Goal: Complete application form: Complete application form

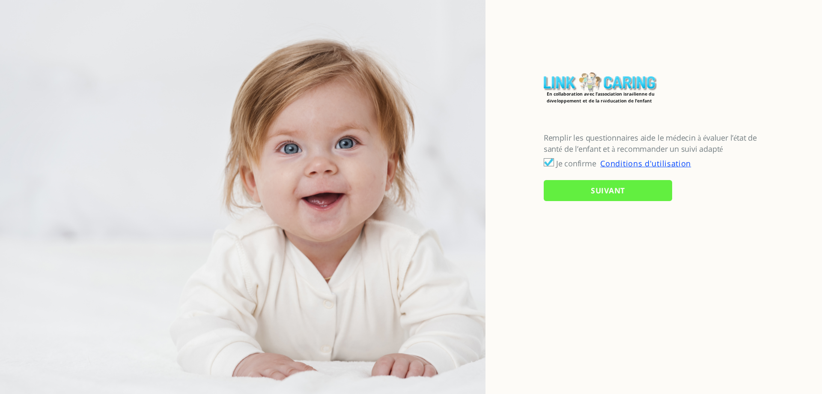
checkbox input "true"
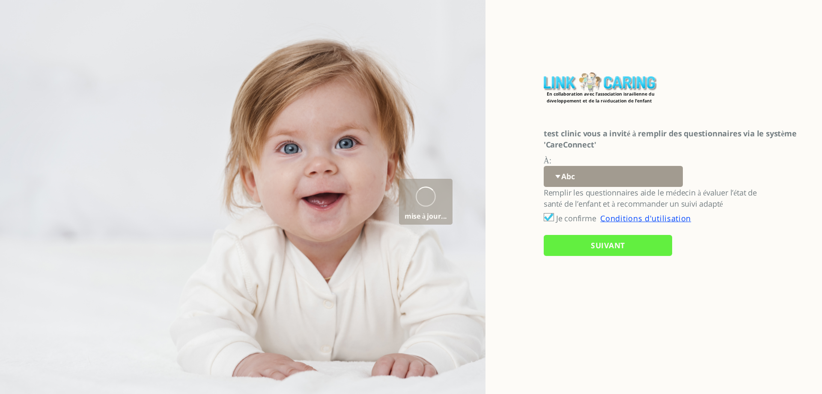
click at [569, 174] on select "Abc 77 yoyo large koko abc 107 ggy oo;o; ytyt7t t7t7 lala 4.8 1234 99 100 9898 …" at bounding box center [613, 176] width 139 height 21
select select "fs1H79zKcjDtIre%2BX8ZxBg%3D%3D"
click at [544, 166] on select "Abc 77 yoyo large koko abc 107 ggy oo;o; ytyt7t t7t7 lala 4.8 1234 99 100 9898 …" at bounding box center [613, 176] width 139 height 21
click at [573, 247] on input "SUIVANT" at bounding box center [608, 245] width 128 height 21
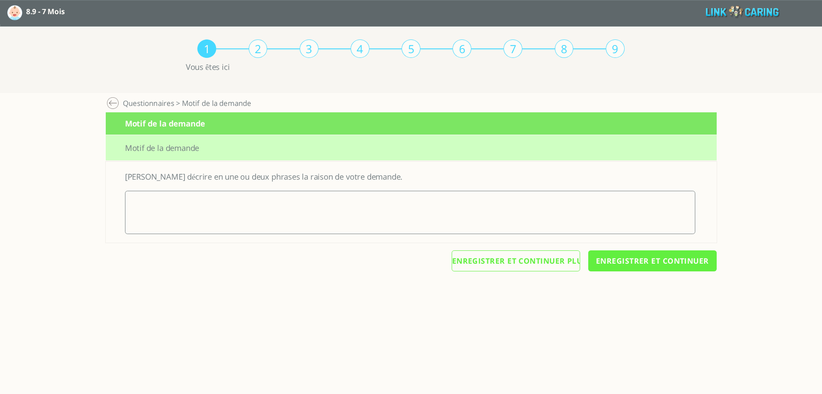
click at [227, 213] on textarea at bounding box center [410, 212] width 570 height 43
type textarea "klikli"
click at [629, 260] on input "Enregistrer et continuer" at bounding box center [652, 260] width 128 height 21
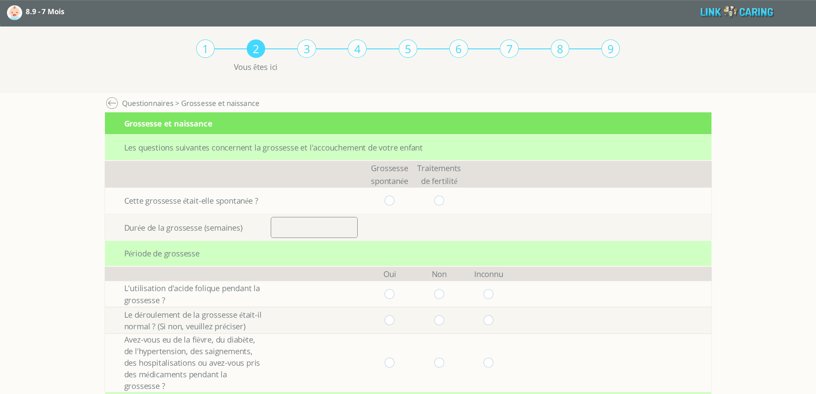
click at [394, 200] on input "radio" at bounding box center [389, 200] width 10 height 10
radio input "true"
click at [326, 233] on input "number" at bounding box center [314, 227] width 87 height 21
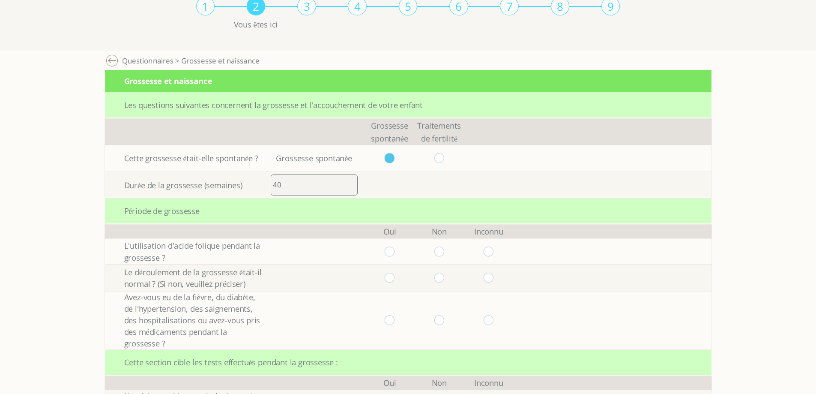
scroll to position [128, 0]
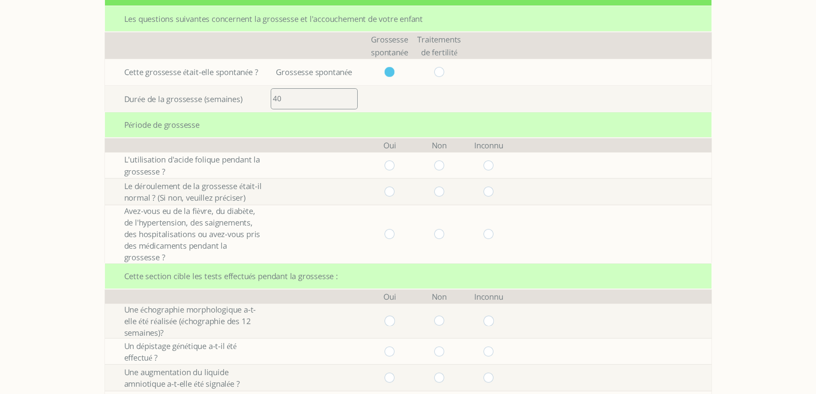
type input "40"
click at [490, 165] on input "radio" at bounding box center [489, 165] width 10 height 10
radio input "true"
click at [490, 188] on input "radio" at bounding box center [489, 191] width 10 height 10
radio input "true"
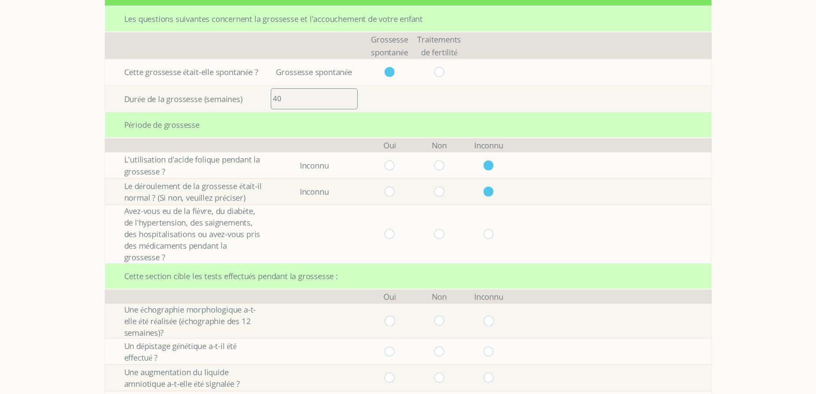
click at [491, 231] on input "radio" at bounding box center [489, 234] width 10 height 10
radio input "true"
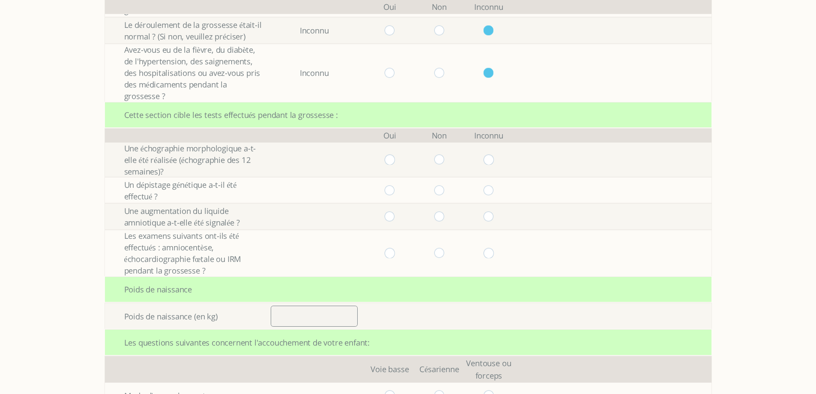
scroll to position [300, 0]
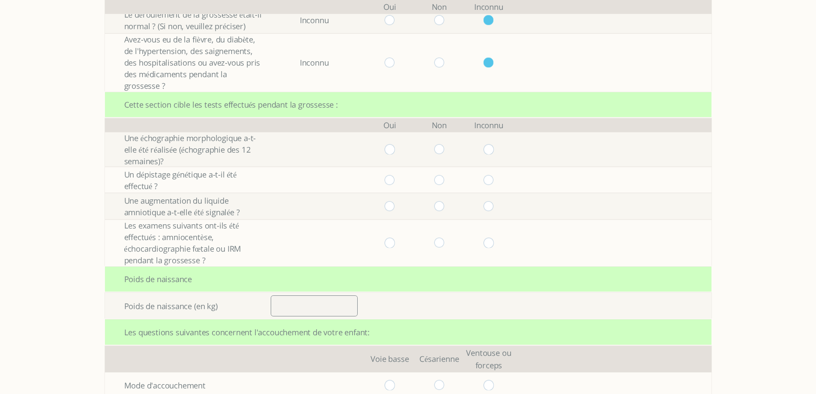
drag, startPoint x: 490, startPoint y: 143, endPoint x: 496, endPoint y: 150, distance: 9.3
click at [491, 143] on td at bounding box center [489, 149] width 50 height 35
click at [494, 150] on input "radio" at bounding box center [489, 149] width 10 height 10
radio input "true"
click at [493, 179] on input "radio" at bounding box center [489, 180] width 10 height 10
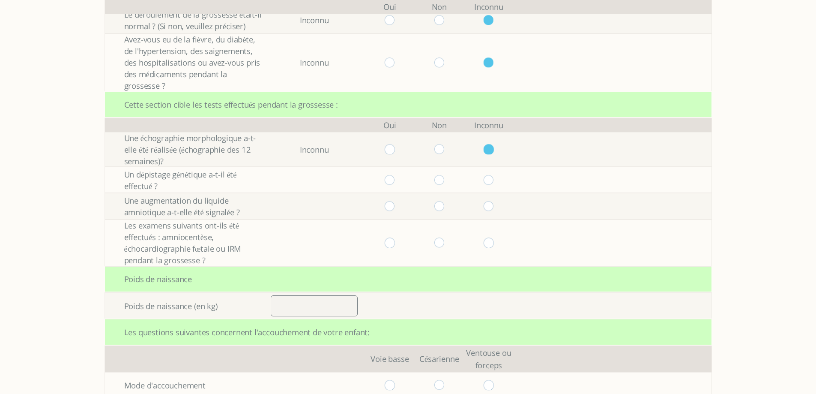
radio input "true"
click at [492, 207] on input "radio" at bounding box center [489, 206] width 10 height 10
radio input "true"
click at [493, 240] on input "radio" at bounding box center [489, 243] width 10 height 10
radio input "true"
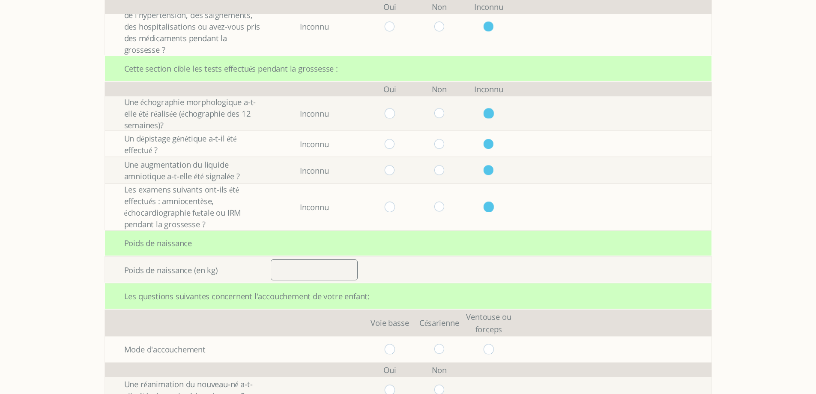
scroll to position [385, 0]
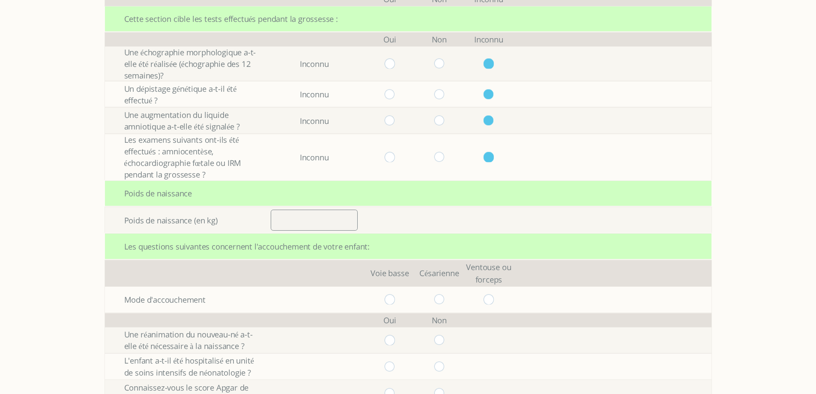
click at [315, 221] on input "number" at bounding box center [314, 219] width 87 height 21
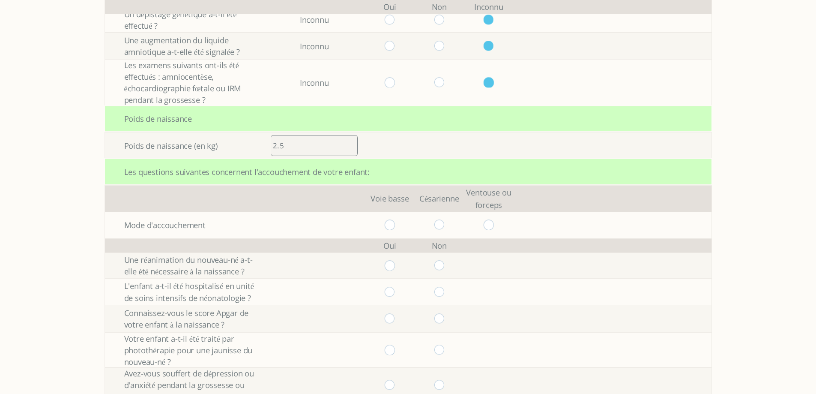
scroll to position [471, 0]
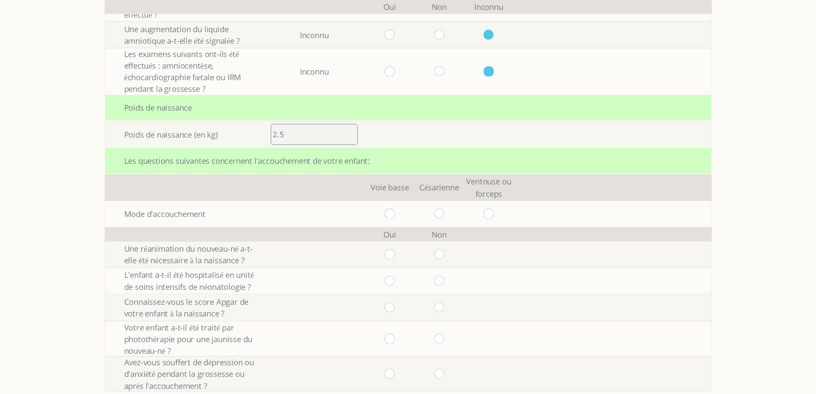
type input "2.5"
click at [491, 216] on input "radio" at bounding box center [489, 214] width 10 height 10
radio input "true"
click at [444, 256] on input "radio" at bounding box center [439, 254] width 10 height 10
radio input "true"
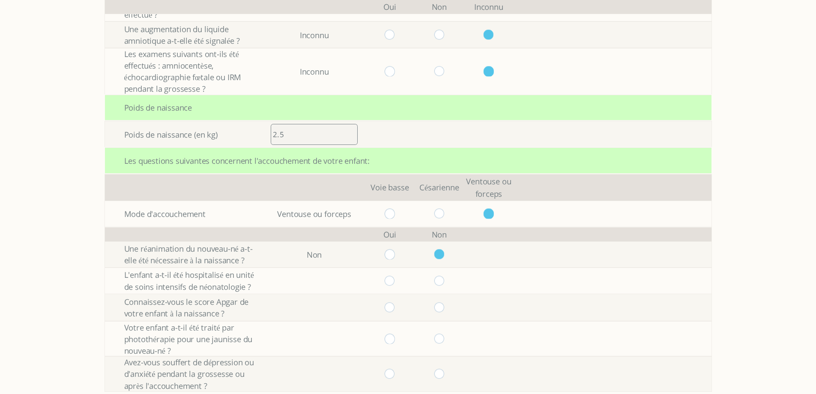
click at [444, 284] on input "radio" at bounding box center [439, 280] width 10 height 10
radio input "true"
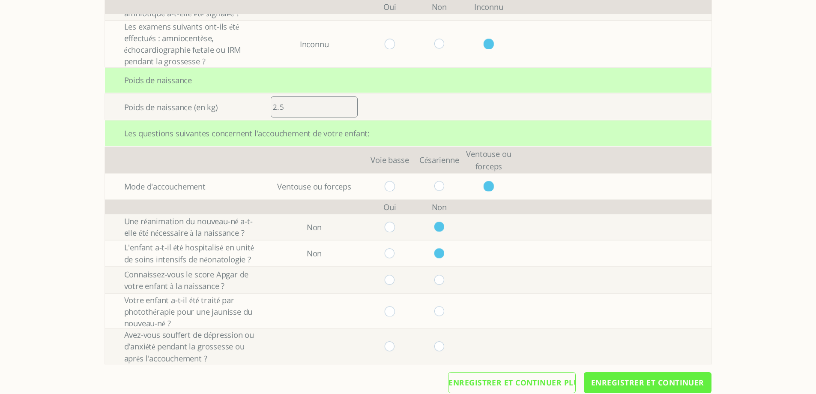
scroll to position [514, 0]
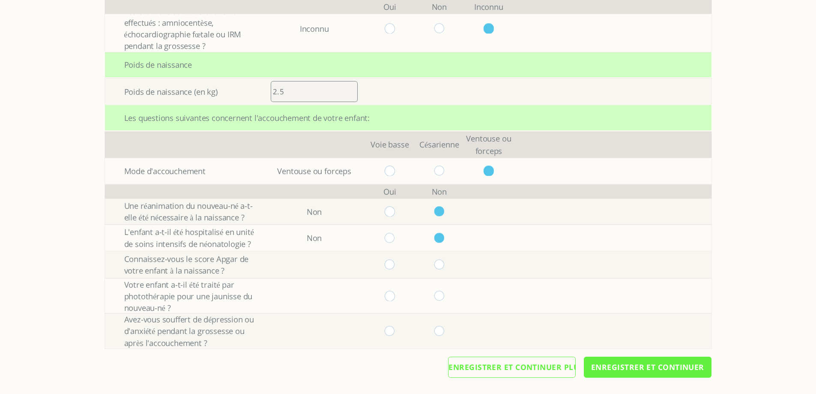
click at [441, 263] on input "radio" at bounding box center [439, 264] width 10 height 10
radio input "true"
click at [444, 292] on input "radio" at bounding box center [439, 296] width 10 height 10
radio input "true"
click at [444, 330] on input "radio" at bounding box center [439, 331] width 10 height 10
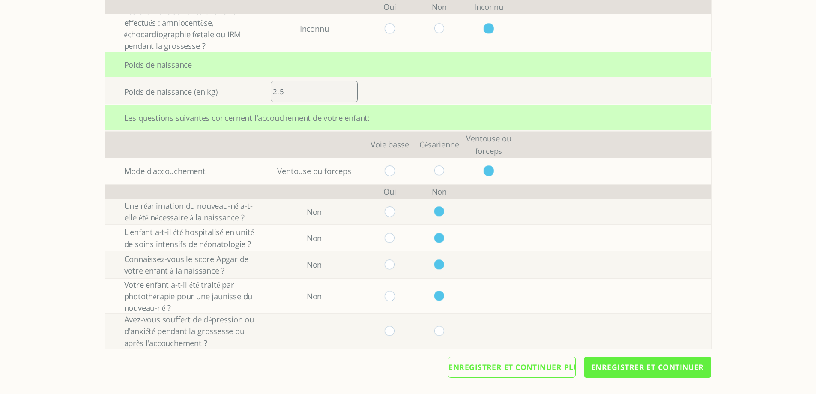
radio input "true"
click at [635, 366] on input "Enregistrer et continuer" at bounding box center [648, 366] width 128 height 21
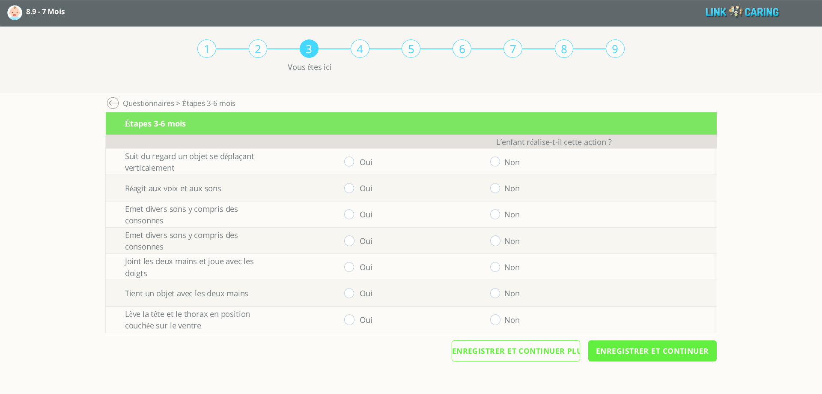
click at [494, 163] on input "radio" at bounding box center [495, 161] width 10 height 10
radio input "true"
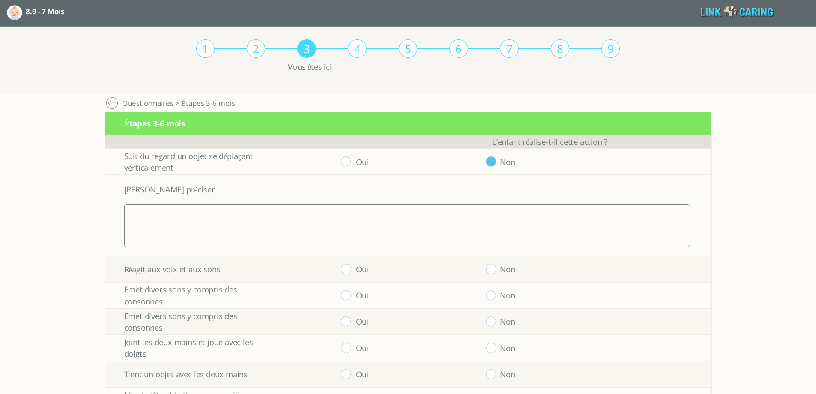
click at [496, 270] on input "radio" at bounding box center [491, 269] width 10 height 10
radio input "true"
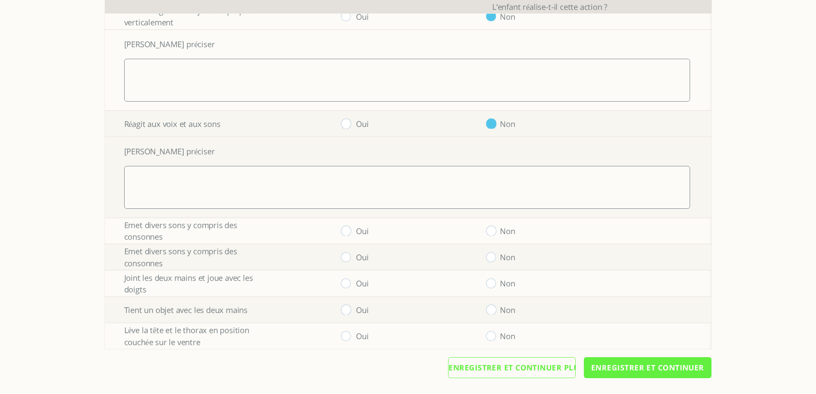
scroll to position [146, 0]
click at [349, 229] on input "radio" at bounding box center [346, 230] width 10 height 10
radio input "true"
click at [347, 257] on input "radio" at bounding box center [346, 256] width 10 height 10
radio input "true"
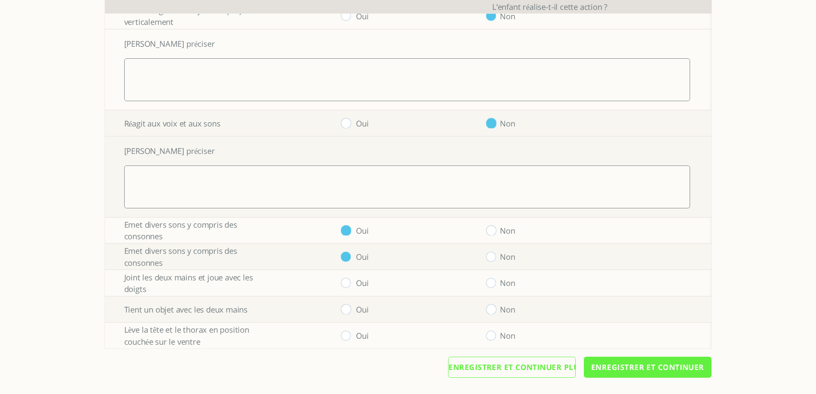
click at [347, 286] on input "radio" at bounding box center [346, 283] width 10 height 10
radio input "true"
click at [349, 312] on input "radio" at bounding box center [346, 309] width 10 height 10
radio input "true"
click at [349, 334] on input "radio" at bounding box center [346, 335] width 10 height 10
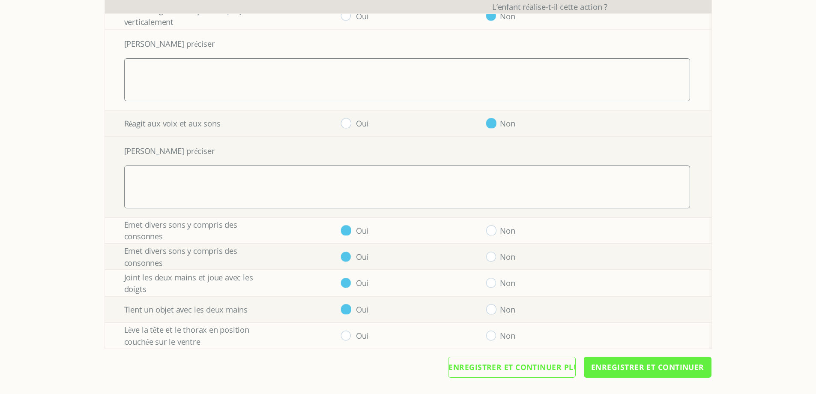
radio input "true"
click at [648, 366] on input "Enregistrer et continuer" at bounding box center [648, 366] width 128 height 21
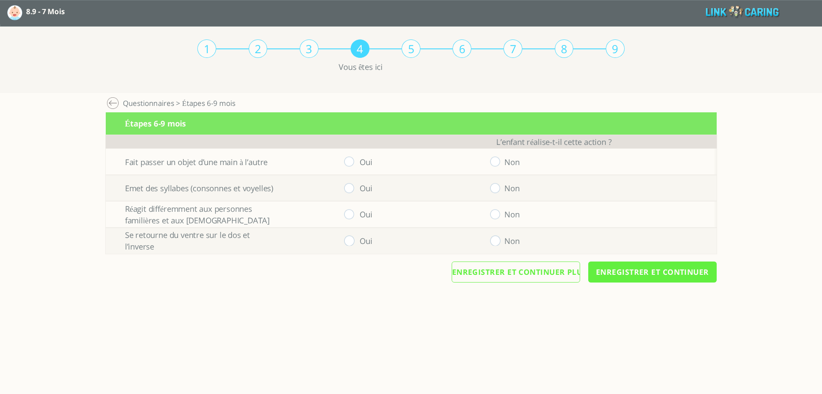
click at [496, 165] on input "radio" at bounding box center [495, 161] width 10 height 10
radio input "true"
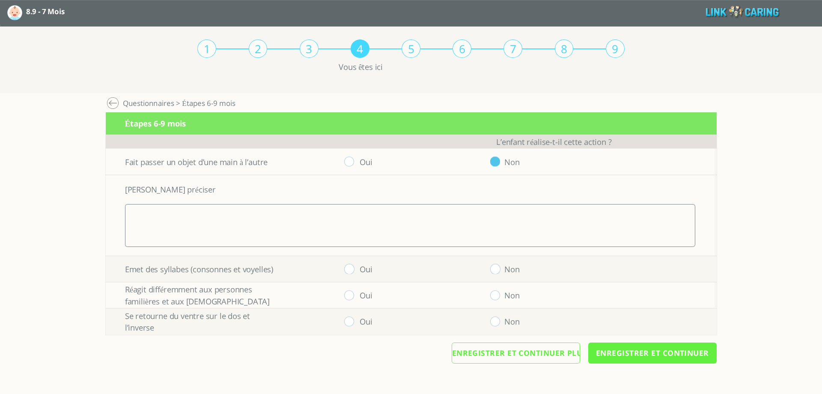
click at [351, 270] on input "radio" at bounding box center [349, 269] width 10 height 10
radio input "true"
drag, startPoint x: 349, startPoint y: 291, endPoint x: 349, endPoint y: 307, distance: 16.3
click at [349, 291] on input "radio" at bounding box center [349, 295] width 10 height 10
radio input "true"
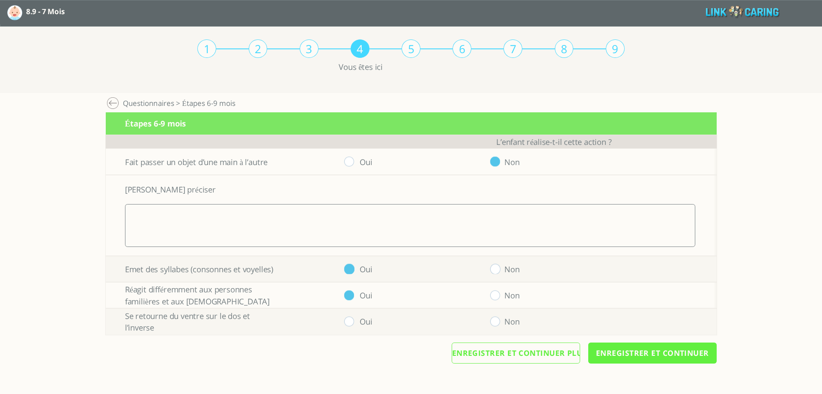
click at [349, 321] on input "radio" at bounding box center [349, 321] width 10 height 10
radio input "true"
click at [618, 355] on input "Enregistrer et continuer" at bounding box center [652, 352] width 128 height 21
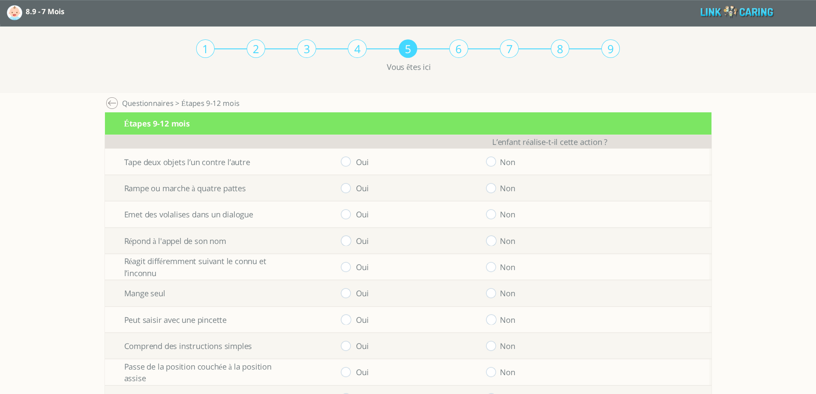
click at [496, 161] on input "radio" at bounding box center [491, 161] width 10 height 10
radio input "true"
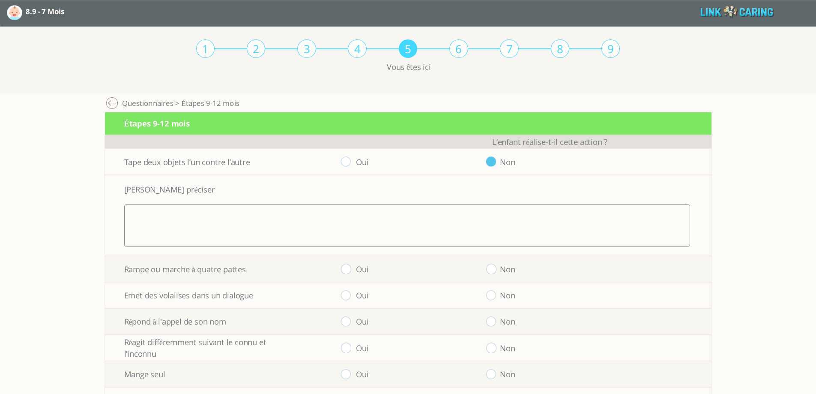
click at [496, 271] on input "radio" at bounding box center [491, 269] width 10 height 10
radio input "true"
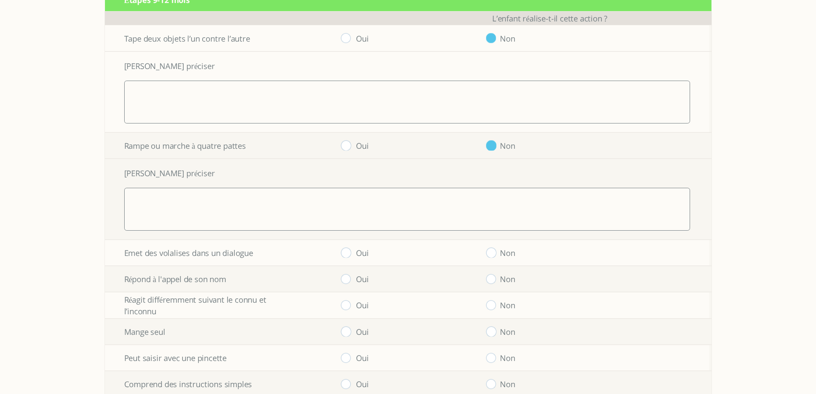
scroll to position [128, 0]
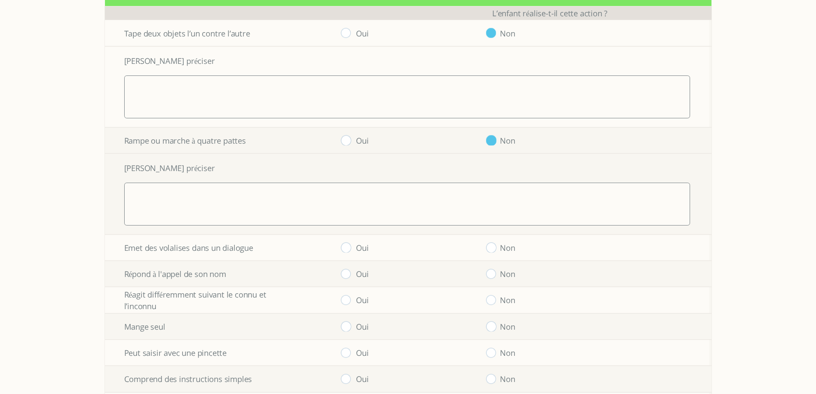
click at [351, 250] on input "radio" at bounding box center [346, 247] width 10 height 10
radio input "true"
click at [349, 275] on input "radio" at bounding box center [346, 274] width 10 height 10
radio input "true"
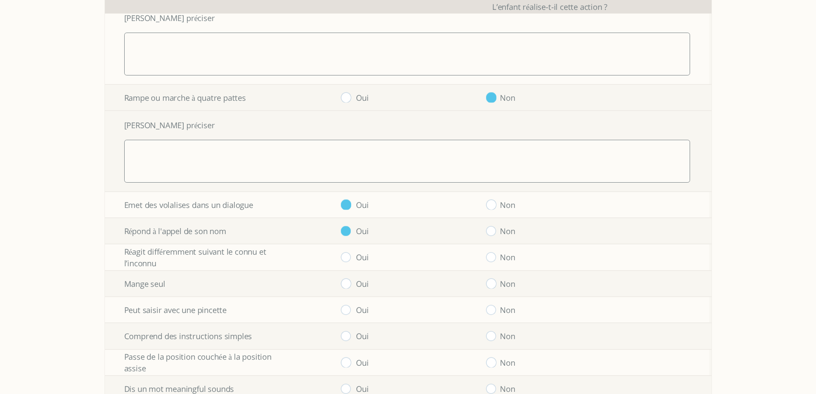
scroll to position [224, 0]
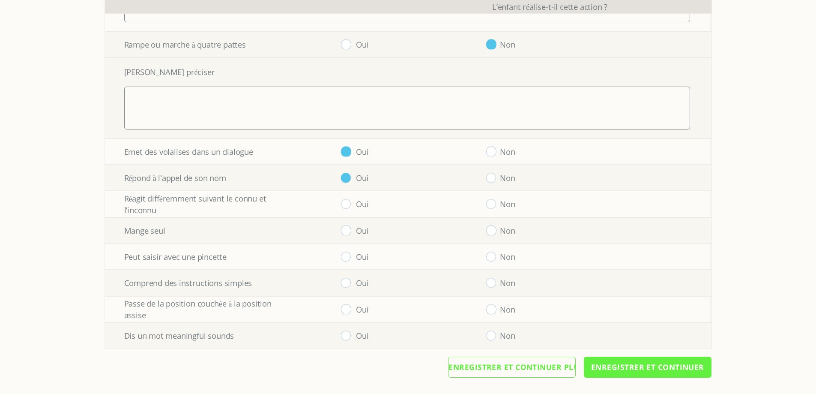
click at [351, 205] on input "radio" at bounding box center [346, 204] width 10 height 10
radio input "true"
click at [348, 224] on td "Oui" at bounding box center [345, 230] width 145 height 26
click at [349, 235] on input "radio" at bounding box center [346, 230] width 10 height 10
radio input "true"
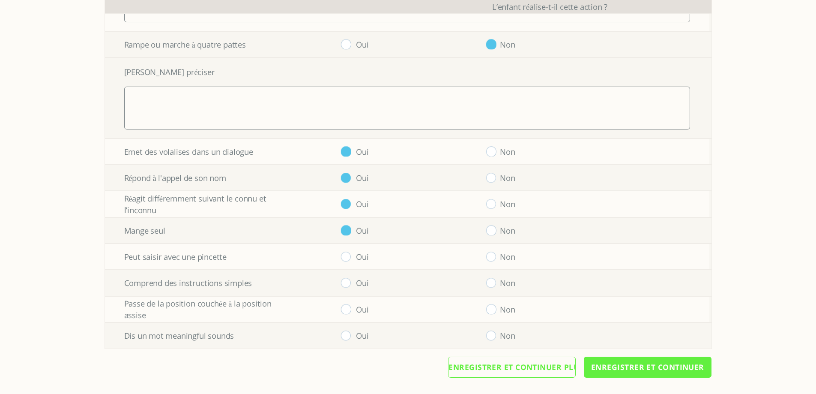
click at [348, 254] on input "radio" at bounding box center [346, 256] width 10 height 10
radio input "true"
click at [349, 281] on input "radio" at bounding box center [346, 283] width 10 height 10
radio input "true"
click at [351, 308] on input "radio" at bounding box center [346, 309] width 10 height 10
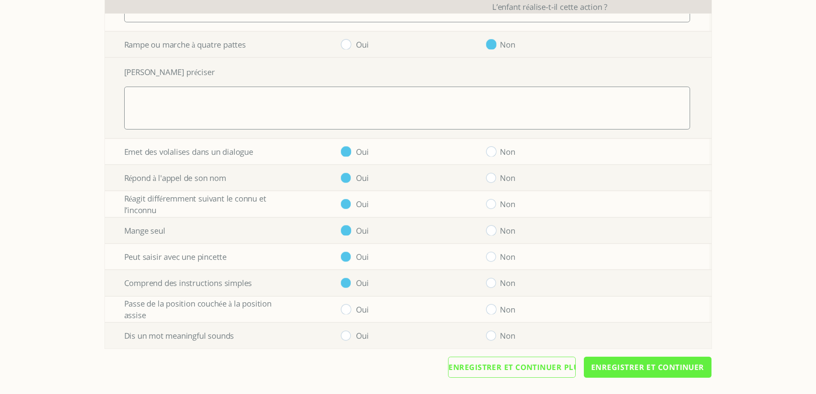
radio input "true"
click at [346, 333] on input "radio" at bounding box center [346, 335] width 10 height 10
radio input "true"
click at [605, 365] on input "Enregistrer et continuer" at bounding box center [648, 366] width 128 height 21
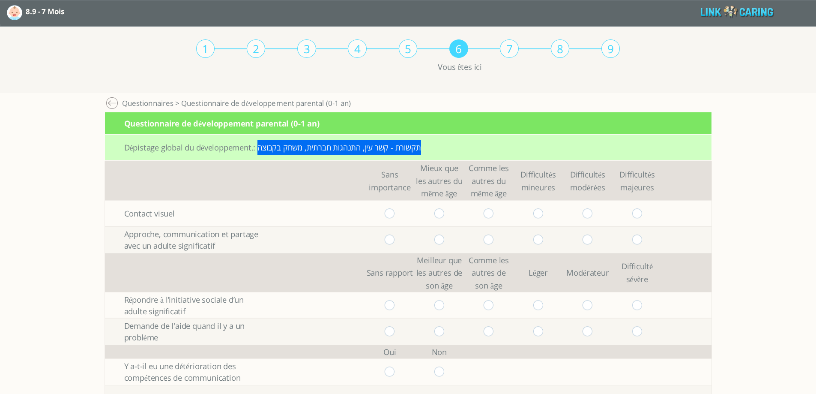
drag, startPoint x: 259, startPoint y: 147, endPoint x: 424, endPoint y: 150, distance: 165.8
click at [424, 150] on div "Dépistage global du développement.: תקשורת - קשר עין, התנהגות חברתית, משחק בקבו…" at bounding box center [408, 147] width 606 height 26
copy div "תקשורת - קשר עין, התנהגות חברתית, משחק בקבוצה"
click at [391, 214] on input "radio" at bounding box center [390, 213] width 10 height 10
radio input "true"
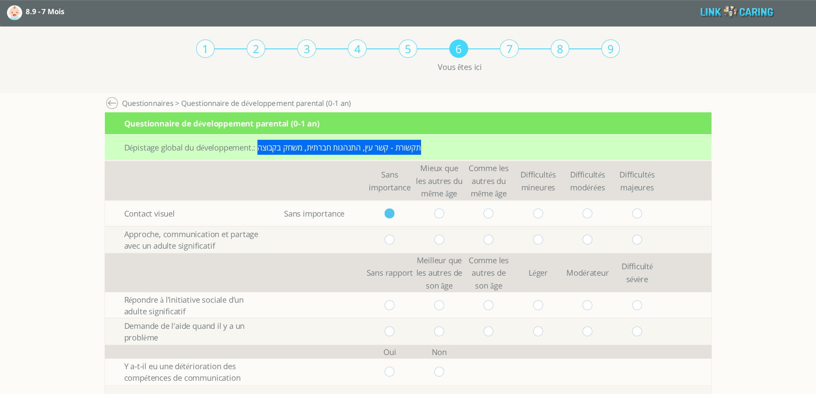
click at [394, 241] on input "radio" at bounding box center [390, 239] width 10 height 10
radio input "true"
click at [442, 308] on input "radio" at bounding box center [439, 305] width 10 height 10
radio input "true"
click at [442, 329] on input "radio" at bounding box center [439, 331] width 10 height 10
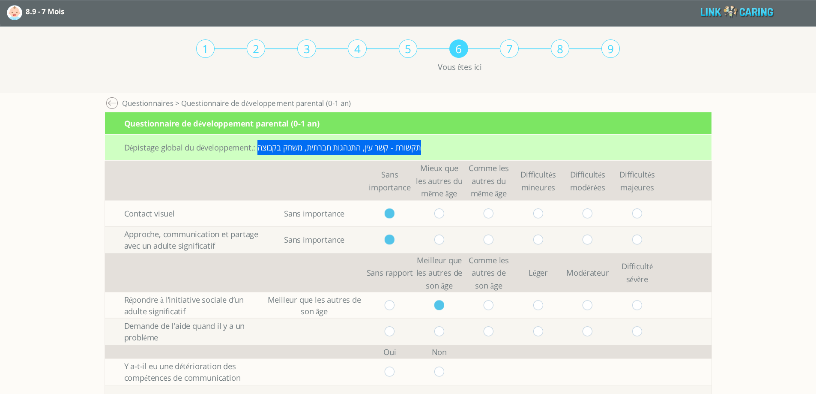
radio input "true"
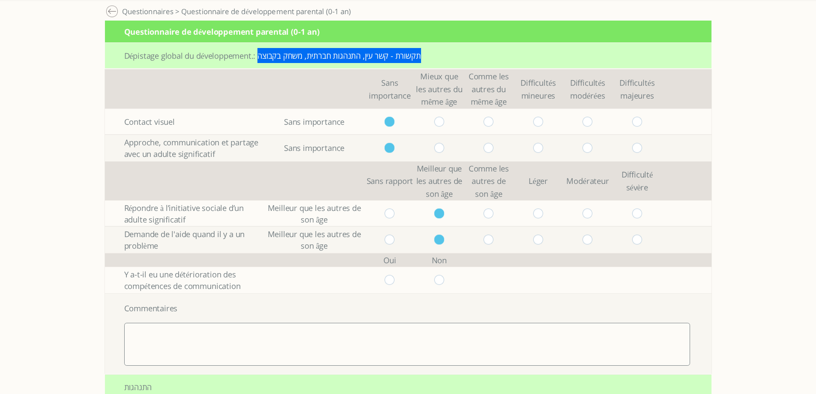
scroll to position [171, 0]
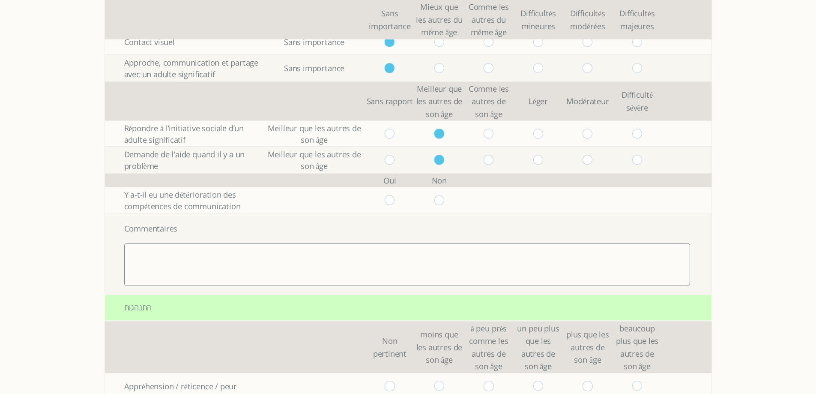
click at [395, 200] on input "radio" at bounding box center [390, 200] width 10 height 10
radio input "true"
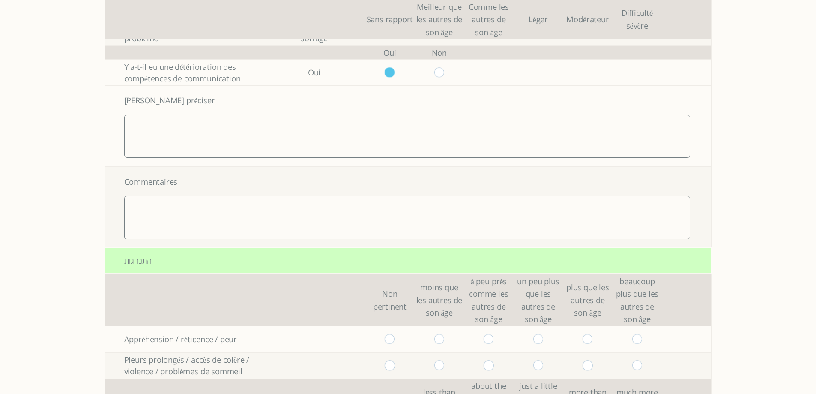
scroll to position [300, 0]
click at [258, 137] on textarea at bounding box center [407, 135] width 566 height 43
type textarea "גג'"
click at [255, 216] on textarea at bounding box center [407, 216] width 566 height 43
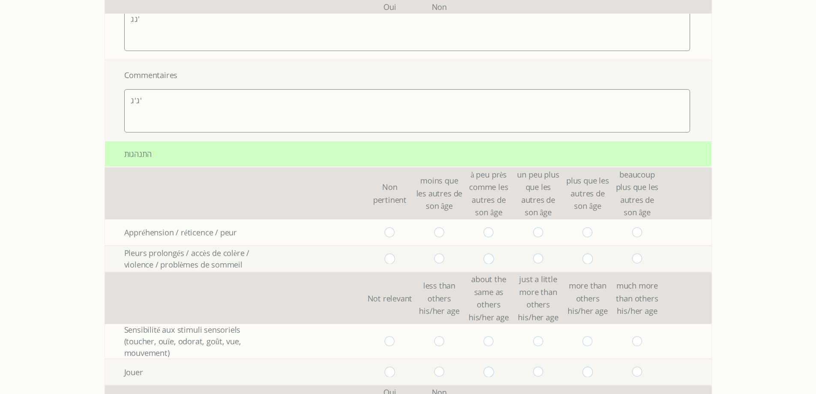
scroll to position [428, 0]
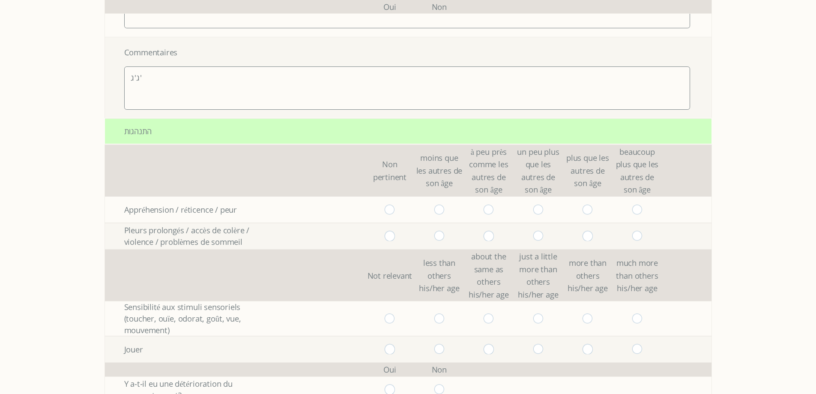
type textarea "ג'ג'"
click at [443, 211] on input "radio" at bounding box center [439, 209] width 10 height 10
radio input "true"
click at [443, 239] on input "radio" at bounding box center [439, 236] width 10 height 10
radio input "true"
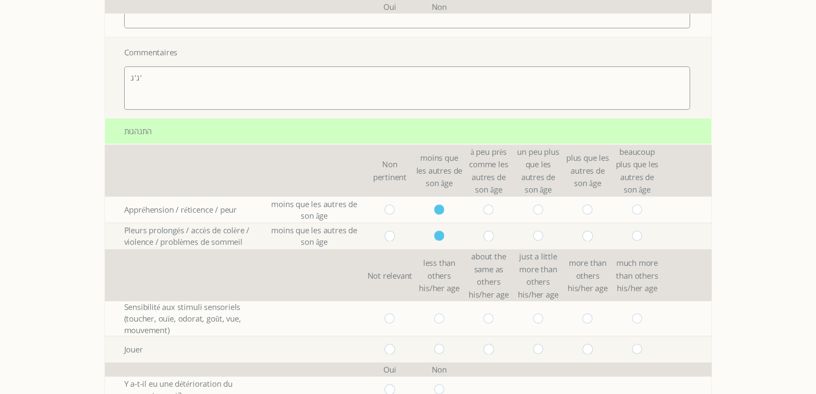
scroll to position [600, 0]
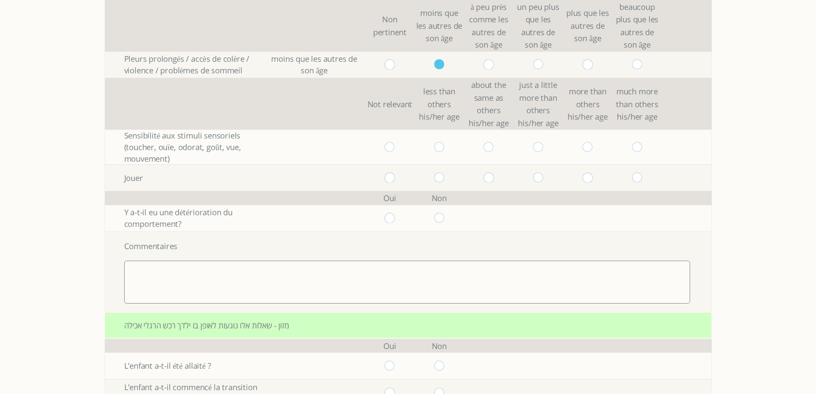
click at [444, 147] on input "radio" at bounding box center [439, 147] width 10 height 10
radio input "true"
click at [494, 176] on input "radio" at bounding box center [489, 178] width 10 height 10
radio input "true"
click at [395, 214] on input "radio" at bounding box center [390, 218] width 10 height 10
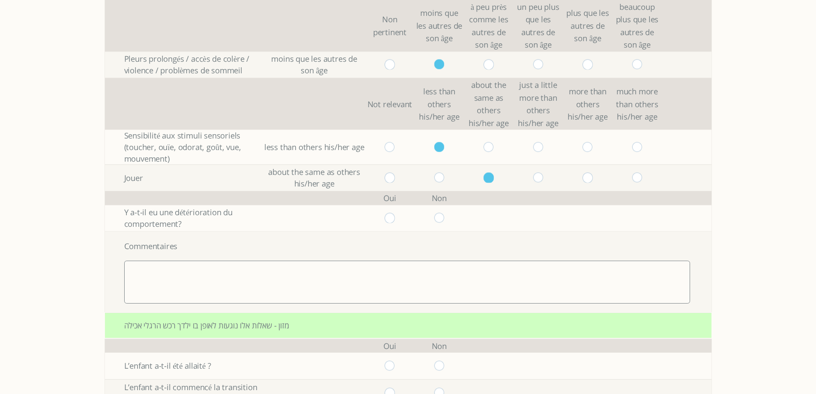
radio input "true"
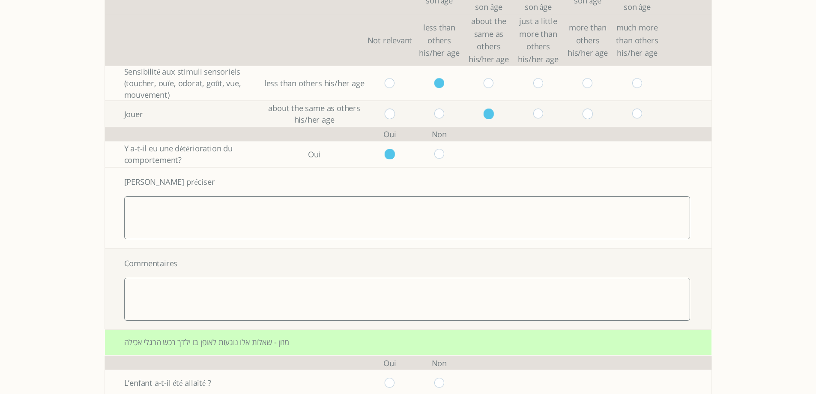
scroll to position [728, 0]
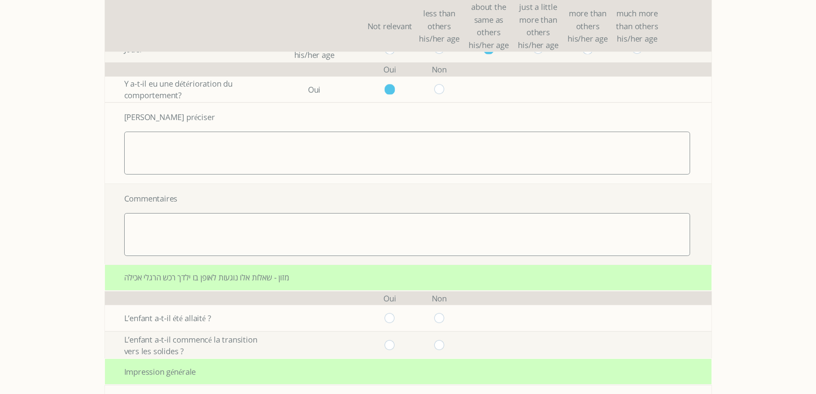
click at [281, 152] on textarea at bounding box center [407, 152] width 566 height 43
type textarea "ג'ג'"
click at [274, 235] on textarea at bounding box center [407, 234] width 566 height 43
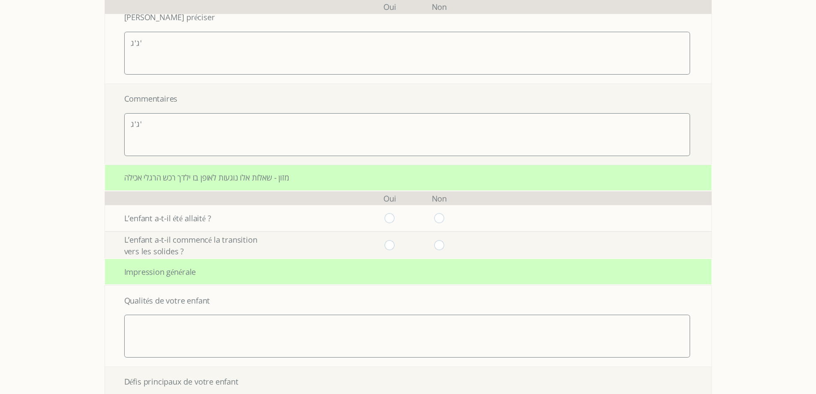
scroll to position [857, 0]
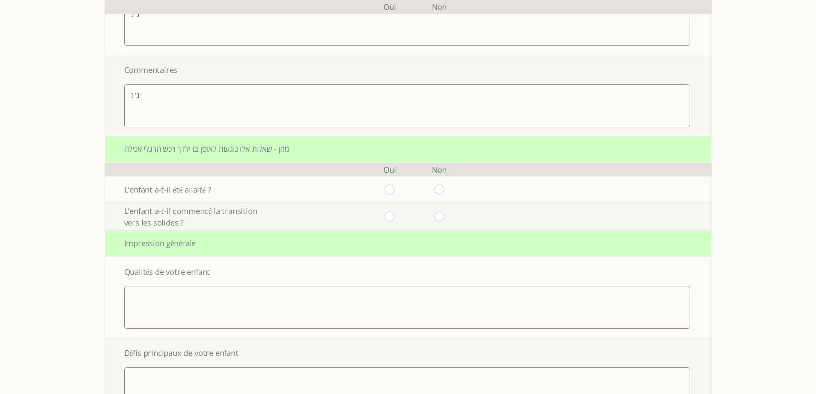
type textarea "ג'ג'"
click at [392, 192] on input "radio" at bounding box center [390, 189] width 10 height 10
radio input "true"
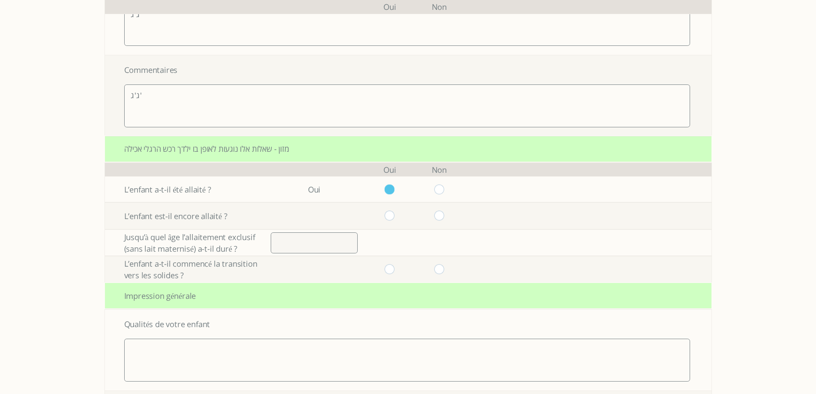
click at [344, 247] on input "number" at bounding box center [314, 242] width 87 height 21
type input "2"
click at [395, 268] on input "radio" at bounding box center [390, 269] width 10 height 10
radio input "true"
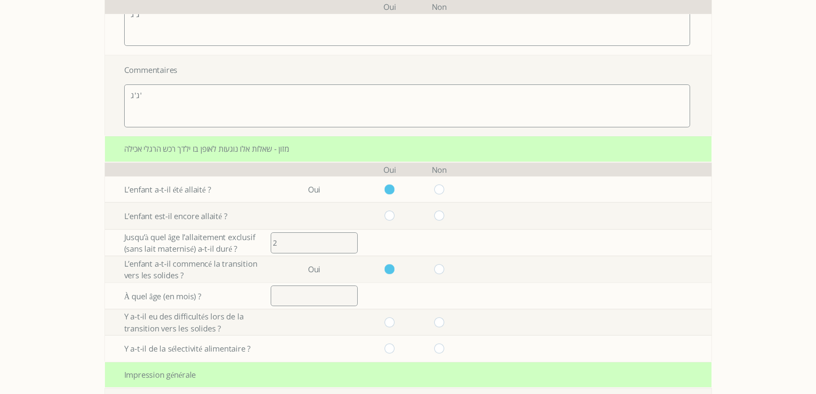
click at [341, 294] on input "number" at bounding box center [314, 295] width 87 height 21
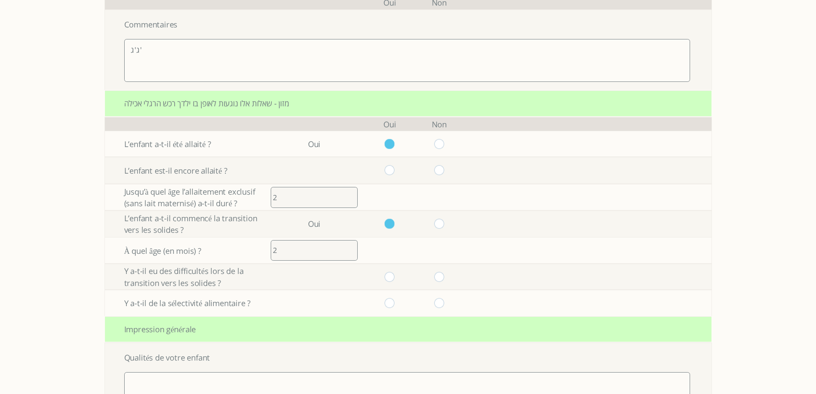
scroll to position [942, 0]
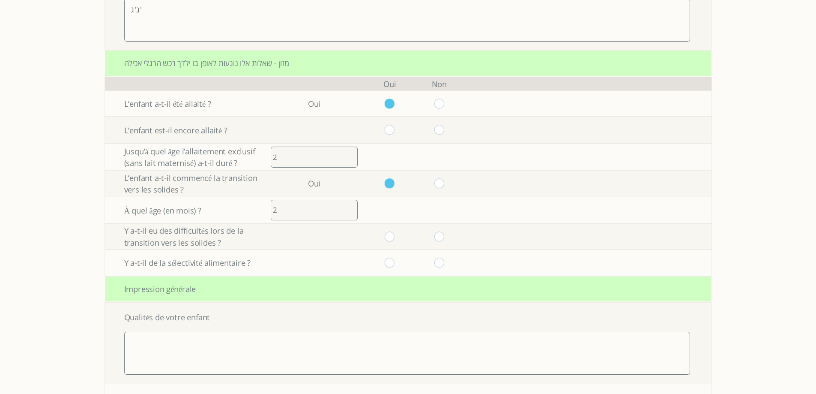
type input "2"
click at [395, 239] on input "radio" at bounding box center [390, 236] width 10 height 10
radio input "true"
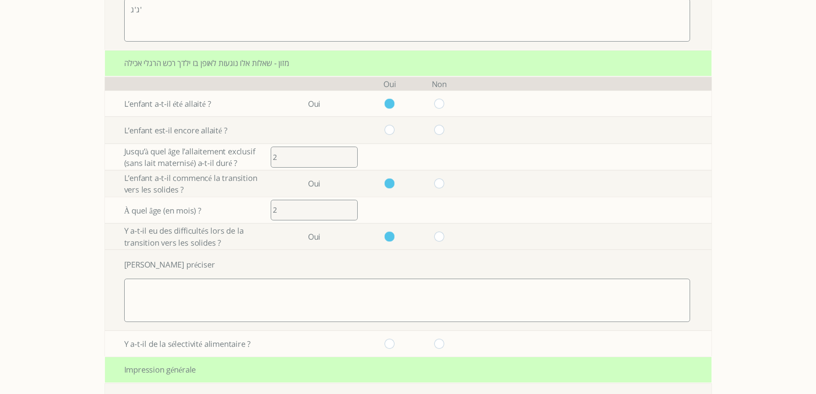
click at [350, 298] on textarea at bounding box center [407, 299] width 566 height 43
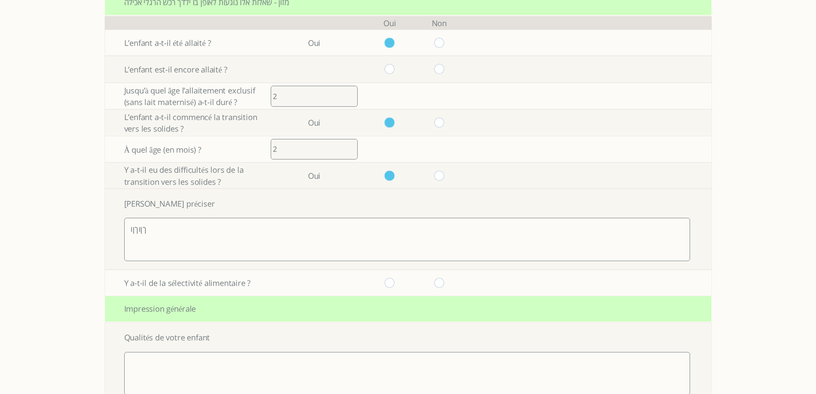
scroll to position [1028, 0]
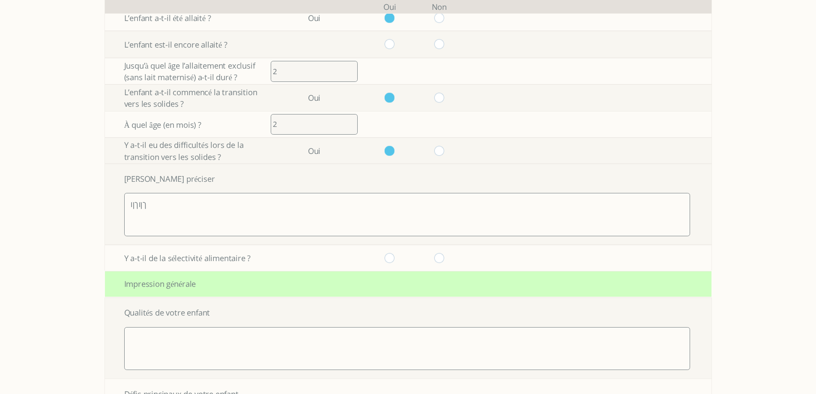
type textarea "ךןוךןו"
click at [392, 258] on input "radio" at bounding box center [390, 258] width 10 height 10
radio input "true"
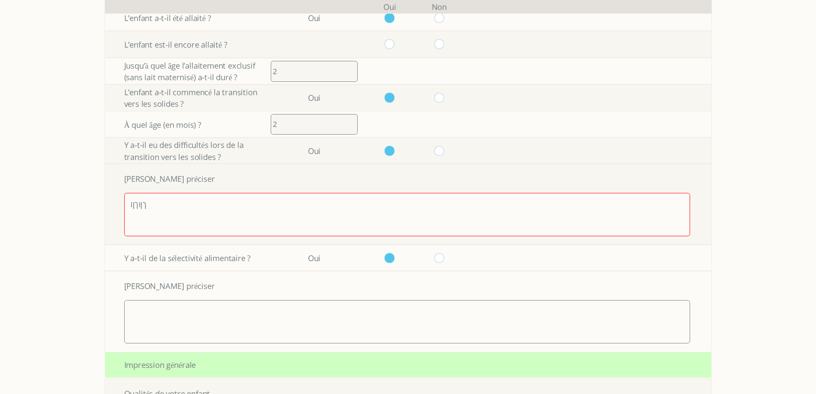
click at [346, 307] on textarea at bounding box center [407, 321] width 566 height 43
type textarea "חטחט"
click at [152, 205] on textarea "ךןוךןו" at bounding box center [407, 214] width 566 height 43
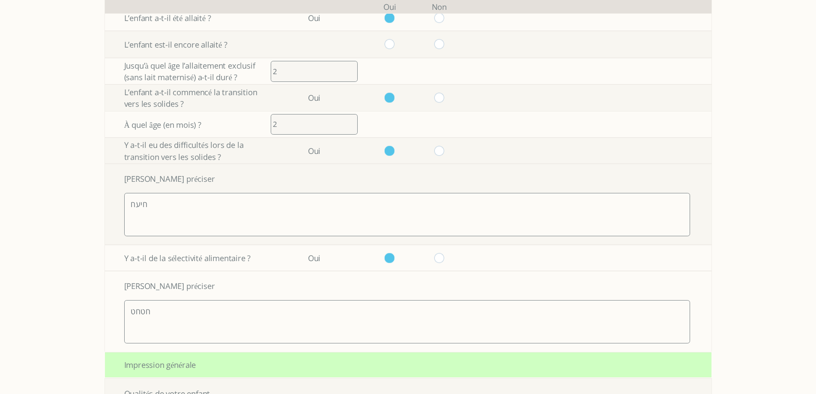
type textarea "חיעח"
click at [181, 246] on td "Y a-t-il de la sélectivité alimentaire ?" at bounding box center [184, 258] width 158 height 26
click at [141, 212] on textarea "חיעח" at bounding box center [407, 214] width 566 height 43
click at [142, 206] on textarea "חיעח" at bounding box center [407, 214] width 566 height 43
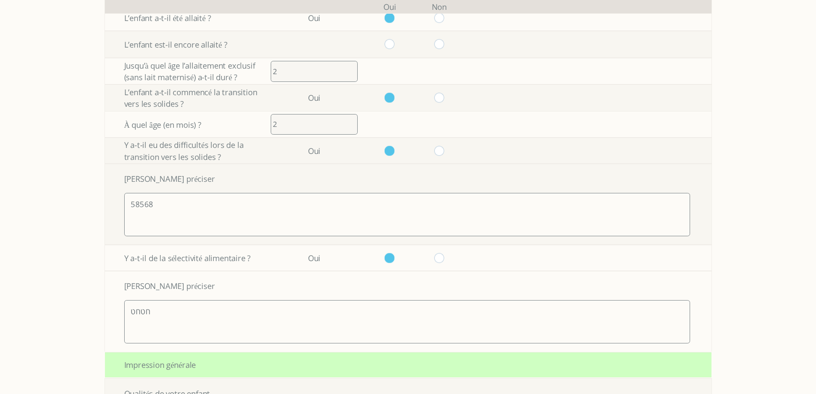
type textarea "58568"
click at [143, 248] on td "Y a-t-il de la sélectivité alimentaire ?" at bounding box center [184, 258] width 158 height 26
click at [143, 214] on textarea "58568" at bounding box center [407, 214] width 566 height 43
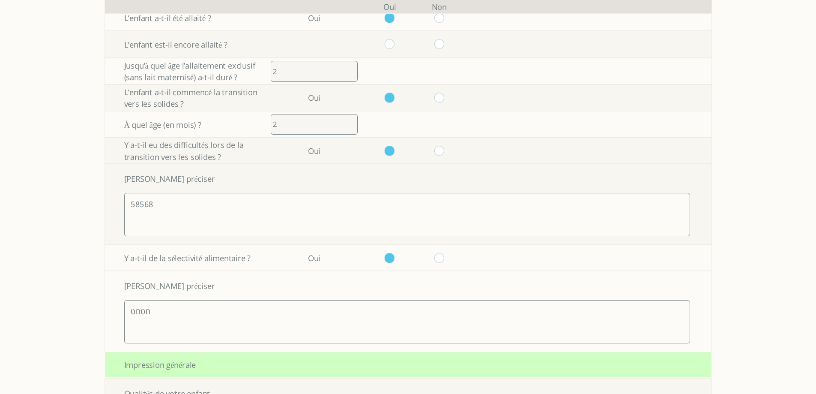
click at [185, 218] on textarea "58568" at bounding box center [407, 214] width 566 height 43
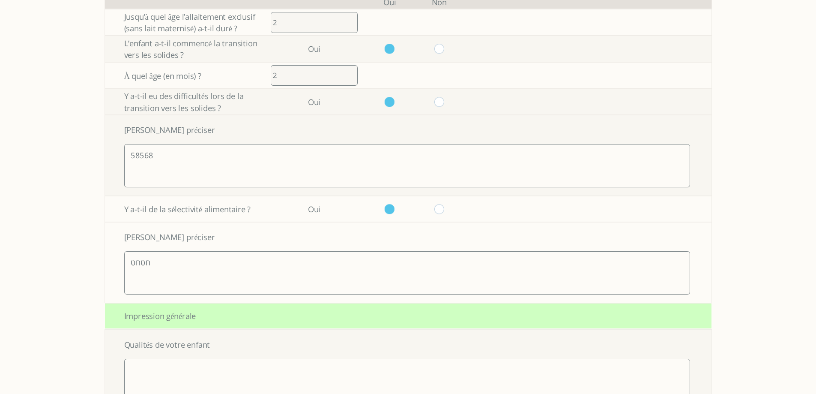
scroll to position [1199, 0]
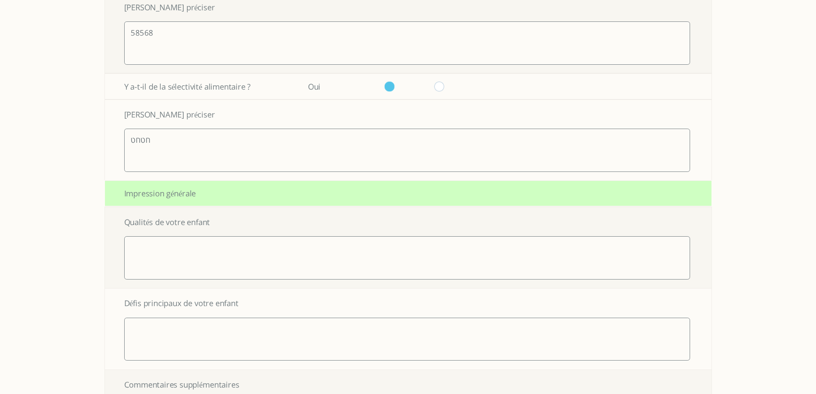
click at [176, 267] on textarea at bounding box center [407, 257] width 566 height 43
type textarea "לחלחול"
click at [193, 325] on textarea at bounding box center [407, 338] width 566 height 43
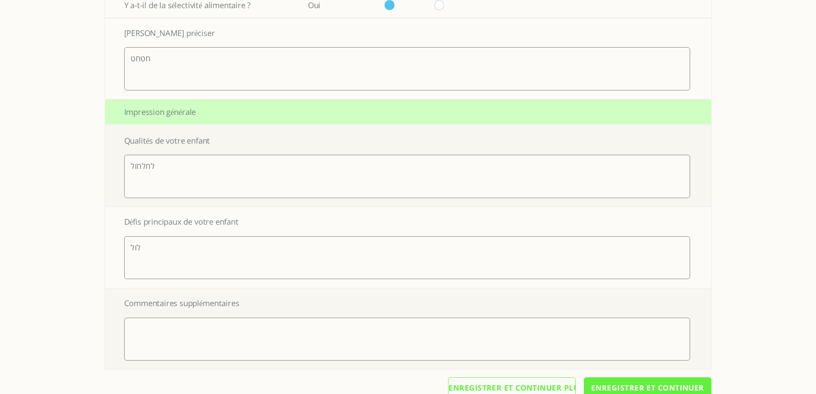
scroll to position [1301, 0]
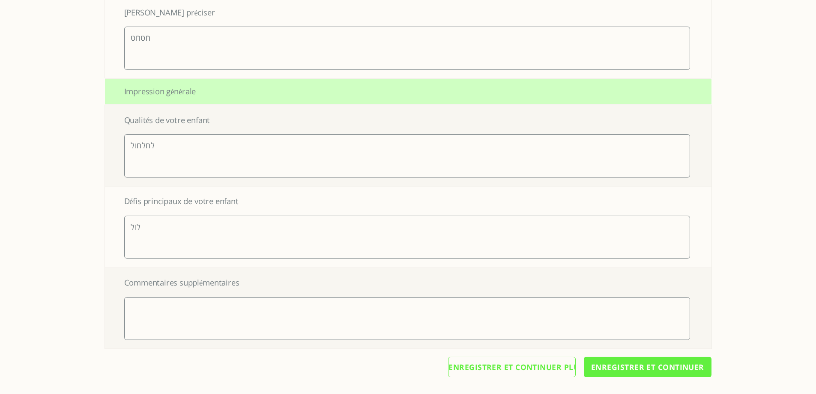
type textarea "לול"
click at [189, 318] on textarea at bounding box center [407, 318] width 566 height 43
type textarea "לול"
click at [616, 366] on input "Enregistrer et continuer" at bounding box center [648, 366] width 128 height 21
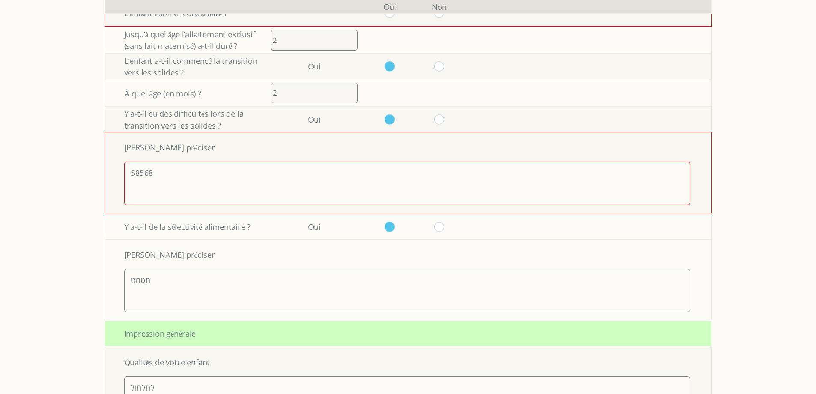
scroll to position [1059, 0]
click at [152, 143] on label "Veuillez préciser" at bounding box center [179, 147] width 110 height 11
click at [187, 195] on textarea "58568" at bounding box center [407, 183] width 566 height 43
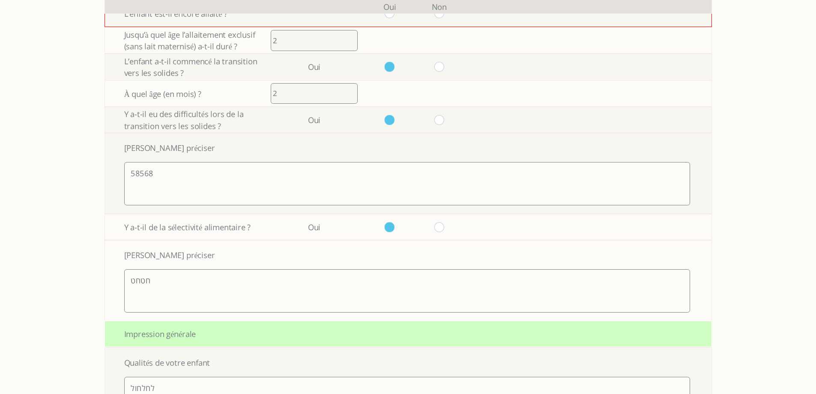
click at [442, 120] on input "radio" at bounding box center [439, 120] width 10 height 10
radio input "true"
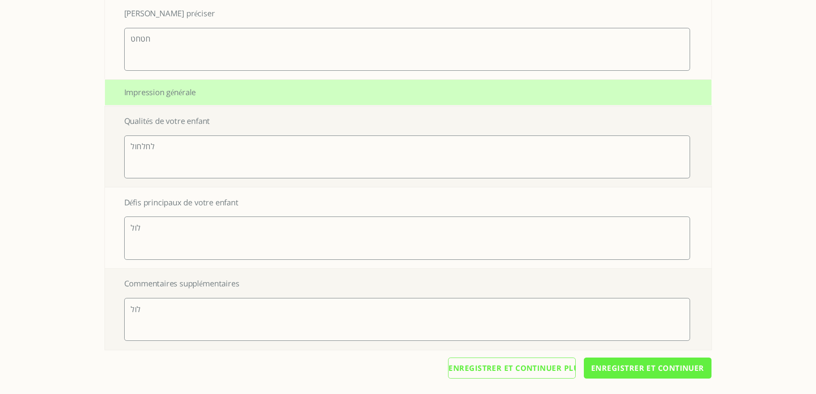
scroll to position [1220, 0]
click at [608, 366] on input "Enregistrer et continuer" at bounding box center [648, 366] width 128 height 21
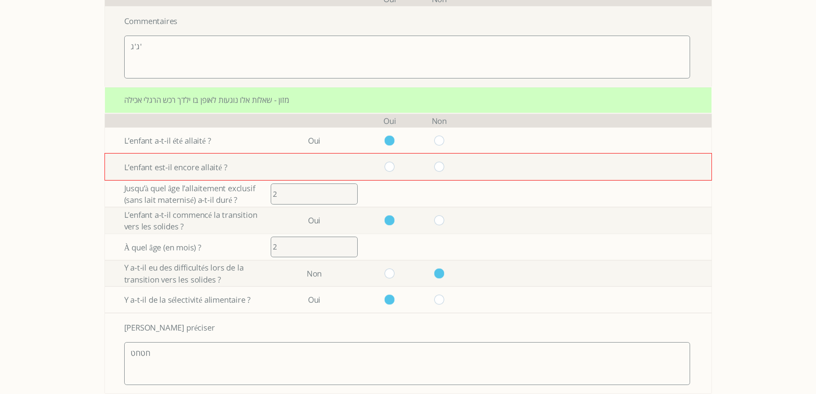
scroll to position [887, 0]
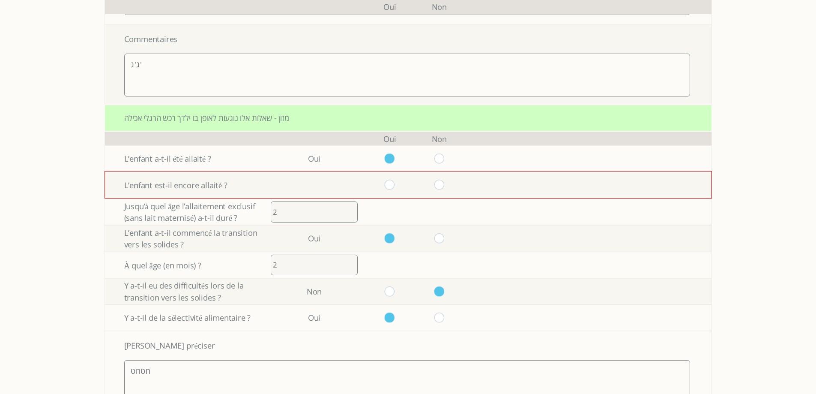
click at [444, 185] on input "radio" at bounding box center [439, 184] width 10 height 10
radio input "true"
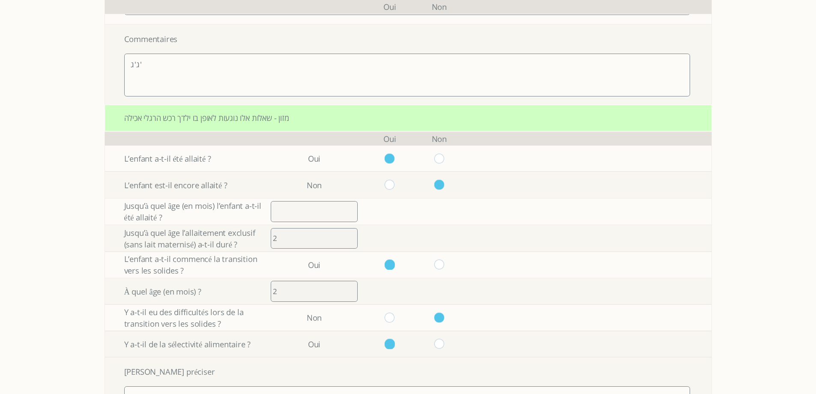
click at [388, 184] on input "radio" at bounding box center [390, 184] width 10 height 10
radio input "true"
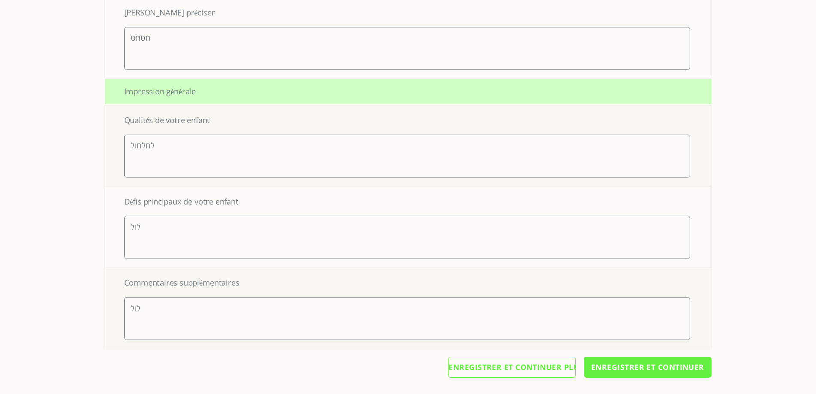
click at [615, 367] on input "Enregistrer et continuer" at bounding box center [648, 366] width 128 height 21
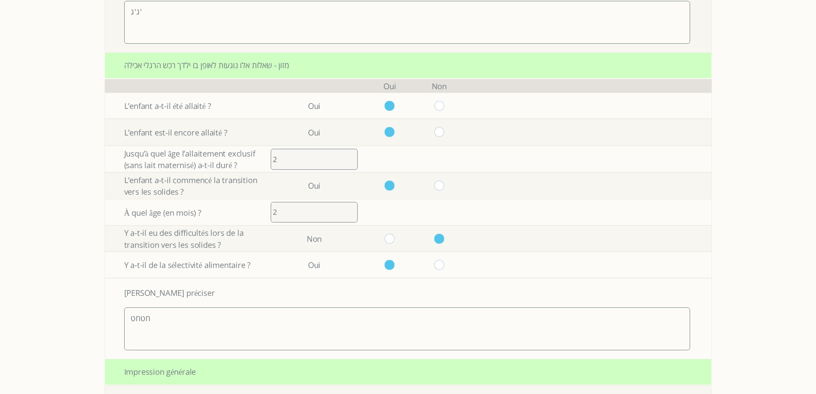
scroll to position [935, 0]
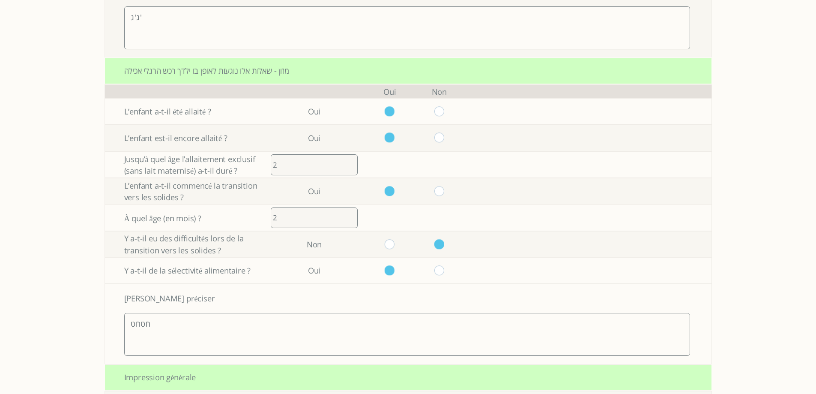
click at [444, 192] on input "radio" at bounding box center [439, 191] width 10 height 10
radio input "true"
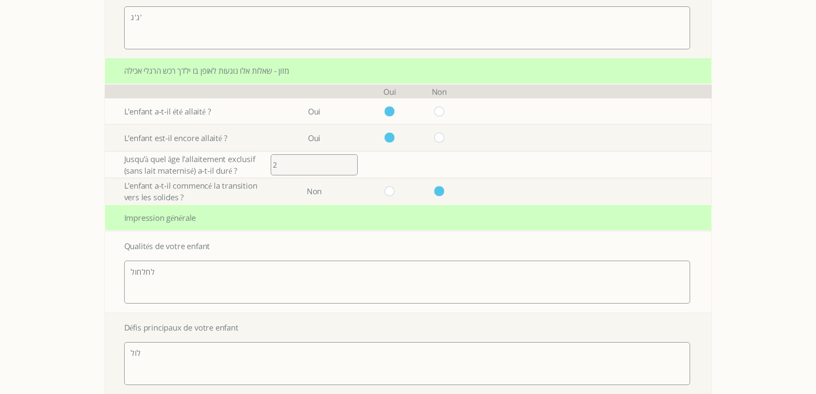
click at [444, 138] on input "radio" at bounding box center [439, 137] width 10 height 10
radio input "true"
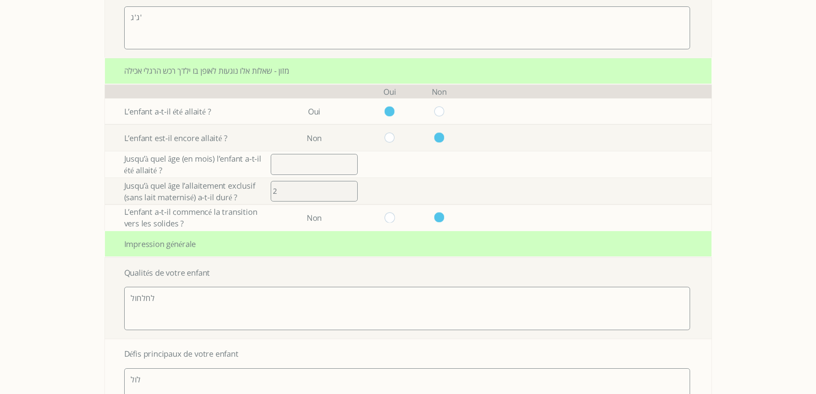
click at [306, 162] on input "number" at bounding box center [314, 164] width 87 height 21
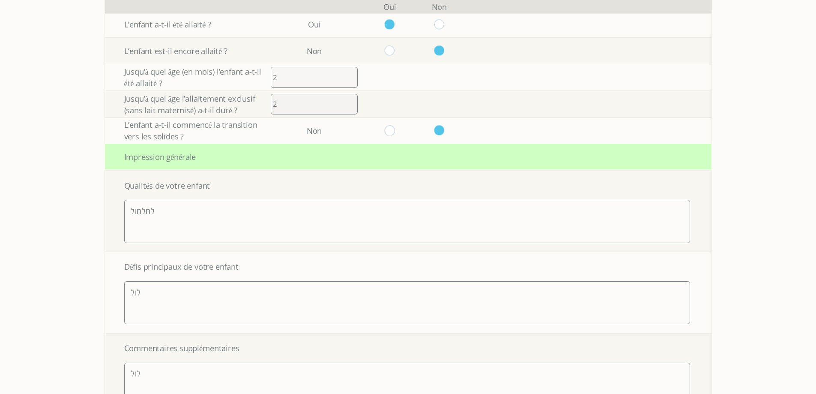
scroll to position [1087, 0]
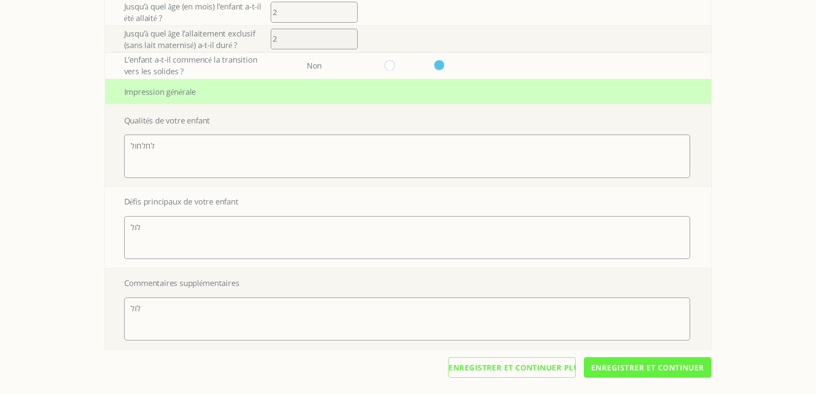
type input "2"
click at [639, 367] on input "Enregistrer et continuer" at bounding box center [648, 367] width 128 height 21
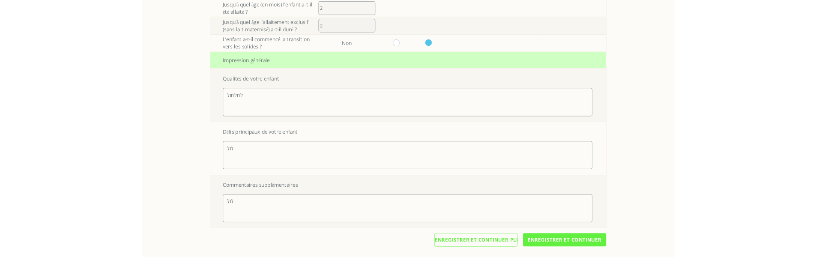
scroll to position [694, 0]
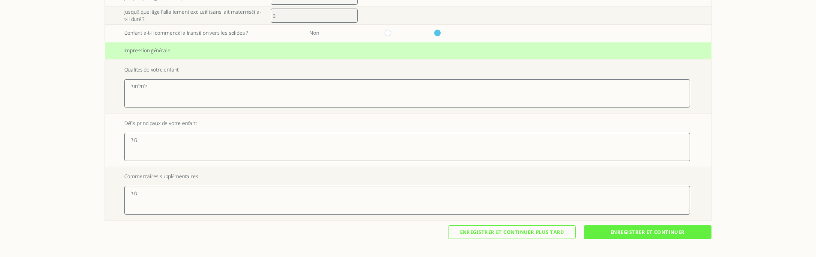
click at [614, 231] on input "Enregistrer et continuer" at bounding box center [648, 232] width 128 height 14
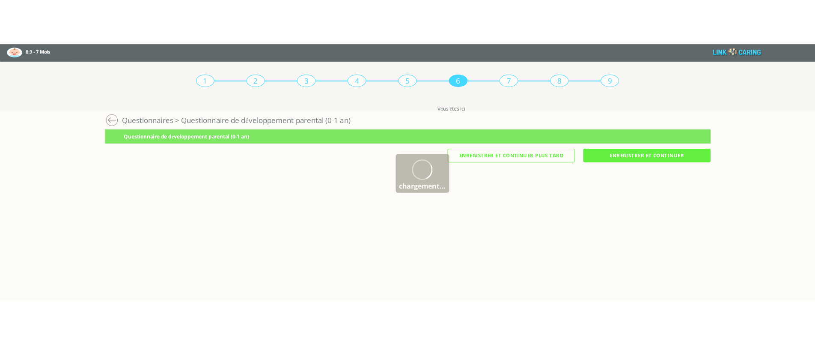
scroll to position [0, 0]
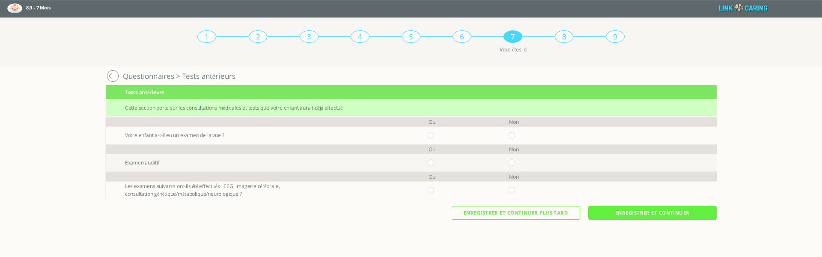
click at [515, 136] on input "radio" at bounding box center [514, 135] width 10 height 6
radio input "true"
click at [511, 164] on input "radio" at bounding box center [514, 162] width 10 height 6
radio input "true"
click at [510, 190] on input "radio" at bounding box center [514, 190] width 10 height 6
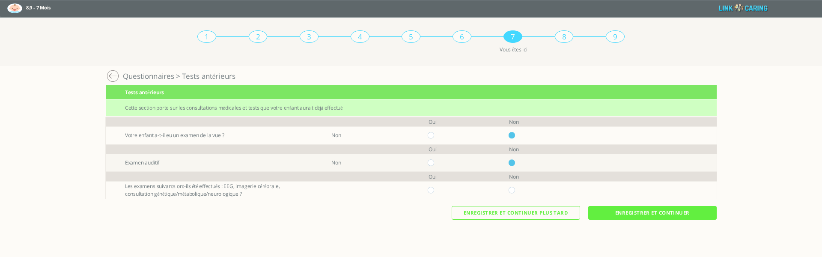
radio input "true"
click at [636, 210] on input "Enregistrer et continuer" at bounding box center [652, 213] width 128 height 14
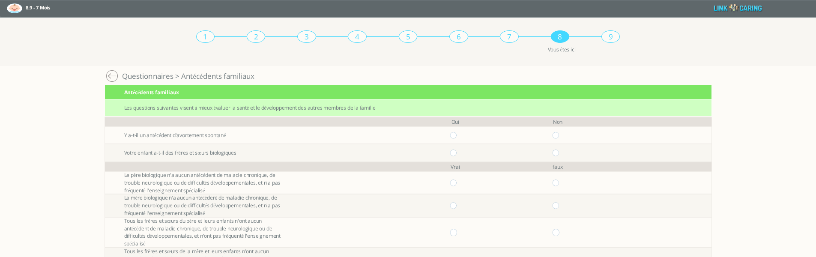
click at [460, 137] on input "radio" at bounding box center [455, 135] width 10 height 6
radio input "true"
click at [458, 151] on input "radio" at bounding box center [455, 152] width 10 height 6
radio input "true"
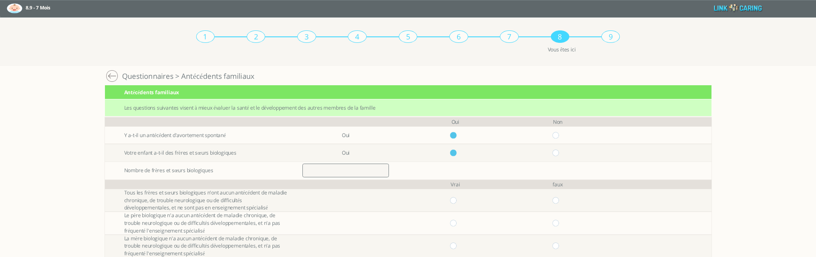
click at [343, 173] on input "number" at bounding box center [345, 171] width 87 height 14
type input "2"
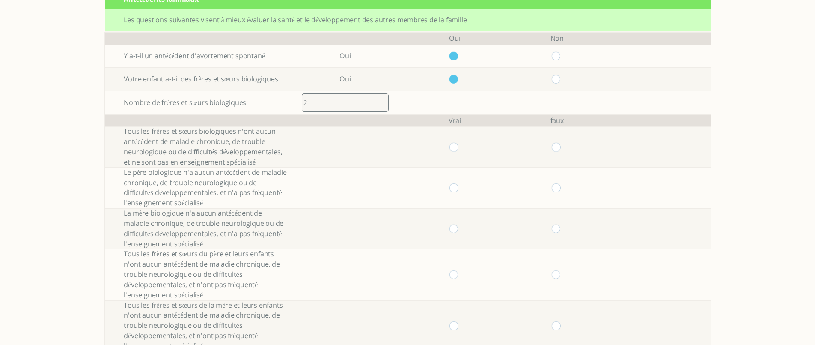
scroll to position [128, 0]
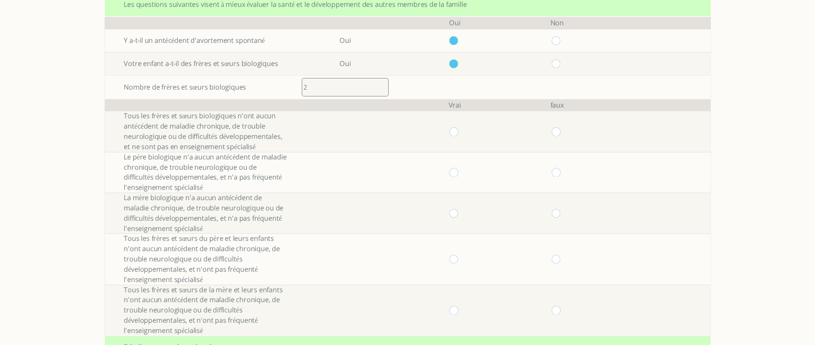
click at [457, 133] on input "radio" at bounding box center [455, 131] width 10 height 9
radio input "true"
click at [457, 168] on input "radio" at bounding box center [455, 172] width 10 height 9
radio input "true"
click at [460, 210] on input "radio" at bounding box center [455, 213] width 10 height 9
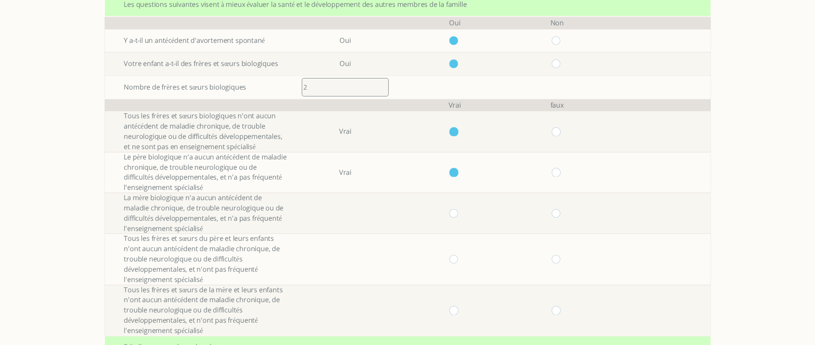
radio input "true"
click at [458, 257] on input "radio" at bounding box center [455, 259] width 10 height 9
radio input "true"
drag, startPoint x: 460, startPoint y: 309, endPoint x: 462, endPoint y: 302, distance: 7.1
click at [460, 310] on input "radio" at bounding box center [455, 310] width 10 height 9
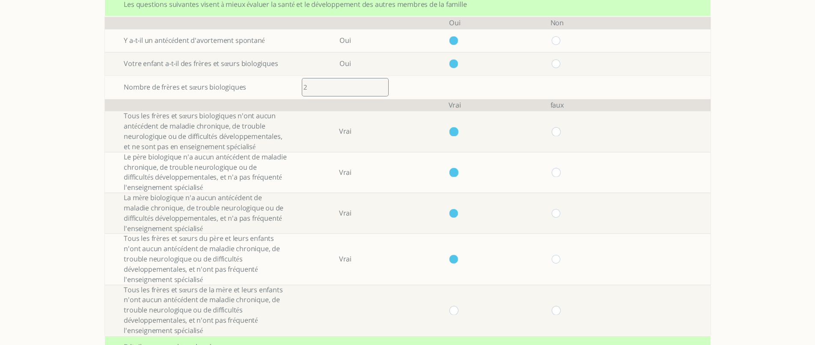
radio input "true"
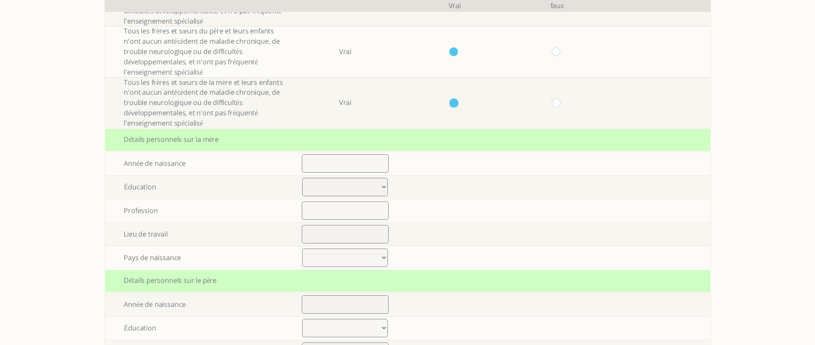
scroll to position [343, 0]
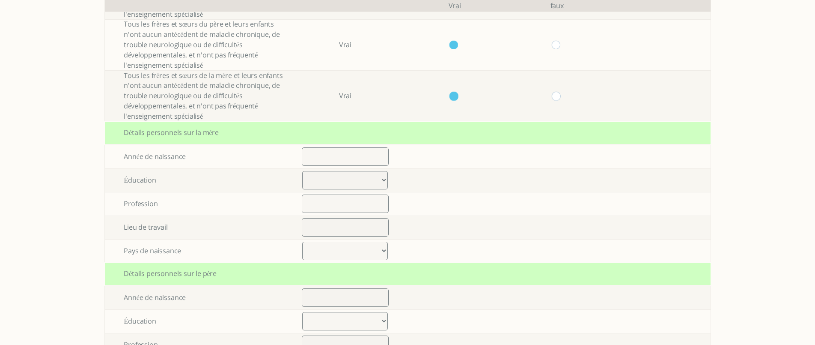
click at [354, 160] on input "number" at bounding box center [345, 156] width 87 height 18
type input "1990"
click at [352, 179] on select "Élémentaire jusqu’à 8 années d’études Lycée jusqu’à 12 années d’études Lycée fi…" at bounding box center [345, 180] width 86 height 18
select select "0"
click at [306, 171] on select "Élémentaire jusqu’à 8 années d’études Lycée jusqu’à 12 années d’études Lycée fi…" at bounding box center [345, 180] width 86 height 18
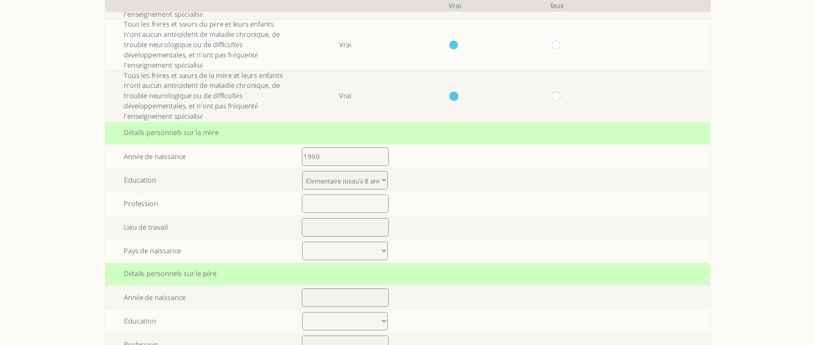
click at [351, 205] on input "text" at bounding box center [345, 203] width 87 height 18
type input "ראר"
click at [312, 203] on input "ראר" at bounding box center [345, 203] width 87 height 18
type input "חחטח"
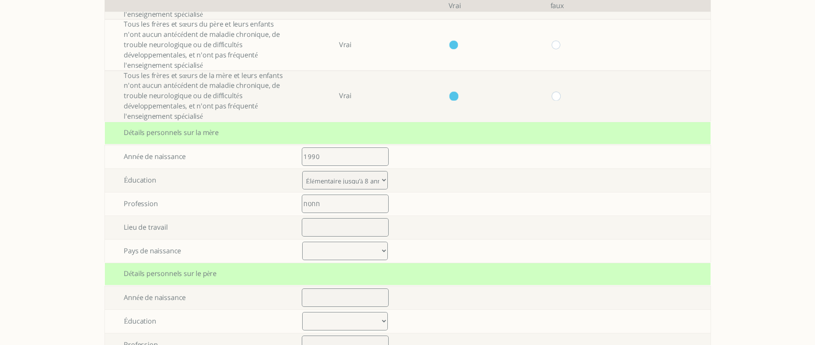
click at [328, 227] on input "text" at bounding box center [345, 227] width 87 height 18
type input "ךלןלם"
click at [336, 250] on select "[GEOGRAPHIC_DATA] [GEOGRAPHIC_DATA] [GEOGRAPHIC_DATA] [GEOGRAPHIC_DATA] [GEOGRA…" at bounding box center [345, 251] width 86 height 18
click at [306, 242] on select "[GEOGRAPHIC_DATA] [GEOGRAPHIC_DATA] [GEOGRAPHIC_DATA] [GEOGRAPHIC_DATA] [GEOGRA…" at bounding box center [345, 251] width 86 height 18
click at [328, 250] on select "[GEOGRAPHIC_DATA] [GEOGRAPHIC_DATA] [GEOGRAPHIC_DATA] [GEOGRAPHIC_DATA] [GEOGRA…" at bounding box center [345, 251] width 86 height 18
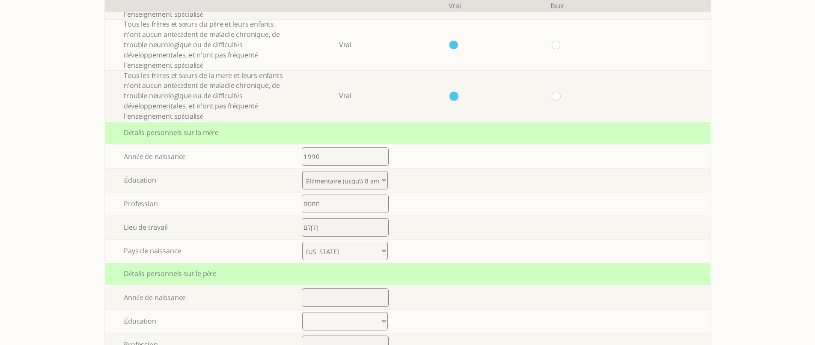
select select "47"
click at [306, 242] on select "[GEOGRAPHIC_DATA] [GEOGRAPHIC_DATA] [GEOGRAPHIC_DATA] [GEOGRAPHIC_DATA] [GEOGRA…" at bounding box center [345, 251] width 86 height 18
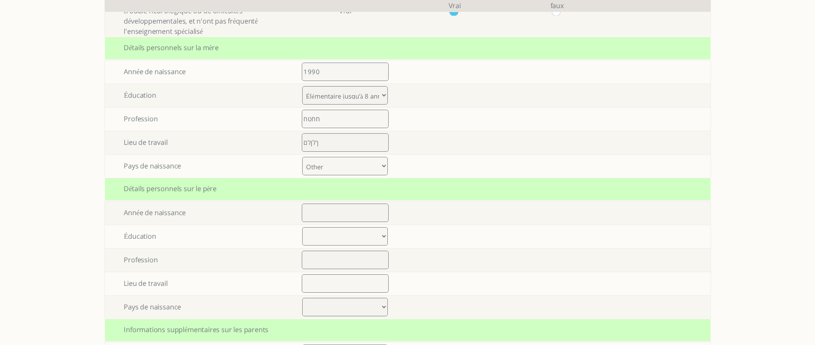
scroll to position [428, 0]
click at [361, 187] on div "Détails personnels sur le père" at bounding box center [408, 188] width 606 height 23
click at [357, 211] on input "number" at bounding box center [345, 212] width 87 height 18
type input "58585"
click at [341, 232] on select "Élémentaire jusqu’à 8 années d’études Lycée jusqu’à 12 années d’études Lycée fi…" at bounding box center [345, 235] width 86 height 18
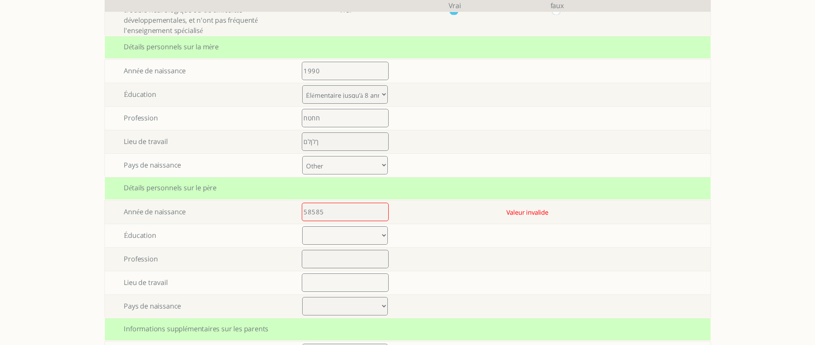
select select "0"
click at [306, 226] on select "Élémentaire jusqu’à 8 années d’études Lycée jusqu’à 12 années d’études Lycée fi…" at bounding box center [345, 235] width 86 height 18
click at [319, 215] on input "58585" at bounding box center [345, 212] width 87 height 18
type input "1990"
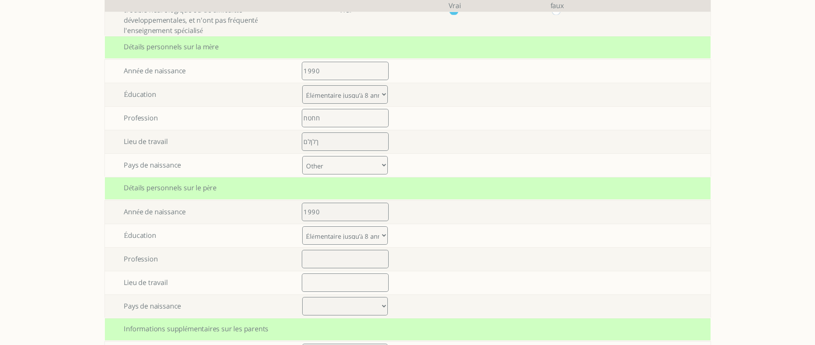
click at [325, 256] on input "text" at bounding box center [345, 259] width 87 height 18
type input "חטחט"
click at [322, 279] on input "text" at bounding box center [345, 282] width 87 height 18
type input "59599"
click at [334, 304] on select "[GEOGRAPHIC_DATA] [GEOGRAPHIC_DATA] [GEOGRAPHIC_DATA] [GEOGRAPHIC_DATA] [GEOGRA…" at bounding box center [345, 306] width 86 height 18
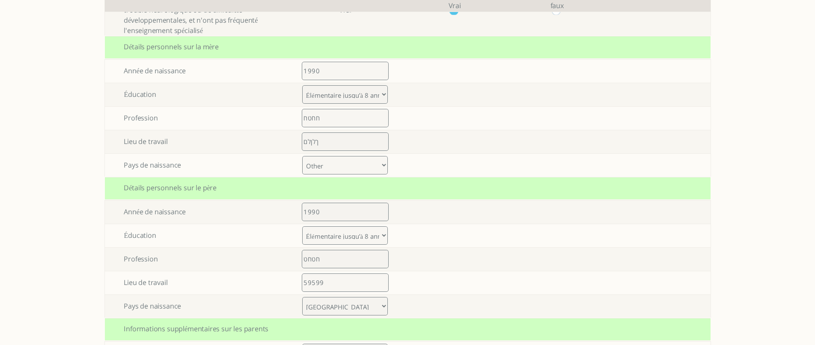
click at [306, 297] on select "[GEOGRAPHIC_DATA] [GEOGRAPHIC_DATA] [GEOGRAPHIC_DATA] [GEOGRAPHIC_DATA] [GEOGRA…" at bounding box center [345, 306] width 86 height 18
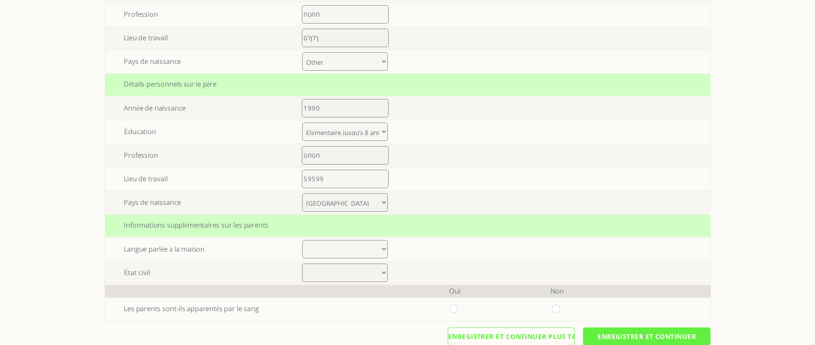
scroll to position [550, 0]
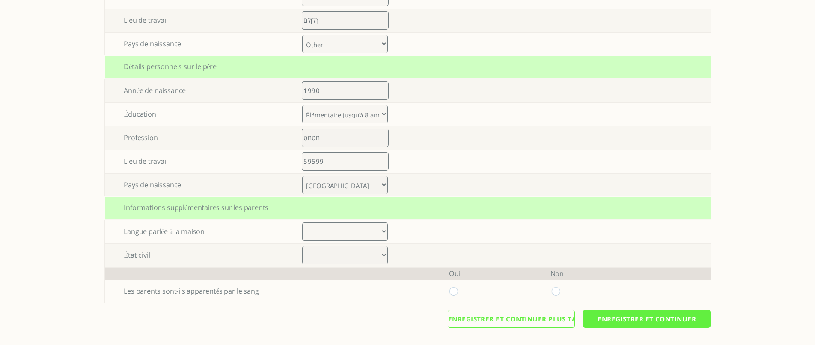
click at [341, 187] on select "[GEOGRAPHIC_DATA] [GEOGRAPHIC_DATA] [GEOGRAPHIC_DATA] [GEOGRAPHIC_DATA] [GEOGRA…" at bounding box center [345, 185] width 86 height 18
select select "47"
click at [306, 176] on select "[GEOGRAPHIC_DATA] [GEOGRAPHIC_DATA] [GEOGRAPHIC_DATA] [GEOGRAPHIC_DATA] [GEOGRA…" at bounding box center [345, 185] width 86 height 18
click at [396, 206] on div "Informations supplémentaires sur les parents" at bounding box center [408, 208] width 606 height 23
click at [338, 229] on select "Albanian Armenian Azerbaijani Basque Belarusian Bosnian Bulgarian Catalan Croat…" at bounding box center [345, 231] width 86 height 18
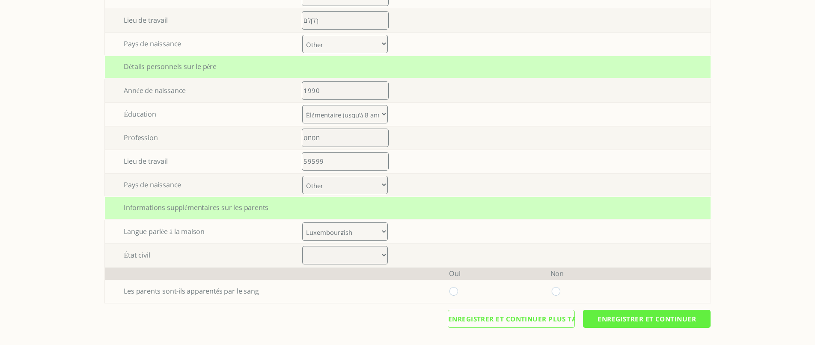
click at [306, 222] on select "Albanian Armenian Azerbaijani Basque Belarusian Bosnian Bulgarian Catalan Croat…" at bounding box center [345, 231] width 86 height 18
click at [346, 229] on select "Albanian Armenian Azerbaijani Basque Belarusian Bosnian Bulgarian Catalan Croat…" at bounding box center [345, 231] width 86 height 18
click at [306, 222] on select "Albanian Armenian Azerbaijani Basque Belarusian Bosnian Bulgarian Catalan Croat…" at bounding box center [345, 231] width 86 height 18
click at [466, 236] on td at bounding box center [455, 231] width 102 height 23
click at [356, 233] on select "Albanian Armenian Azerbaijani Basque Belarusian Bosnian Bulgarian Catalan Croat…" at bounding box center [345, 231] width 86 height 18
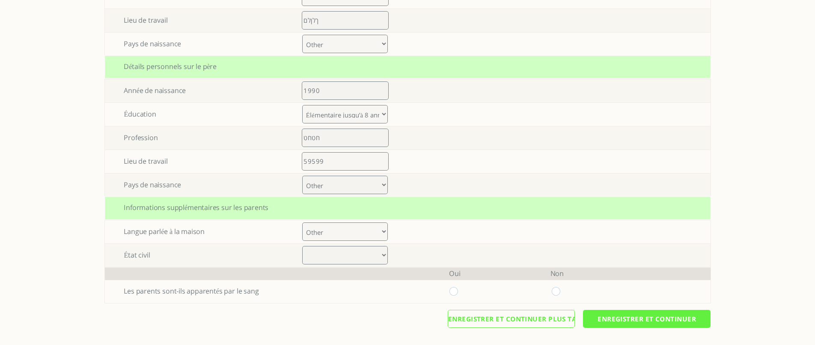
click at [306, 222] on select "Albanian Armenian Azerbaijani Basque Belarusian Bosnian Bulgarian Catalan Croat…" at bounding box center [345, 231] width 86 height 18
click at [410, 227] on td at bounding box center [455, 231] width 102 height 23
click at [349, 229] on select "Albanian Armenian Azerbaijani Basque Belarusian Bosnian Bulgarian Catalan Croat…" at bounding box center [345, 231] width 86 height 18
click at [306, 222] on select "Albanian Armenian Azerbaijani Basque Belarusian Bosnian Bulgarian Catalan Croat…" at bounding box center [345, 231] width 86 height 18
click at [403, 234] on td "Albanian Armenian Azerbaijani Basque Belarusian Bosnian Bulgarian Catalan Croat…" at bounding box center [345, 231] width 116 height 23
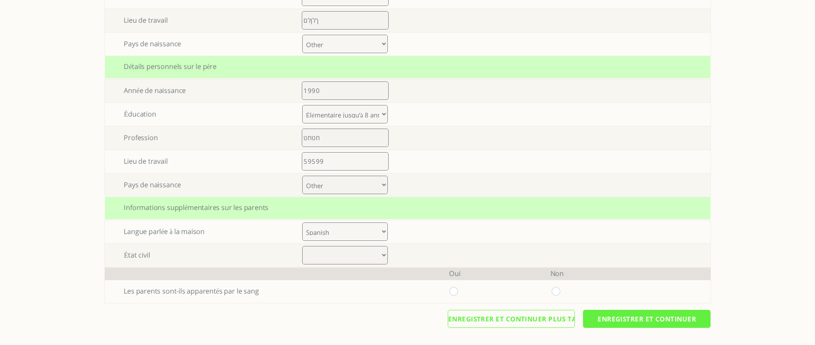
click at [403, 234] on td "Albanian Armenian Azerbaijani Basque Belarusian Bosnian Bulgarian Catalan Croat…" at bounding box center [345, 231] width 116 height 23
click at [345, 233] on select "Albanian Armenian Azerbaijani Basque Belarusian Bosnian Bulgarian Catalan Croat…" at bounding box center [345, 231] width 86 height 18
click at [306, 222] on select "Albanian Armenian Azerbaijani Basque Belarusian Bosnian Bulgarian Catalan Croat…" at bounding box center [345, 231] width 86 height 18
click at [423, 233] on td at bounding box center [455, 231] width 102 height 23
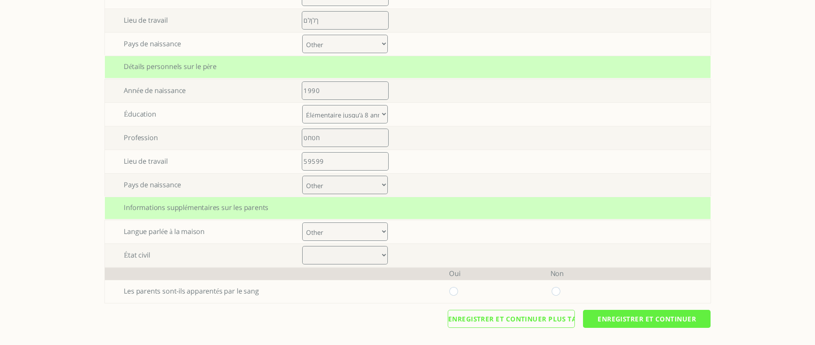
click at [353, 233] on select "Albanian Armenian Azerbaijani Basque Belarusian Bosnian Bulgarian Catalan Croat…" at bounding box center [345, 231] width 86 height 18
click at [306, 222] on select "Albanian Armenian Azerbaijani Basque Belarusian Bosnian Bulgarian Catalan Croat…" at bounding box center [345, 231] width 86 height 18
click at [415, 230] on td at bounding box center [455, 231] width 102 height 23
drag, startPoint x: 358, startPoint y: 235, endPoint x: 355, endPoint y: 230, distance: 6.0
click at [358, 235] on select "Albanian Armenian Azerbaijani Basque Belarusian Bosnian Bulgarian Catalan Croat…" at bounding box center [345, 231] width 86 height 18
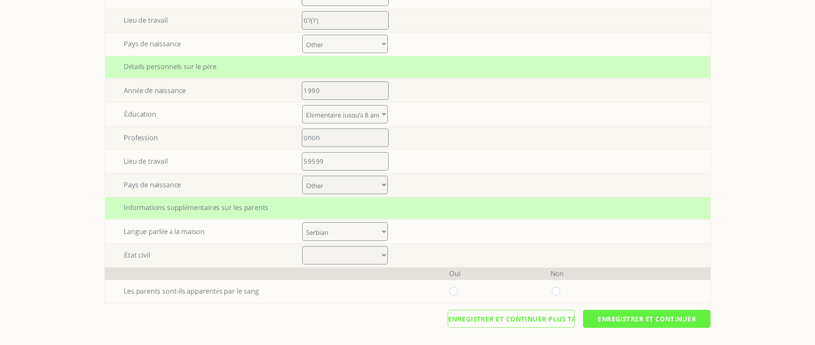
click at [306, 222] on select "Albanian Armenian Azerbaijani Basque Belarusian Bosnian Bulgarian Catalan Croat…" at bounding box center [345, 231] width 86 height 18
click at [403, 232] on td "Albanian Armenian Azerbaijani Basque Belarusian Bosnian Bulgarian Catalan Croat…" at bounding box center [345, 231] width 116 height 23
drag, startPoint x: 365, startPoint y: 232, endPoint x: 362, endPoint y: 224, distance: 9.2
click at [366, 232] on select "Albanian Armenian Azerbaijani Basque Belarusian Bosnian Bulgarian Catalan Croat…" at bounding box center [345, 231] width 86 height 18
select select "35"
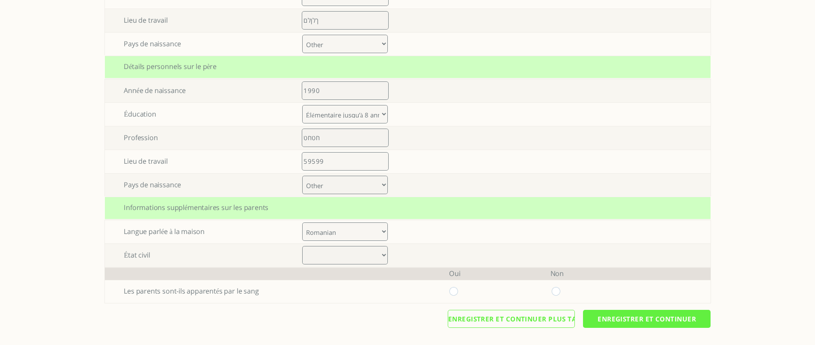
click at [306, 222] on select "Albanian Armenian Azerbaijani Basque Belarusian Bosnian Bulgarian Catalan Croat…" at bounding box center [345, 231] width 86 height 18
click at [420, 234] on td at bounding box center [455, 231] width 102 height 23
click at [342, 251] on select "Marié Divorce Autre" at bounding box center [345, 255] width 86 height 18
select select "0"
click at [306, 246] on select "Marié Divorce Autre" at bounding box center [345, 255] width 86 height 18
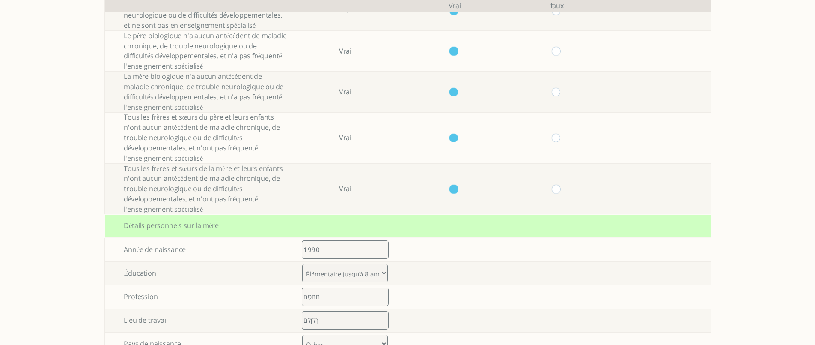
scroll to position [0, 0]
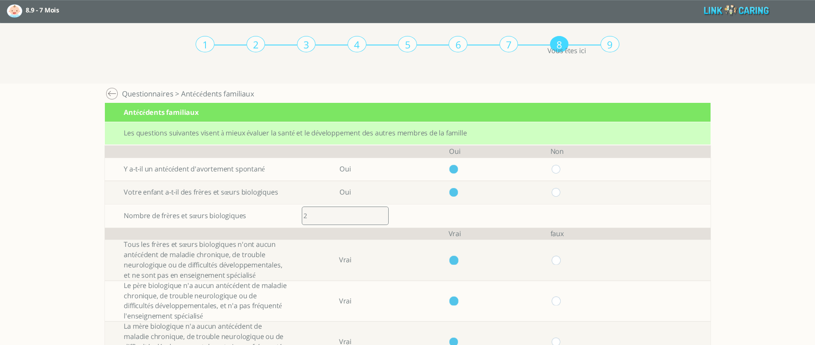
click at [788, 17] on input "button" at bounding box center [788, 15] width 13 height 15
type input "OUI"
type input "NON"
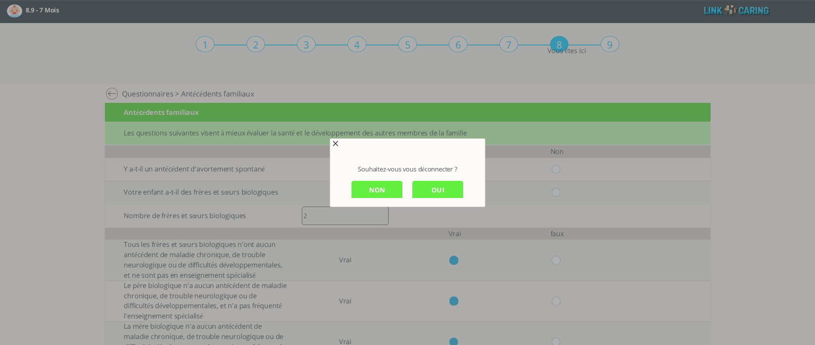
scroll to position [1, 0]
click at [426, 187] on input "OUI" at bounding box center [437, 188] width 51 height 18
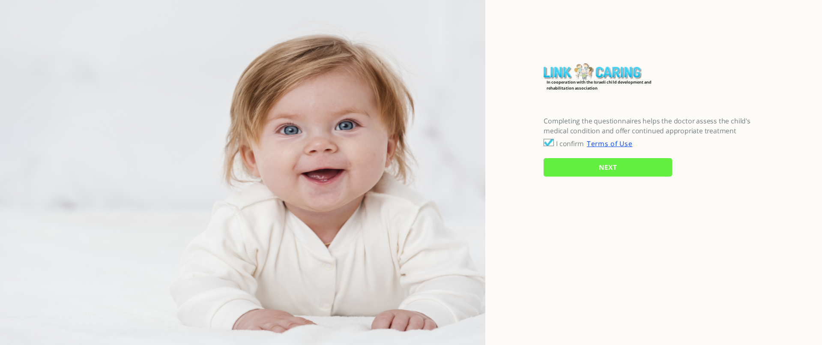
checkbox input "true"
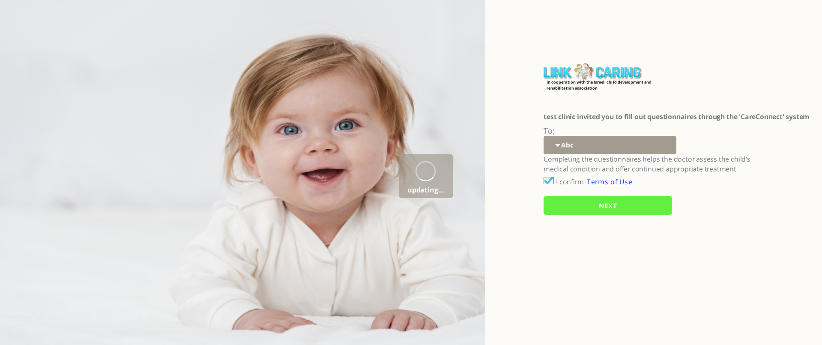
click at [597, 146] on select "Abc 77 yoyo large koko abc 107 ggy oo;o; ytyt7t t7t7 lala 4.8 1234 99 100 9898 …" at bounding box center [610, 145] width 133 height 18
click at [575, 152] on select "Abc 77 yoyo large koko abc 107 ggy oo;o; ytyt7t t7t7 lala 4.8 1234 99 100 9898 …" at bounding box center [610, 145] width 133 height 18
click at [585, 143] on select "Abc 77 yoyo large koko abc 107 ggy oo;o; ytyt7t t7t7 lala 4.8 1234 99 100 9898 …" at bounding box center [610, 145] width 133 height 18
select select "fs1H79zKcjDtIre%2BX8ZxBg%3D%3D"
click at [544, 136] on select "Abc 77 yoyo large koko abc 107 ggy oo;o; ytyt7t t7t7 lala 4.8 1234 99 100 9898 …" at bounding box center [610, 145] width 133 height 18
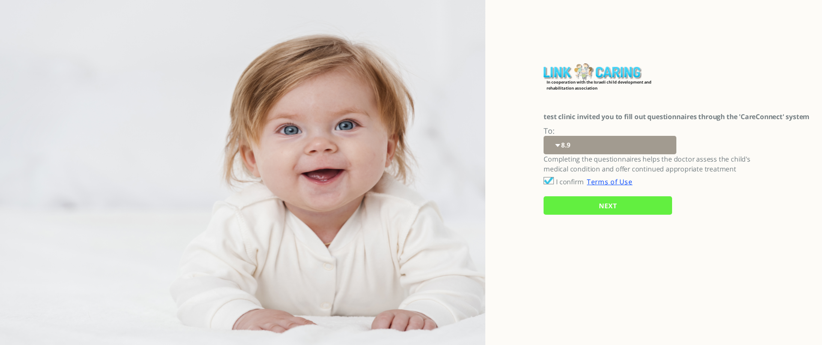
click at [588, 210] on input "NEXT" at bounding box center [608, 205] width 128 height 18
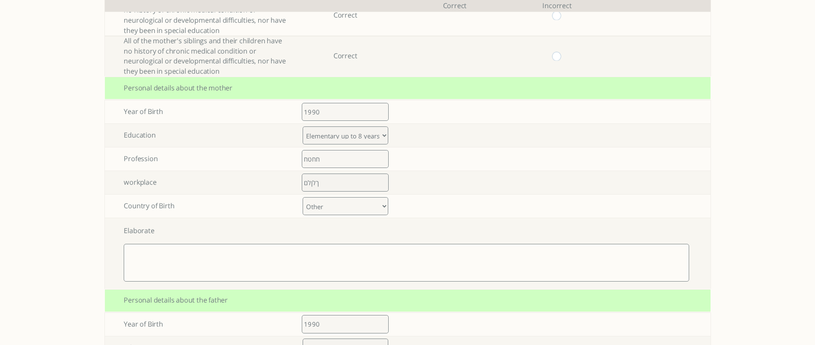
scroll to position [378, 0]
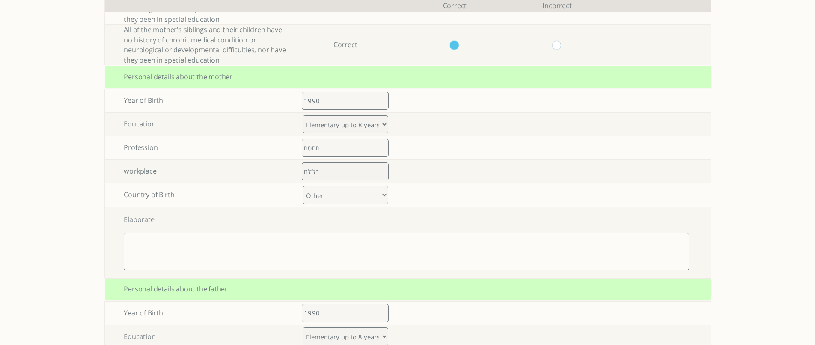
click at [355, 186] on select "Armenia Austria Azerbaijan Belarus Belgium Bosnia and Herzegovina Bulgaria Croa…" at bounding box center [346, 195] width 86 height 18
click at [306, 186] on select "Armenia Austria Azerbaijan Belarus Belgium Bosnia and Herzegovina Bulgaria Croa…" at bounding box center [346, 195] width 86 height 18
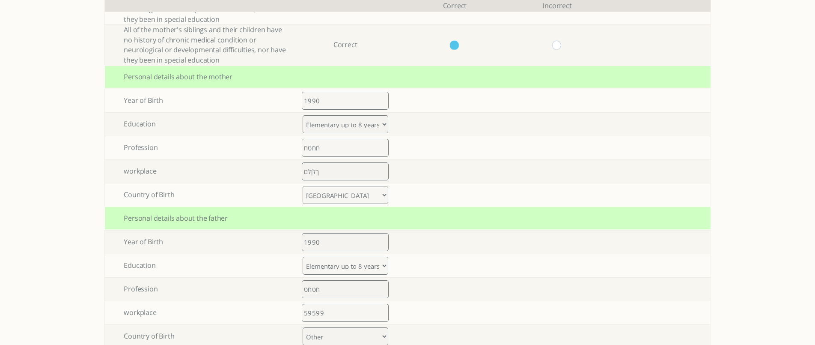
click at [329, 186] on select "Armenia Austria Azerbaijan Belarus Belgium Bosnia and Herzegovina Bulgaria Croa…" at bounding box center [346, 195] width 86 height 18
click at [306, 186] on select "Armenia Austria Azerbaijan Belarus Belgium Bosnia and Herzegovina Bulgaria Croa…" at bounding box center [346, 195] width 86 height 18
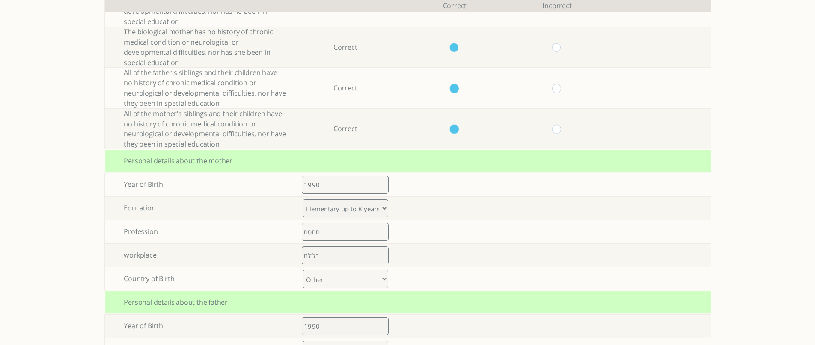
scroll to position [293, 0]
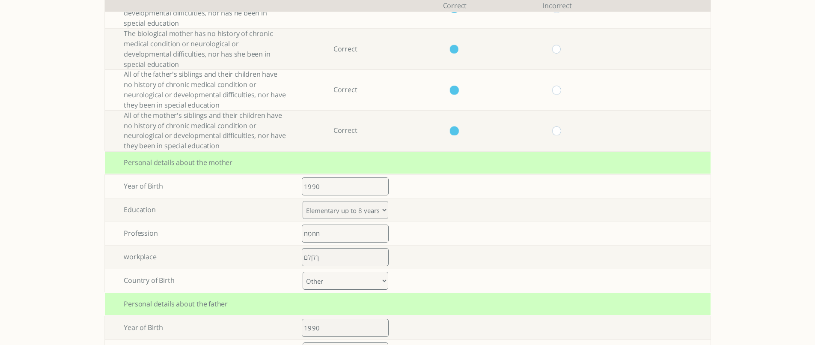
click at [351, 272] on select "Armenia Austria Azerbaijan Belarus Belgium Bosnia and Herzegovina Bulgaria Croa…" at bounding box center [346, 281] width 86 height 18
select select "42"
click at [306, 272] on select "Armenia Austria Azerbaijan Belarus Belgium Bosnia and Herzegovina Bulgaria Croa…" at bounding box center [346, 281] width 86 height 18
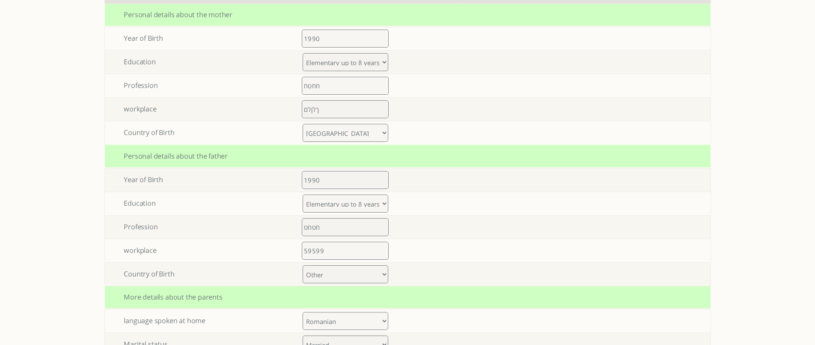
scroll to position [464, 0]
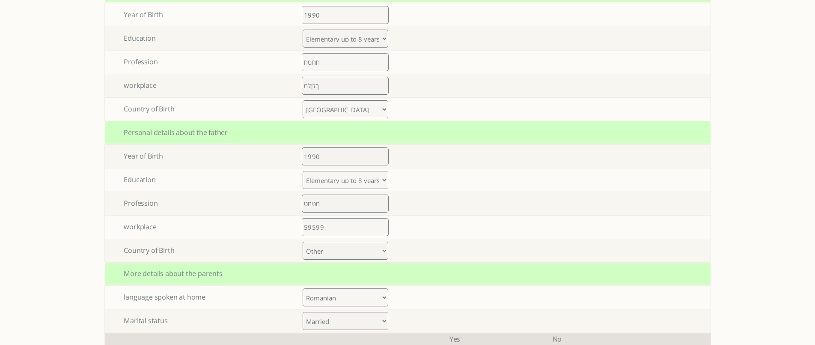
click at [334, 242] on select "Armenia Austria Azerbaijan Belarus Belgium Bosnia and Herzegovina Bulgaria Croa…" at bounding box center [346, 251] width 86 height 18
click at [306, 242] on select "Armenia Austria Azerbaijan Belarus Belgium Bosnia and Herzegovina Bulgaria Croa…" at bounding box center [346, 251] width 86 height 18
click at [333, 242] on select "Armenia Austria Azerbaijan Belarus Belgium Bosnia and Herzegovina Bulgaria Croa…" at bounding box center [346, 251] width 86 height 18
select select "47"
click at [306, 242] on select "Armenia Austria Azerbaijan Belarus Belgium Bosnia and Herzegovina Bulgaria Croa…" at bounding box center [346, 251] width 86 height 18
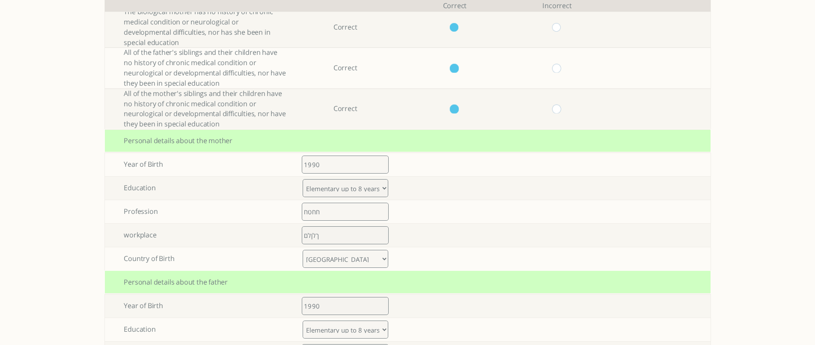
scroll to position [293, 0]
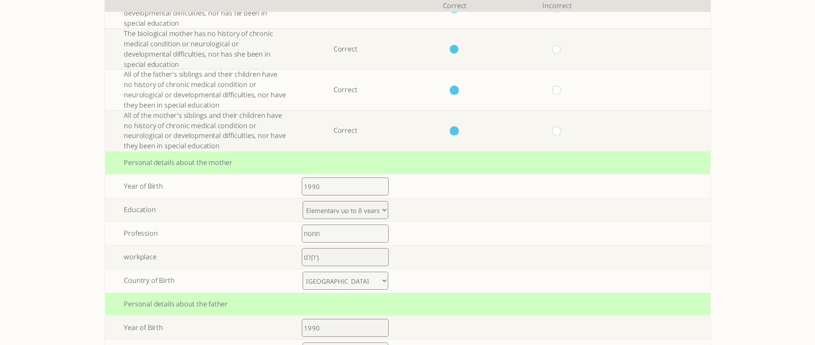
click at [328, 272] on select "Armenia Austria Azerbaijan Belarus Belgium Bosnia and Herzegovina Bulgaria Croa…" at bounding box center [346, 281] width 86 height 18
click at [306, 272] on select "Armenia Austria Azerbaijan Belarus Belgium Bosnia and Herzegovina Bulgaria Croa…" at bounding box center [346, 281] width 86 height 18
click at [326, 272] on select "Armenia Austria Azerbaijan Belarus Belgium Bosnia and Herzegovina Bulgaria Croa…" at bounding box center [346, 281] width 86 height 18
click at [306, 272] on select "Armenia Austria Azerbaijan Belarus Belgium Bosnia and Herzegovina Bulgaria Croa…" at bounding box center [346, 281] width 86 height 18
click at [450, 293] on div "Personal details about the father" at bounding box center [408, 304] width 606 height 23
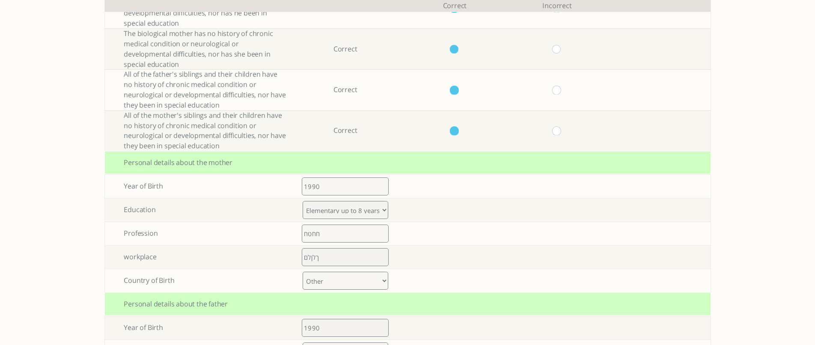
click at [338, 272] on select "Armenia Austria Azerbaijan Belarus Belgium Bosnia and Herzegovina Bulgaria Croa…" at bounding box center [346, 281] width 86 height 18
click at [306, 272] on select "Armenia Austria Azerbaijan Belarus Belgium Bosnia and Herzegovina Bulgaria Croa…" at bounding box center [346, 281] width 86 height 18
click at [331, 272] on select "Armenia Austria Azerbaijan Belarus Belgium Bosnia and Herzegovina Bulgaria Croa…" at bounding box center [346, 281] width 86 height 18
click at [306, 272] on select "Armenia Austria Azerbaijan Belarus Belgium Bosnia and Herzegovina Bulgaria Croa…" at bounding box center [346, 281] width 86 height 18
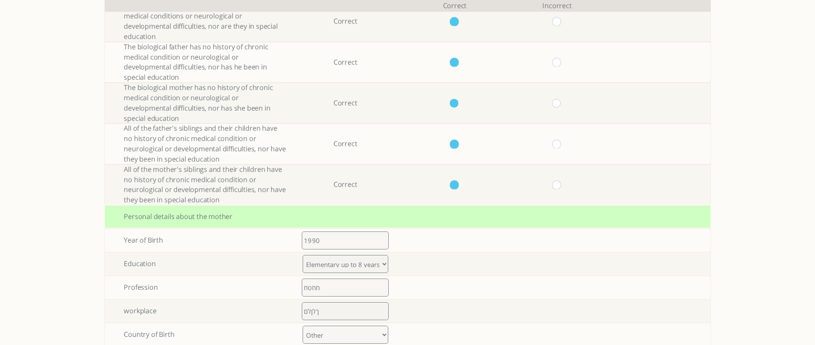
scroll to position [250, 0]
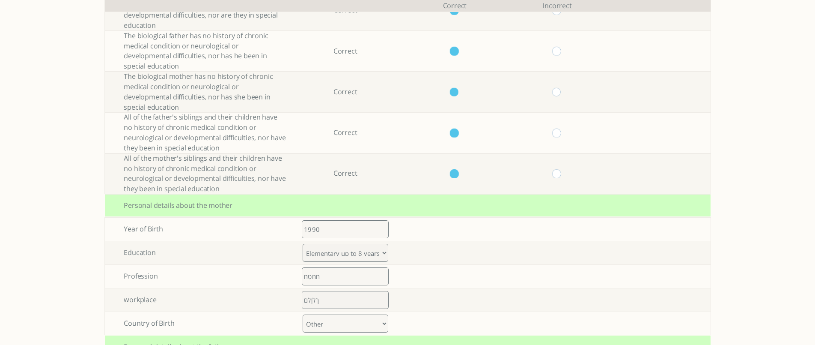
click at [360, 314] on select "Armenia Austria Azerbaijan Belarus Belgium Bosnia and Herzegovina Bulgaria Croa…" at bounding box center [346, 323] width 86 height 18
select select "32"
click at [306, 314] on select "Armenia Austria Azerbaijan Belarus Belgium Bosnia and Herzegovina Bulgaria Croa…" at bounding box center [346, 323] width 86 height 18
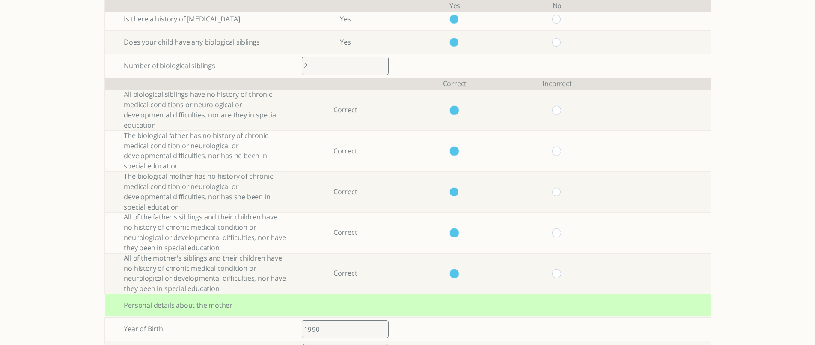
scroll to position [0, 0]
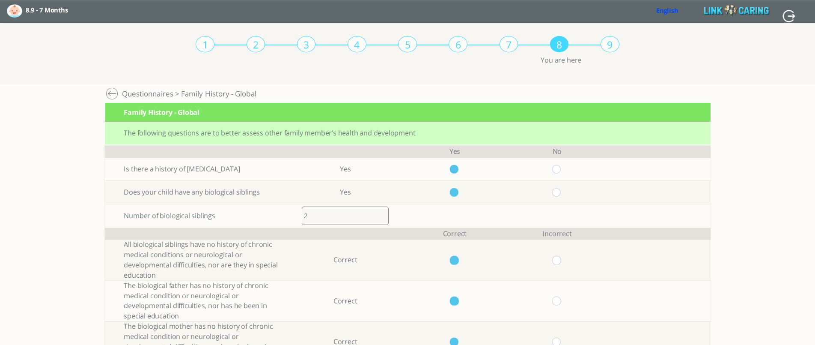
click at [784, 18] on input "button" at bounding box center [788, 15] width 13 height 15
type input "YES"
type input "NO"
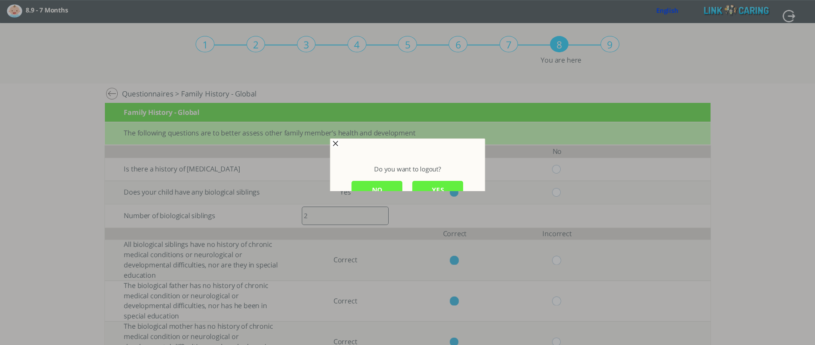
scroll to position [1, 0]
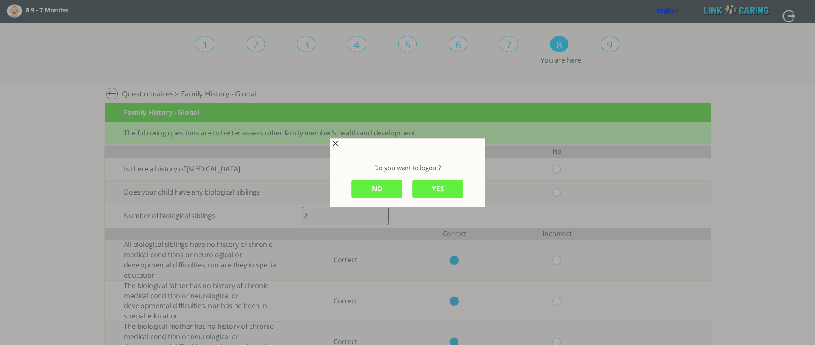
click at [435, 191] on input "YES" at bounding box center [437, 188] width 51 height 18
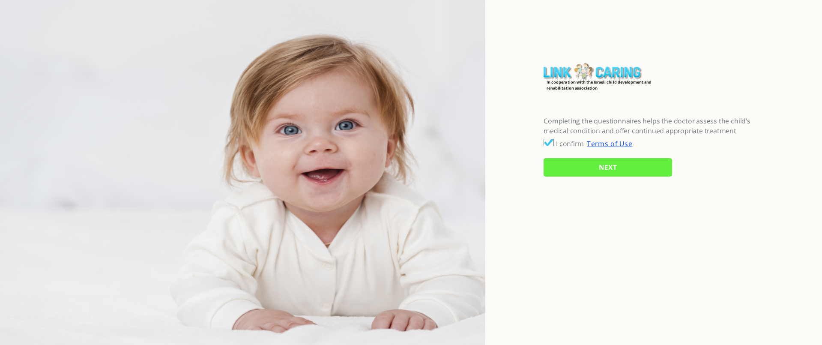
checkbox input "true"
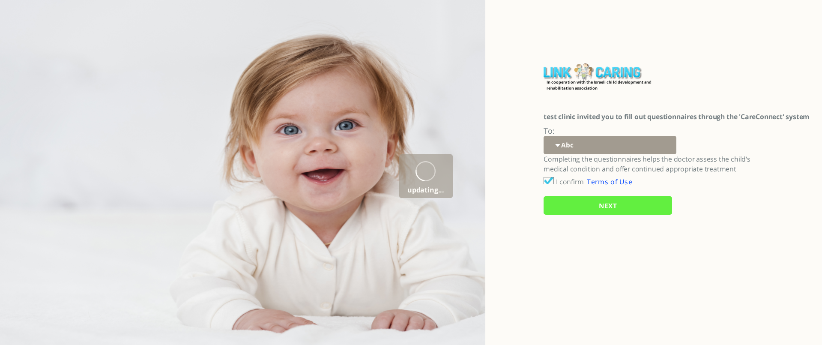
click at [579, 148] on select "Abc 77 yoyo large koko abc 107 ggy oo;o; ytyt7t t7t7 lala 4.8 1234 99 100 9898 …" at bounding box center [610, 145] width 133 height 18
select select "fs1H79zKcjDtIre%2BX8ZxBg%3D%3D"
click at [544, 136] on select "Abc 77 yoyo large koko abc 107 ggy oo;o; ytyt7t t7t7 lala 4.8 1234 99 100 9898 …" at bounding box center [610, 145] width 133 height 18
click at [585, 207] on input "NEXT" at bounding box center [608, 205] width 128 height 18
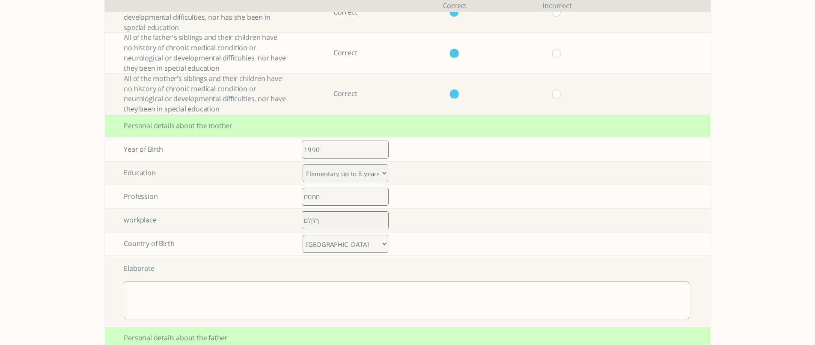
scroll to position [343, 0]
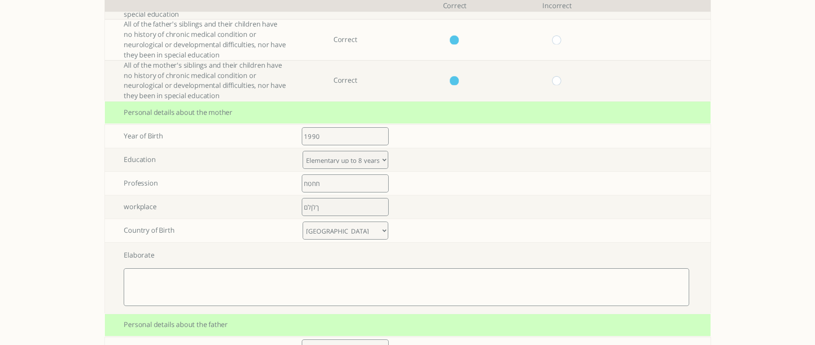
click at [339, 221] on select "Armenia Austria Azerbaijan Belarus Belgium Bosnia and Herzegovina Bulgaria Croa…" at bounding box center [346, 230] width 86 height 18
click at [306, 221] on select "Armenia Austria Azerbaijan Belarus Belgium Bosnia and Herzegovina Bulgaria Croa…" at bounding box center [346, 230] width 86 height 18
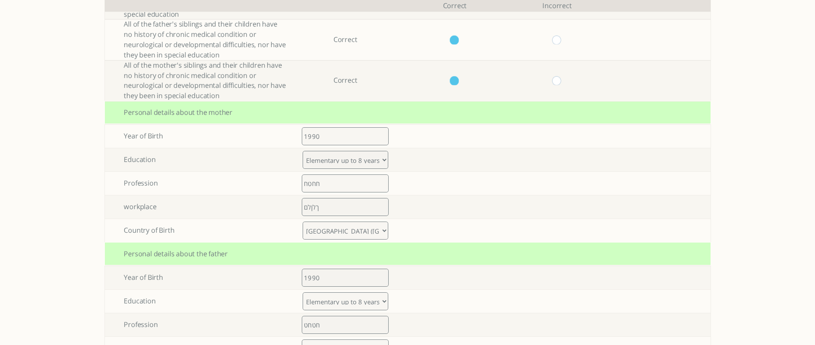
click at [322, 221] on select "Armenia Austria Azerbaijan Belarus Belgium Bosnia and Herzegovina Bulgaria Croa…" at bounding box center [346, 230] width 86 height 18
click at [306, 221] on select "Armenia Austria Azerbaijan Belarus Belgium Bosnia and Herzegovina Bulgaria Croa…" at bounding box center [346, 230] width 86 height 18
click at [328, 221] on select "Armenia Austria Azerbaijan Belarus Belgium Bosnia and Herzegovina Bulgaria Croa…" at bounding box center [346, 230] width 86 height 18
click at [306, 221] on select "Armenia Austria Azerbaijan Belarus Belgium Bosnia and Herzegovina Bulgaria Croa…" at bounding box center [346, 230] width 86 height 18
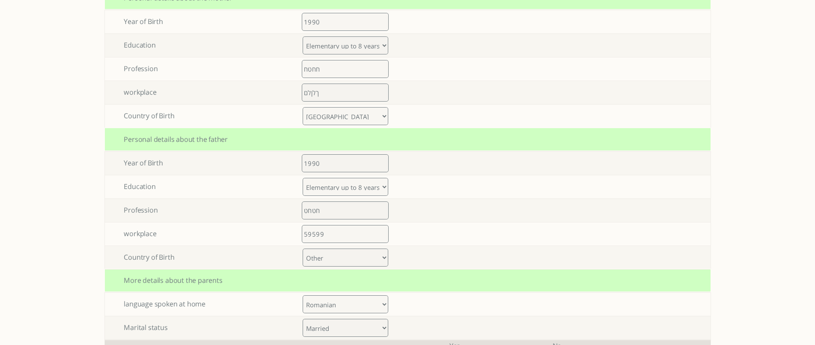
scroll to position [381, 0]
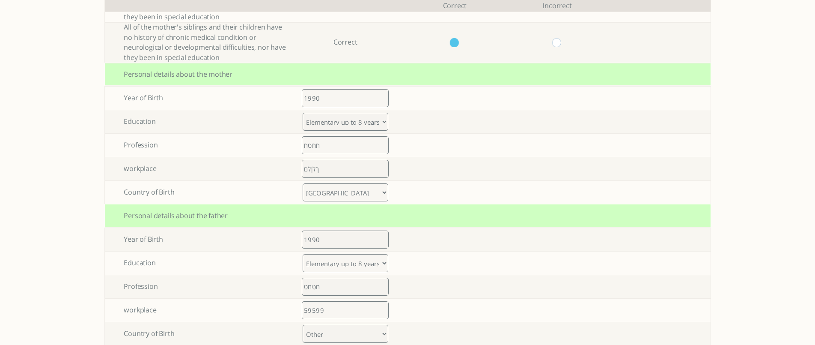
click at [346, 183] on select "Armenia Austria Azerbaijan Belarus Belgium Bosnia and Herzegovina Bulgaria Croa…" at bounding box center [346, 192] width 86 height 18
click at [306, 183] on select "Armenia Austria Azerbaijan Belarus Belgium Bosnia and Herzegovina Bulgaria Croa…" at bounding box center [346, 192] width 86 height 18
drag, startPoint x: 342, startPoint y: 172, endPoint x: 344, endPoint y: 164, distance: 8.9
click at [342, 183] on select "Armenia Austria Azerbaijan Belarus Belgium Bosnia and Herzegovina Bulgaria Croa…" at bounding box center [346, 192] width 86 height 18
click at [306, 183] on select "[GEOGRAPHIC_DATA] [GEOGRAPHIC_DATA] [GEOGRAPHIC_DATA] [GEOGRAPHIC_DATA] [GEOGRA…" at bounding box center [346, 192] width 86 height 18
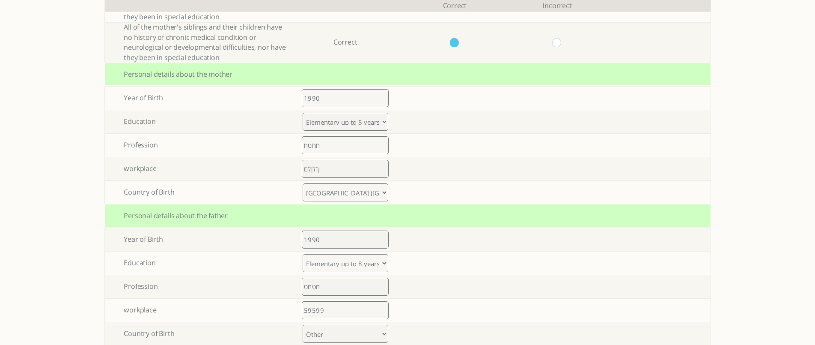
click at [345, 183] on select "Armenia Austria Azerbaijan Belarus Belgium Bosnia and Herzegovina Bulgaria Croa…" at bounding box center [346, 192] width 86 height 18
click at [306, 183] on select "Armenia Austria Azerbaijan Belarus Belgium Bosnia and Herzegovina Bulgaria Croa…" at bounding box center [346, 192] width 86 height 18
click at [342, 183] on select "Armenia Austria Azerbaijan Belarus Belgium Bosnia and Herzegovina Bulgaria Croa…" at bounding box center [346, 192] width 86 height 18
click at [306, 183] on select "Armenia Austria Azerbaijan Belarus Belgium Bosnia and Herzegovina Bulgaria Croa…" at bounding box center [346, 192] width 86 height 18
click at [428, 204] on div "Personal details about the father" at bounding box center [408, 215] width 606 height 23
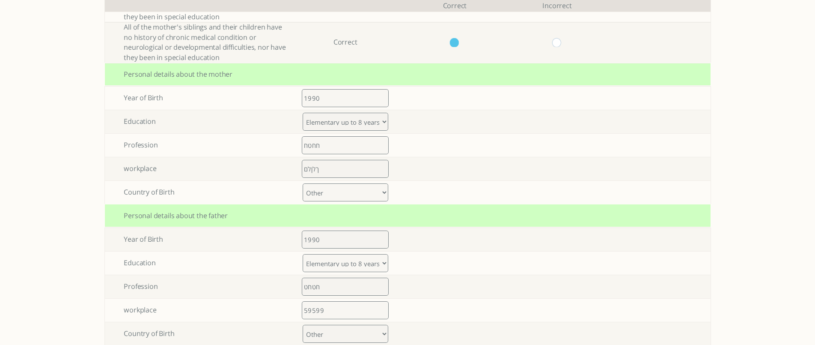
click at [375, 183] on select "Armenia Austria Azerbaijan Belarus Belgium Bosnia and Herzegovina Bulgaria Croa…" at bounding box center [346, 192] width 86 height 18
click at [306, 183] on select "Armenia Austria Azerbaijan Belarus Belgium Bosnia and Herzegovina Bulgaria Croa…" at bounding box center [346, 192] width 86 height 18
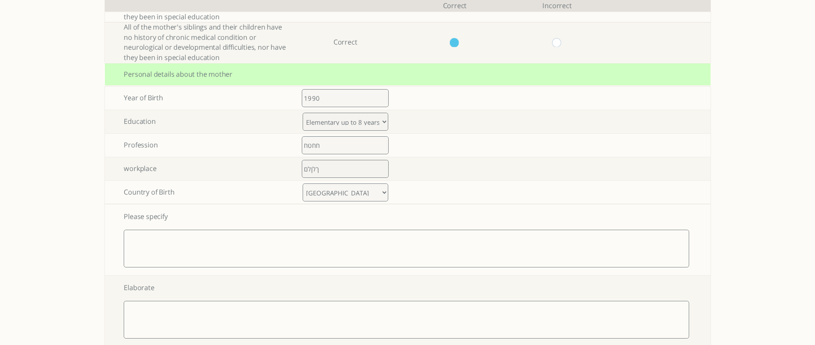
click at [325, 183] on select "Armenia Austria Azerbaijan Belarus Belgium Bosnia and Herzegovina Bulgaria Croa…" at bounding box center [346, 192] width 86 height 18
click at [306, 183] on select "Armenia Austria Azerbaijan Belarus Belgium Bosnia and Herzegovina Bulgaria Croa…" at bounding box center [346, 192] width 86 height 18
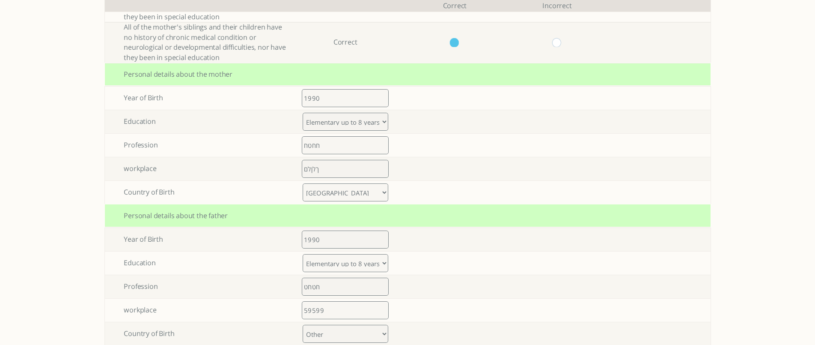
click at [329, 183] on select "Armenia Austria Azerbaijan Belarus Belgium Bosnia and Herzegovina Bulgaria Croa…" at bounding box center [346, 192] width 86 height 18
click at [306, 183] on select "Armenia Austria Azerbaijan Belarus Belgium Bosnia and Herzegovina Bulgaria Croa…" at bounding box center [346, 192] width 86 height 18
drag, startPoint x: 323, startPoint y: 174, endPoint x: 324, endPoint y: 165, distance: 9.0
click at [323, 183] on select "Armenia Austria Azerbaijan Belarus Belgium Bosnia and Herzegovina Bulgaria Croa…" at bounding box center [346, 192] width 86 height 18
select select "3"
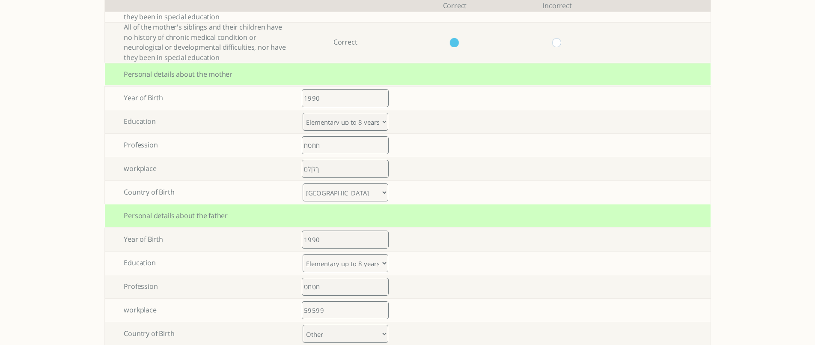
click at [306, 183] on select "Armenia Austria Azerbaijan Belarus Belgium Bosnia and Herzegovina Bulgaria Croa…" at bounding box center [346, 192] width 86 height 18
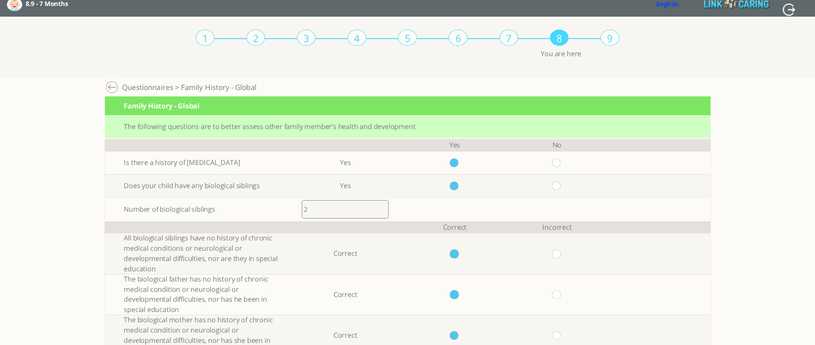
scroll to position [0, 0]
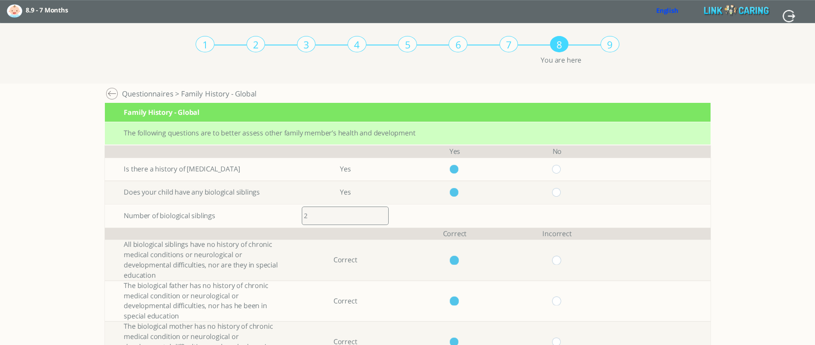
click at [785, 12] on input "button" at bounding box center [788, 15] width 13 height 15
type input "YES"
type input "NO"
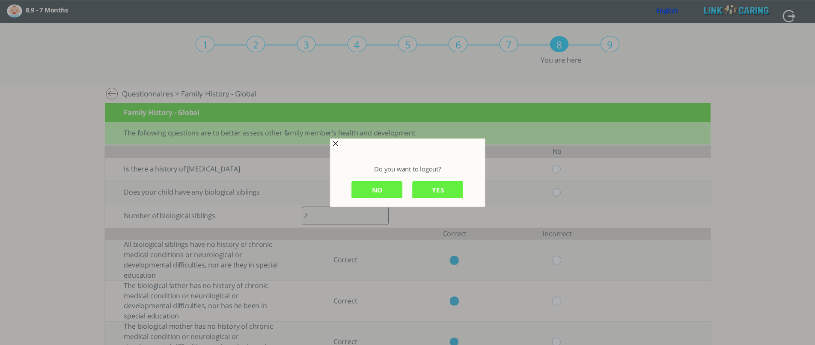
scroll to position [1, 0]
click at [437, 190] on input "YES" at bounding box center [437, 188] width 51 height 18
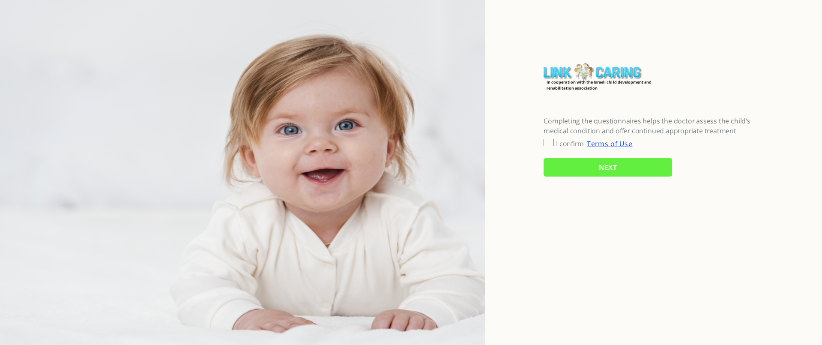
checkbox input "true"
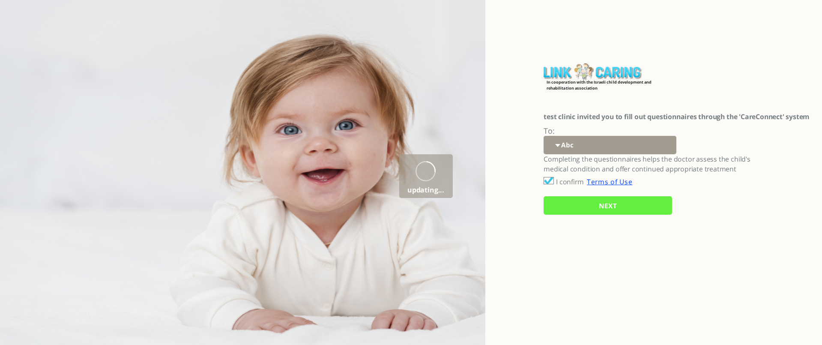
click at [578, 149] on select "Abc 77 yoyo large koko abc 107 ggy oo;o; ytyt7t t7t7 lala 4.8 1234 99 100 9898 …" at bounding box center [610, 145] width 133 height 18
select select "fs1H79zKcjDtIre%2BX8ZxBg%3D%3D"
click at [544, 136] on select "Abc 77 yoyo large koko abc 107 ggy oo;o; ytyt7t t7t7 lala 4.8 1234 99 100 9898 …" at bounding box center [610, 145] width 133 height 18
click at [600, 204] on input "NEXT" at bounding box center [608, 205] width 128 height 18
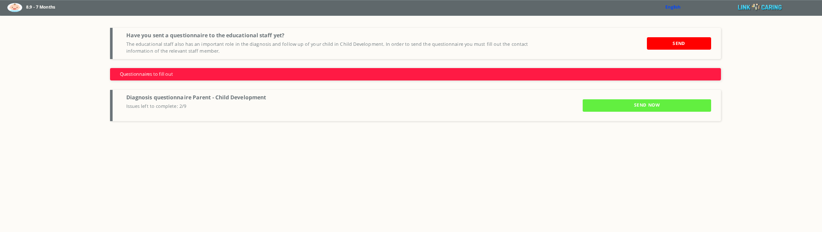
click at [638, 108] on input "SEND NOW" at bounding box center [647, 105] width 128 height 12
click at [33, 7] on label "8.9 - 7 Months" at bounding box center [50, 7] width 48 height 9
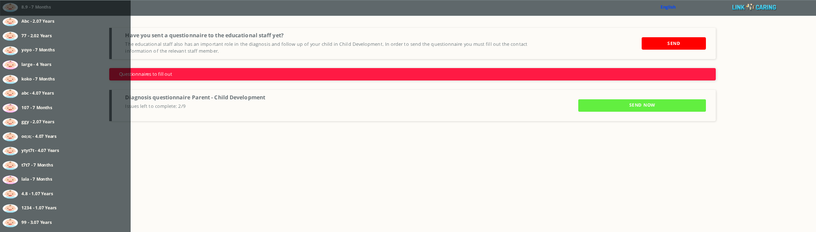
click at [802, 15] on div "THIS Developmental Scale Calculator 8.9 - 7 Months Abc - 2.07 Years 77 - 2.02 Y…" at bounding box center [408, 8] width 817 height 16
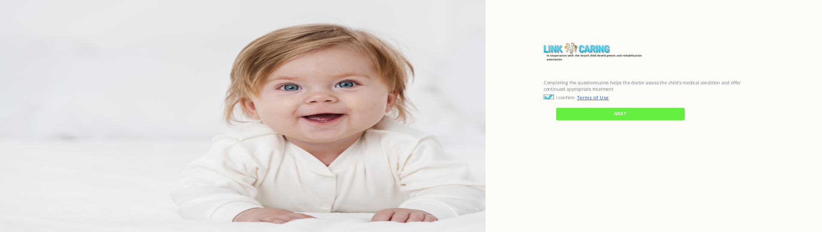
checkbox input "true"
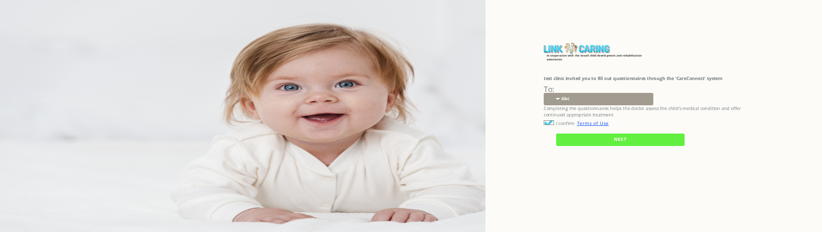
click at [582, 99] on select "Abc 77 yoyo large koko abc 107 ggy oo;o; ytyt7t t7t7 lala 4.8 1234 99 100 9898 …" at bounding box center [599, 99] width 110 height 12
select select "fs1H79zKcjDtIre%2BX8ZxBg%3D%3D"
click at [544, 93] on select "Abc 77 yoyo large koko abc 107 ggy oo;o; ytyt7t t7t7 lala 4.8 1234 99 100 9898 …" at bounding box center [599, 99] width 110 height 12
click at [592, 138] on input "NEXT" at bounding box center [620, 140] width 128 height 12
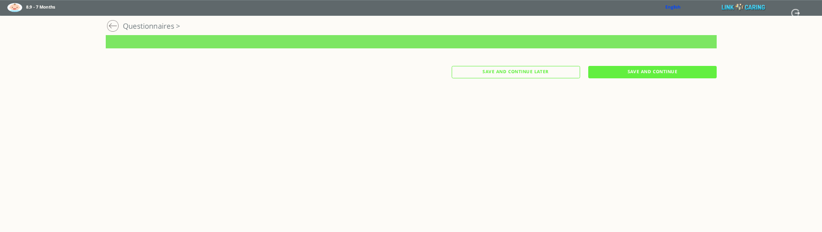
click at [798, 13] on input "button" at bounding box center [795, 9] width 9 height 15
type input "YES"
type input "NO"
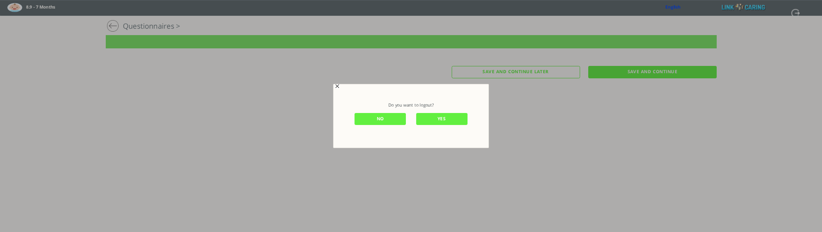
click at [433, 121] on input "YES" at bounding box center [441, 119] width 51 height 12
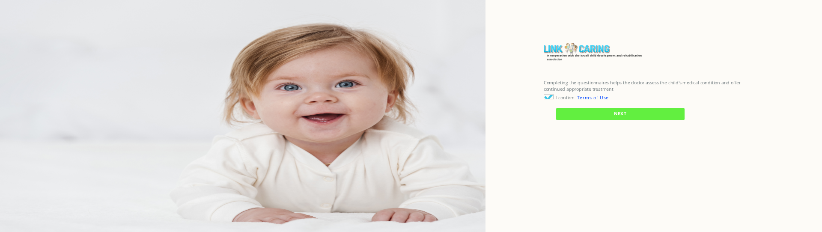
checkbox input "true"
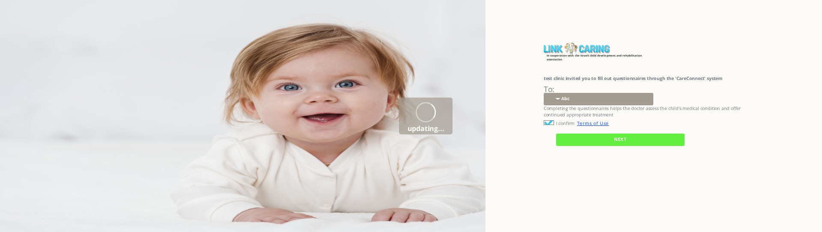
click at [580, 100] on select "Abc 77 yoyo large koko abc 107 ggy oo;o; ytyt7t t7t7 lala 4.8 1234 99 100 9898 …" at bounding box center [599, 99] width 110 height 12
select select "fs1H79zKcjDtIre%2BX8ZxBg%3D%3D"
click at [544, 93] on select "Abc 77 yoyo large koko abc 107 ggy oo;o; ytyt7t t7t7 lala 4.8 1234 99 100 9898 …" at bounding box center [599, 99] width 110 height 12
click at [587, 138] on input "NEXT" at bounding box center [620, 140] width 128 height 12
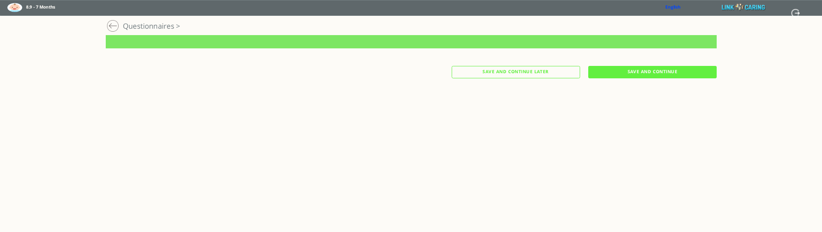
click at [796, 13] on input "button" at bounding box center [795, 9] width 9 height 15
type input "YES"
type input "NO"
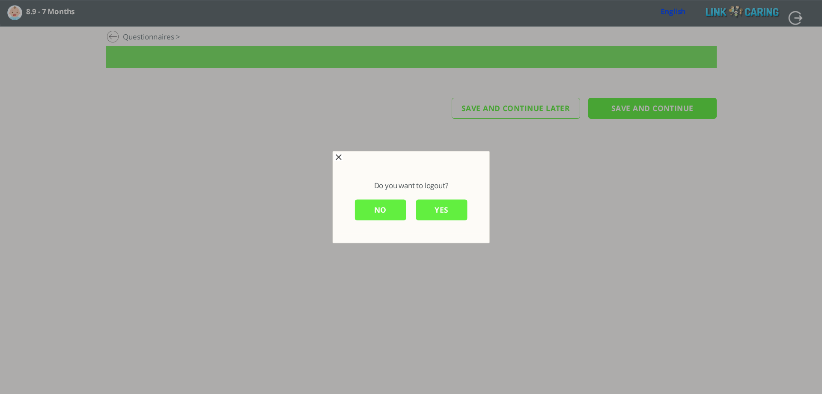
click at [440, 212] on input "YES" at bounding box center [441, 210] width 51 height 21
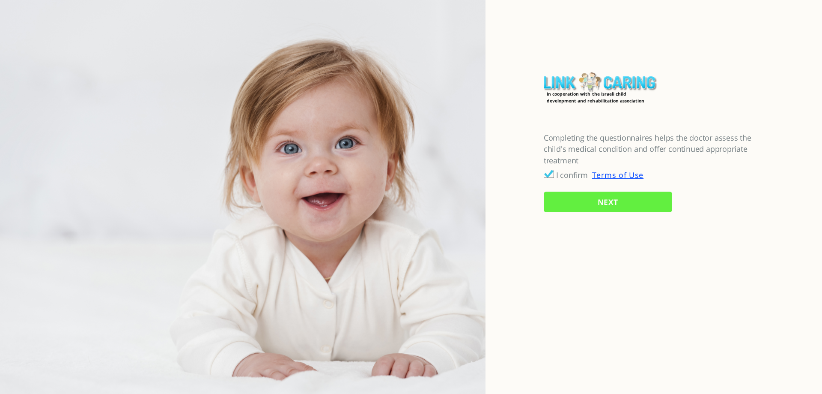
checkbox input "true"
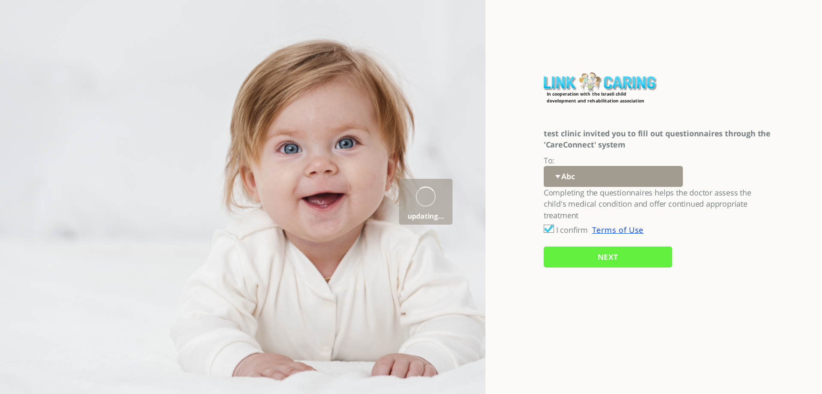
click at [575, 176] on select "Abc 77 yoyo large koko abc 107 ggy oo;o; ytyt7t t7t7 lala 4.8 1234 99 100 9898 …" at bounding box center [613, 176] width 139 height 21
click at [585, 176] on select "Abc 77 yoyo large koko abc 107 ggy oo;o; ytyt7t t7t7 lala 4.8 1234 99 100 9898 …" at bounding box center [613, 176] width 139 height 21
select select "fs1H79zKcjDtIre%2BX8ZxBg%3D%3D"
click at [544, 166] on select "Abc 77 yoyo large koko abc 107 ggy oo;o; ytyt7t t7t7 lala 4.8 1234 99 100 9898 …" at bounding box center [613, 176] width 139 height 21
click at [590, 256] on input "NEXT" at bounding box center [608, 256] width 128 height 21
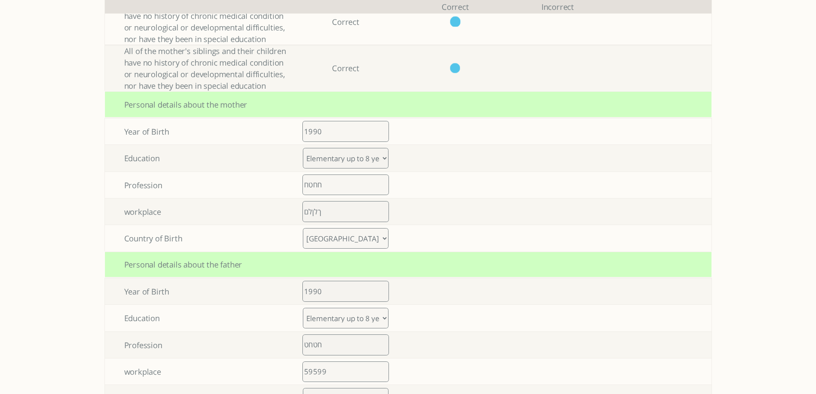
scroll to position [428, 0]
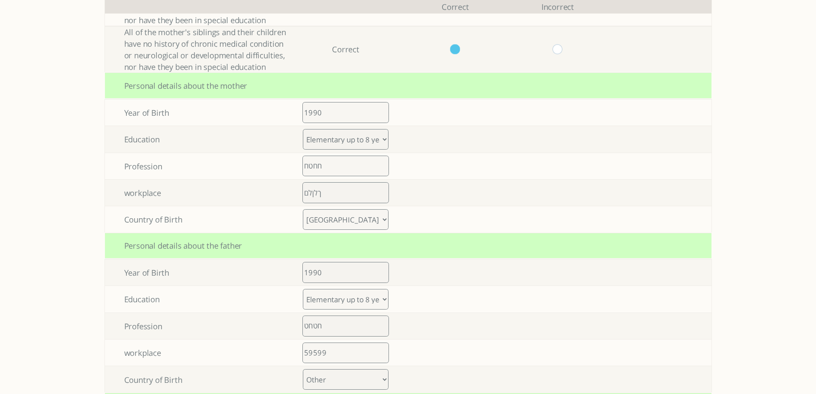
click at [338, 224] on select "Armenia Austria Azerbaijan Belarus Belgium Bosnia and Herzegovina Bulgaria Croa…" at bounding box center [346, 219] width 86 height 21
click at [306, 209] on select "Armenia Austria Azerbaijan Belarus Belgium Bosnia and Herzegovina Bulgaria Croa…" at bounding box center [346, 219] width 86 height 21
drag, startPoint x: 348, startPoint y: 225, endPoint x: 348, endPoint y: 216, distance: 8.6
click at [348, 225] on select "Armenia Austria Azerbaijan Belarus Belgium Bosnia and Herzegovina Bulgaria Croa…" at bounding box center [346, 219] width 86 height 21
click at [306, 209] on select "Armenia Austria Azerbaijan Belarus Belgium Bosnia and Herzegovina Bulgaria Croa…" at bounding box center [346, 219] width 86 height 21
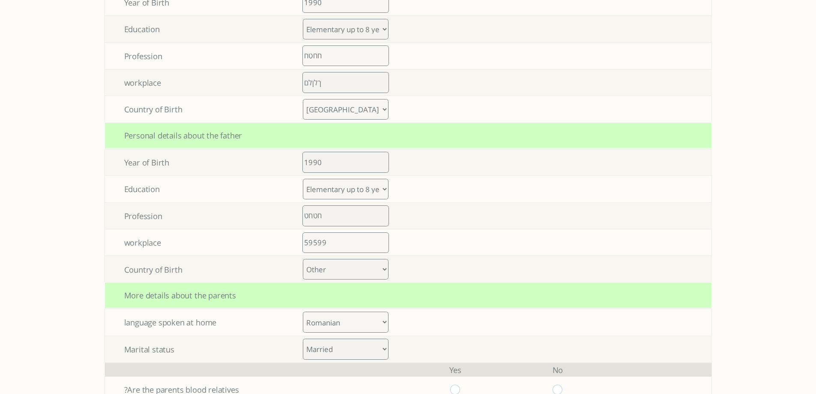
scroll to position [507, 0]
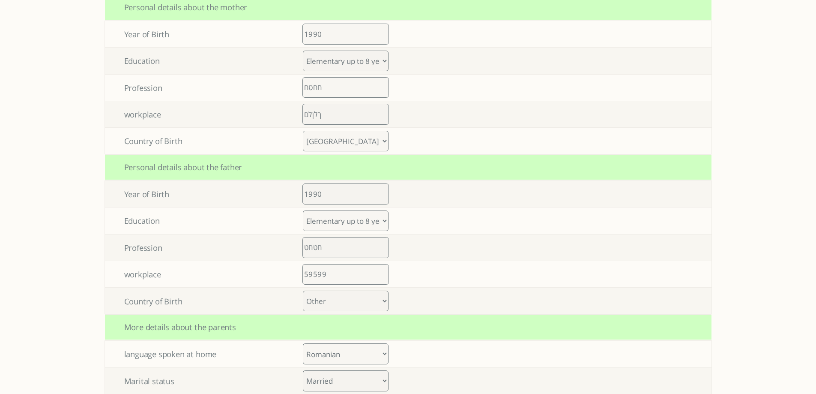
click at [350, 136] on select "Armenia Austria Azerbaijan Belarus Belgium Bosnia and Herzegovina Bulgaria Croa…" at bounding box center [346, 141] width 86 height 21
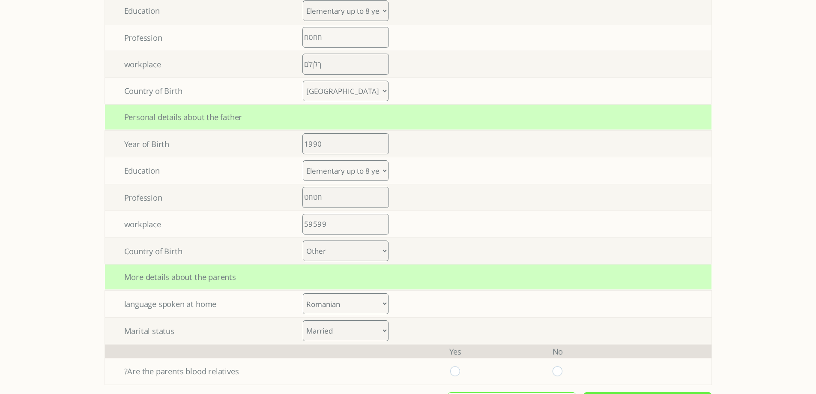
scroll to position [592, 0]
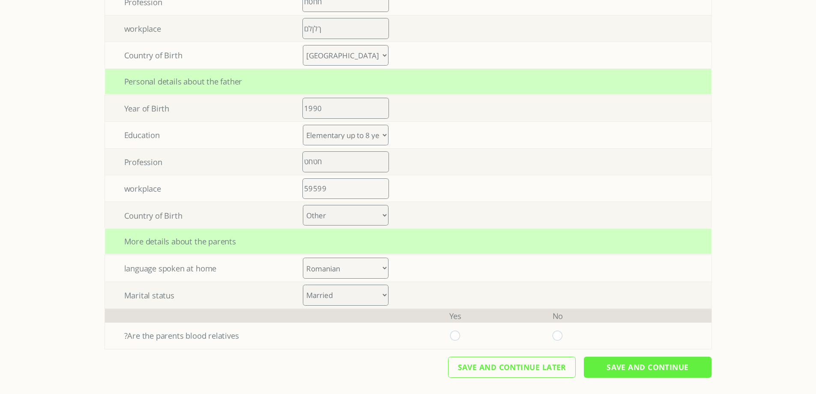
click at [376, 58] on select "Armenia Austria Azerbaijan Belarus Belgium Bosnia and Herzegovina Bulgaria Croa…" at bounding box center [346, 55] width 86 height 21
select select "47"
click at [306, 45] on select "Armenia Austria Azerbaijan Belarus Belgium Bosnia and Herzegovina Bulgaria Croa…" at bounding box center [346, 55] width 86 height 21
click at [416, 76] on div "Personal details about the father" at bounding box center [408, 82] width 606 height 26
click at [354, 217] on select "Armenia Austria Azerbaijan Belarus Belgium Bosnia and Herzegovina Bulgaria Croa…" at bounding box center [346, 215] width 86 height 21
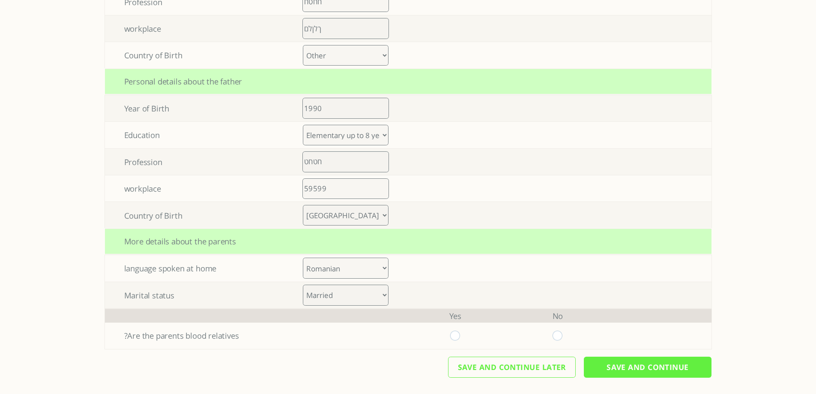
click at [306, 205] on select "Armenia Austria Azerbaijan Belarus Belgium Bosnia and Herzegovina Bulgaria Croa…" at bounding box center [346, 215] width 86 height 21
click at [352, 214] on select "Armenia Austria Azerbaijan Belarus Belgium Bosnia and Herzegovina Bulgaria Croa…" at bounding box center [346, 215] width 86 height 21
select select "47"
click at [306, 205] on select "Armenia Austria Azerbaijan Belarus Belgium Bosnia and Herzegovina Bulgaria Croa…" at bounding box center [346, 215] width 86 height 21
click at [450, 226] on td at bounding box center [455, 215] width 102 height 26
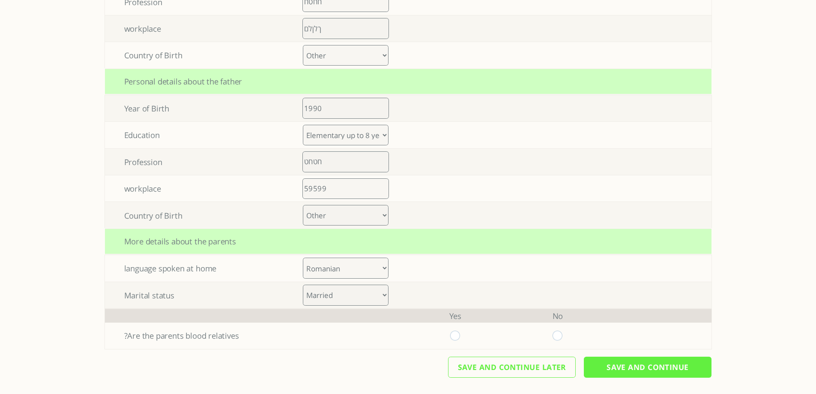
click at [361, 270] on select "Albanian Armenian Azerbaijani Basque Belarusian Bosnian Bulgarian Catalan Croat…" at bounding box center [346, 267] width 86 height 21
click at [306, 257] on select "Albanian Armenian Azerbaijani Basque Belarusian Bosnian Bulgarian Catalan Croat…" at bounding box center [346, 267] width 86 height 21
click at [372, 268] on select "Albanian Armenian Azerbaijani Basque Belarusian Bosnian Bulgarian Catalan Croat…" at bounding box center [346, 267] width 86 height 21
click at [306, 257] on select "Albanian Armenian Azerbaijani Basque Belarusian Bosnian Bulgarian Catalan Croat…" at bounding box center [346, 267] width 86 height 21
drag, startPoint x: 349, startPoint y: 270, endPoint x: 349, endPoint y: 260, distance: 10.7
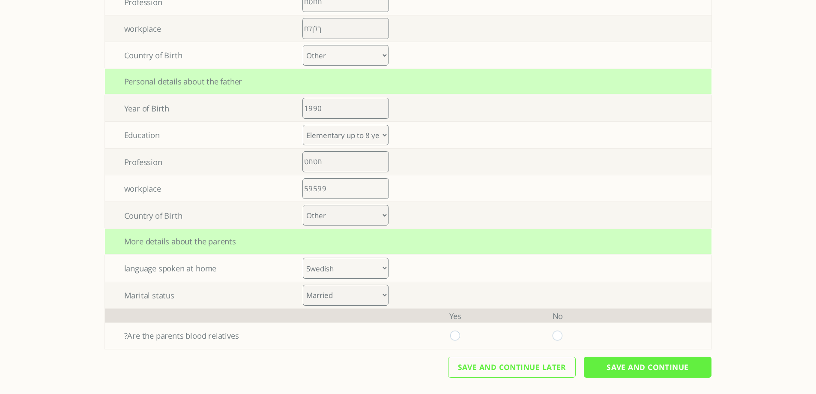
click at [349, 271] on select "Albanian Armenian Azerbaijani Basque Belarusian Bosnian Bulgarian Catalan Croat…" at bounding box center [346, 267] width 86 height 21
click at [306, 257] on select "Albanian Armenian Azerbaijani Basque Belarusian Bosnian Bulgarian Catalan Croat…" at bounding box center [346, 267] width 86 height 21
click at [343, 267] on select "Albanian Armenian Azerbaijani Basque Belarusian Bosnian Bulgarian Catalan Croat…" at bounding box center [346, 267] width 86 height 21
click at [306, 257] on select "Albanian Armenian Azerbaijani Basque Belarusian Bosnian Bulgarian Catalan Croat…" at bounding box center [346, 267] width 86 height 21
drag, startPoint x: 344, startPoint y: 268, endPoint x: 347, endPoint y: 262, distance: 6.1
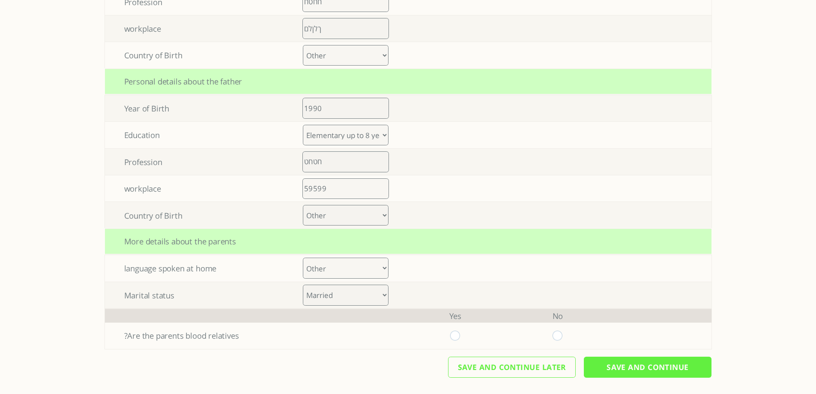
click at [344, 268] on select "Albanian Armenian Azerbaijani Basque Belarusian Bosnian Bulgarian Catalan Croat…" at bounding box center [346, 267] width 86 height 21
click at [306, 257] on select "Albanian Armenian Azerbaijani Basque Belarusian Bosnian Bulgarian Catalan Croat…" at bounding box center [346, 267] width 86 height 21
click at [344, 271] on select "Albanian Armenian Azerbaijani Basque Belarusian Bosnian Bulgarian Catalan Croat…" at bounding box center [346, 267] width 86 height 21
click at [306, 257] on select "Albanian Armenian Azerbaijani Basque Belarusian Bosnian Bulgarian Catalan Croat…" at bounding box center [346, 267] width 86 height 21
click at [360, 271] on select "Albanian Armenian Azerbaijani Basque Belarusian Bosnian Bulgarian Catalan Croat…" at bounding box center [346, 267] width 86 height 21
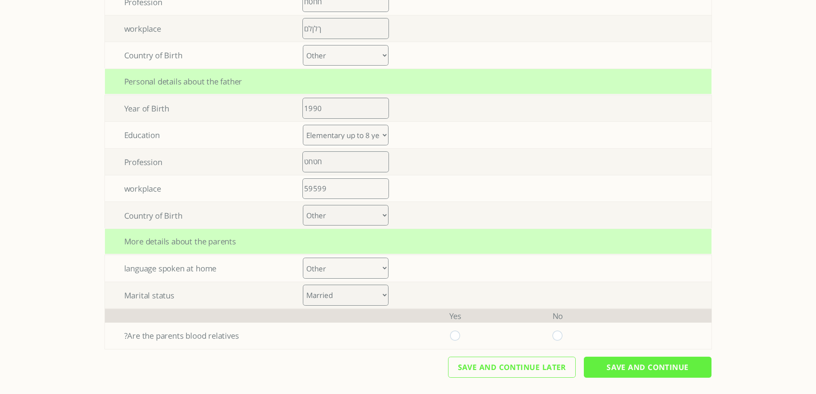
click at [306, 257] on select "Albanian Armenian Azerbaijani Basque Belarusian Bosnian Bulgarian Catalan Croat…" at bounding box center [346, 267] width 86 height 21
drag, startPoint x: 339, startPoint y: 270, endPoint x: 340, endPoint y: 258, distance: 12.1
click at [339, 270] on select "Albanian Armenian Azerbaijani Basque Belarusian Bosnian Bulgarian Catalan Croat…" at bounding box center [346, 267] width 86 height 21
click at [306, 257] on select "Albanian Armenian Azerbaijani Basque Belarusian Bosnian Bulgarian Catalan Croat…" at bounding box center [346, 267] width 86 height 21
click at [343, 266] on select "Albanian Armenian Azerbaijani Basque Belarusian Bosnian Bulgarian Catalan Croat…" at bounding box center [346, 267] width 86 height 21
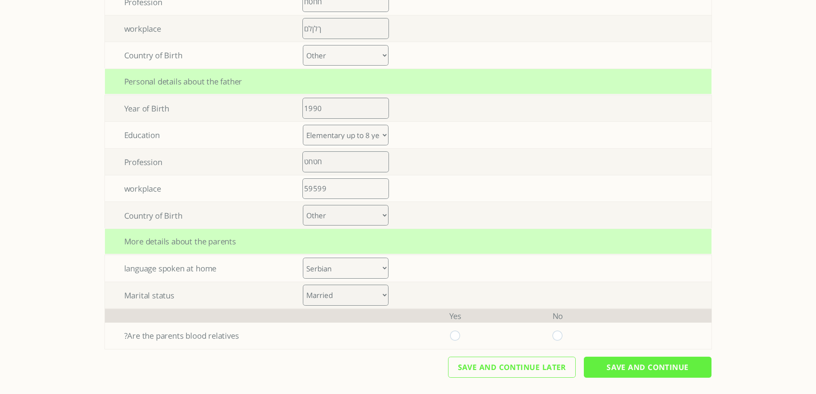
click at [306, 257] on select "Albanian Armenian Azerbaijani Basque Belarusian Bosnian Bulgarian Catalan Croat…" at bounding box center [346, 267] width 86 height 21
drag, startPoint x: 349, startPoint y: 267, endPoint x: 348, endPoint y: 261, distance: 6.1
click at [350, 267] on select "Albanian Armenian Azerbaijani Basque Belarusian Bosnian Bulgarian Catalan Croat…" at bounding box center [346, 267] width 86 height 21
click at [306, 257] on select "Albanian Armenian Azerbaijani Basque Belarusian Bosnian Bulgarian Catalan Croat…" at bounding box center [346, 267] width 86 height 21
drag, startPoint x: 340, startPoint y: 267, endPoint x: 340, endPoint y: 259, distance: 8.1
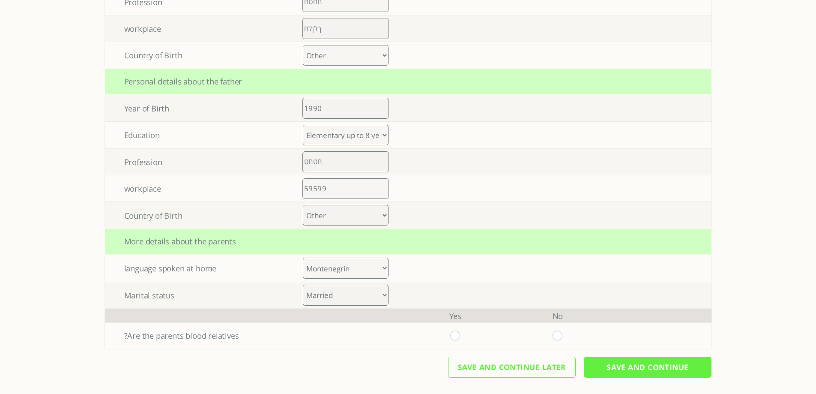
click at [340, 267] on select "Albanian Armenian Azerbaijani Basque Belarusian Bosnian Bulgarian Catalan Croat…" at bounding box center [346, 267] width 86 height 21
select select "45"
click at [306, 257] on select "Albanian Armenian Azerbaijani Basque Belarusian Bosnian Bulgarian Catalan Croat…" at bounding box center [346, 267] width 86 height 21
click at [473, 270] on td at bounding box center [455, 268] width 102 height 26
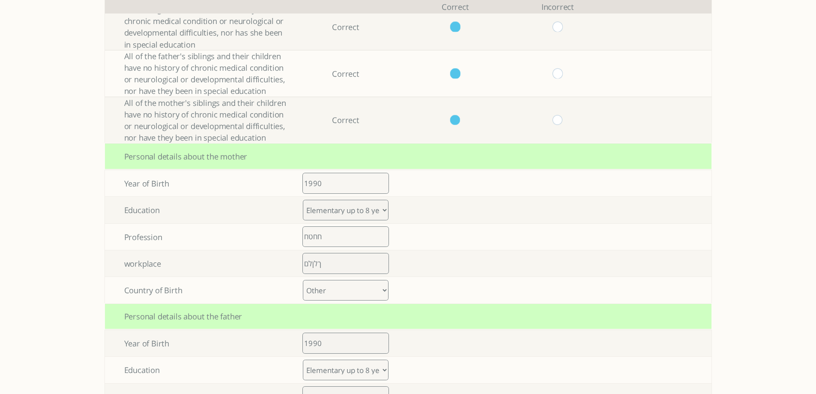
scroll to position [335, 0]
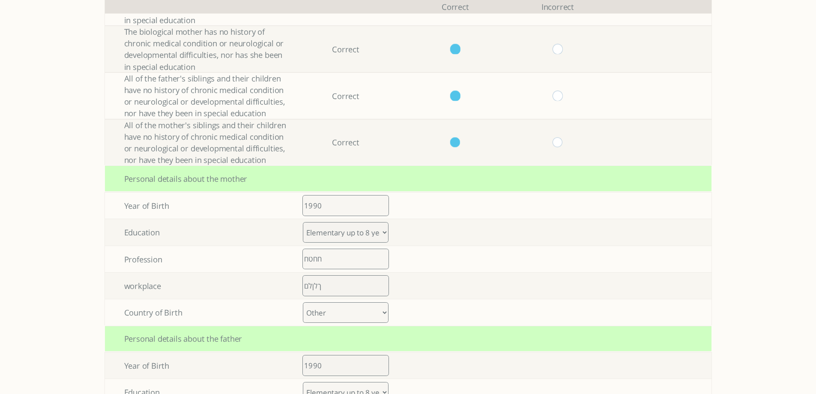
click at [345, 308] on select "Armenia Austria Azerbaijan Belarus Belgium Bosnia and Herzegovina Bulgaria Croa…" at bounding box center [346, 312] width 86 height 21
click at [306, 302] on select "Armenia Austria Azerbaijan Belarus Belgium Bosnia and Herzegovina Bulgaria Croa…" at bounding box center [346, 312] width 86 height 21
click at [427, 316] on td at bounding box center [455, 312] width 102 height 26
click at [335, 237] on select "Elementary up to 8 years of study High school up to 12 years of study Vocationa…" at bounding box center [346, 232] width 86 height 21
click at [338, 232] on select "Elementary up to 8 years of study High school up to 12 years of study Vocationa…" at bounding box center [346, 232] width 86 height 21
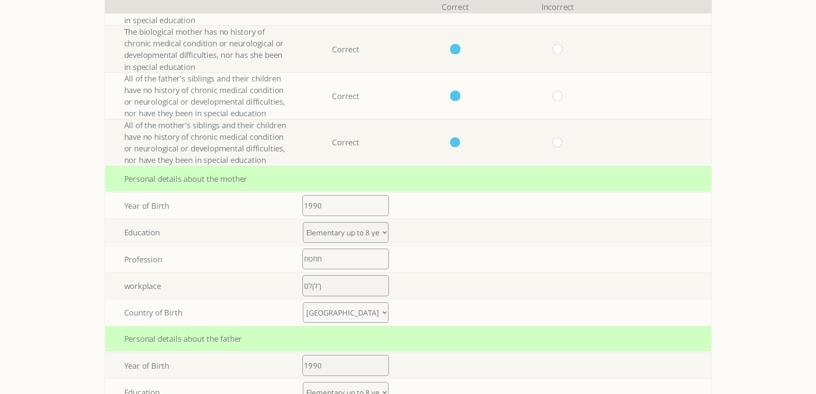
click at [331, 310] on select "Armenia Austria Azerbaijan Belarus Belgium Bosnia and Herzegovina Bulgaria Croa…" at bounding box center [346, 312] width 86 height 21
select select "4"
click at [306, 302] on select "Armenia Austria Azerbaijan Belarus Belgium Bosnia and Herzegovina Bulgaria Croa…" at bounding box center [346, 312] width 86 height 21
click at [421, 307] on td at bounding box center [455, 312] width 102 height 26
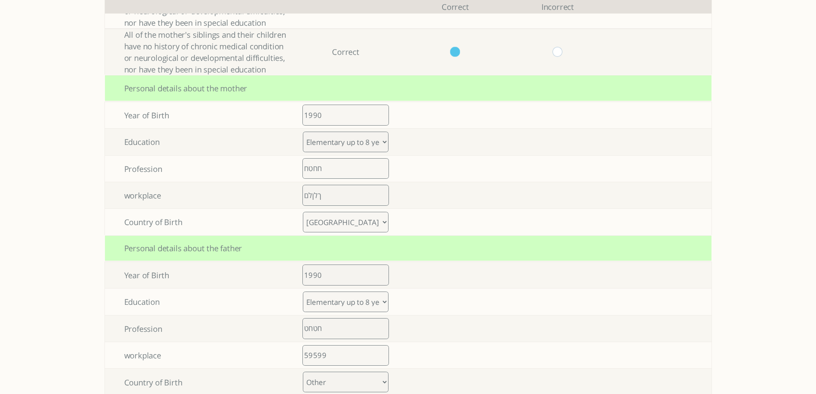
scroll to position [507, 0]
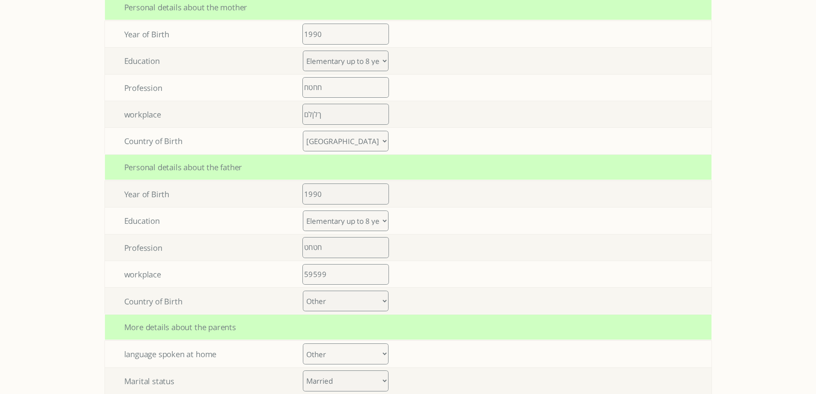
click at [346, 303] on select "Armenia Austria Azerbaijan Belarus Belgium Bosnia and Herzegovina Bulgaria Croa…" at bounding box center [346, 300] width 86 height 21
select select "4"
click at [306, 290] on select "Armenia Austria Azerbaijan Belarus Belgium Bosnia and Herzegovina Bulgaria Croa…" at bounding box center [346, 300] width 86 height 21
click at [412, 295] on td at bounding box center [455, 300] width 102 height 26
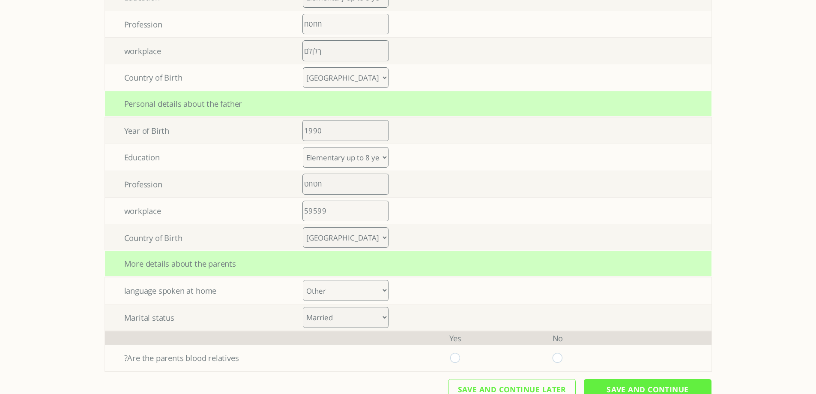
scroll to position [592, 0]
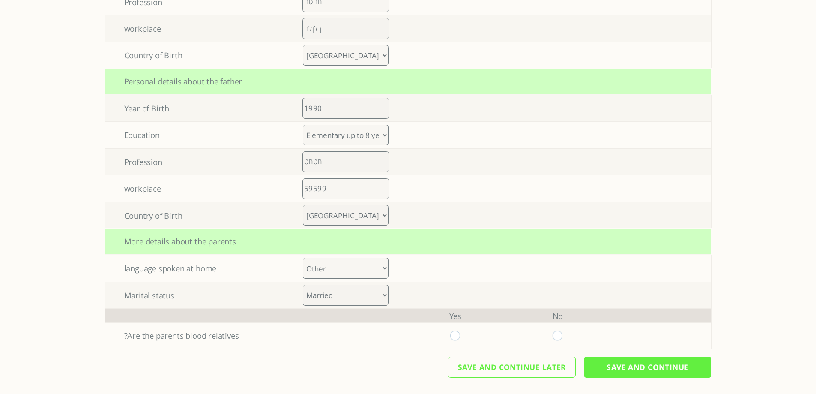
click at [346, 265] on select "Albanian Armenian Azerbaijani Basque Belarusian Bosnian Bulgarian Catalan Croat…" at bounding box center [346, 267] width 86 height 21
click at [306, 257] on select "Albanian Armenian Azerbaijani Basque Belarusian Bosnian Bulgarian Catalan Croat…" at bounding box center [346, 267] width 86 height 21
click at [442, 272] on td at bounding box center [455, 268] width 102 height 26
click at [366, 271] on select "Albanian Armenian Azerbaijani Basque Belarusian Bosnian Bulgarian Catalan Croat…" at bounding box center [346, 267] width 86 height 21
click at [306, 257] on select "Albanian Armenian Azerbaijani Basque Belarusian Bosnian Bulgarian Catalan Croat…" at bounding box center [346, 267] width 86 height 21
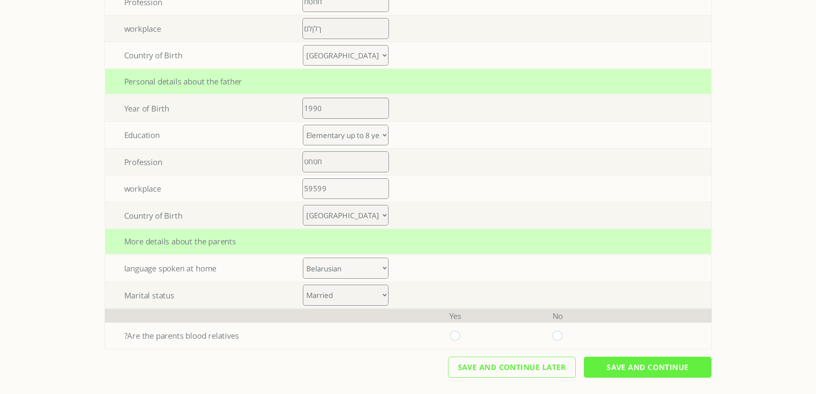
click at [408, 264] on td at bounding box center [455, 268] width 102 height 26
click at [357, 265] on select "Albanian Armenian Azerbaijani Basque Belarusian Bosnian Bulgarian Catalan Croat…" at bounding box center [346, 267] width 86 height 21
click at [306, 257] on select "Albanian Armenian Azerbaijani Basque Belarusian Bosnian Bulgarian Catalan Croat…" at bounding box center [346, 267] width 86 height 21
drag, startPoint x: 417, startPoint y: 269, endPoint x: 389, endPoint y: 237, distance: 42.2
click at [418, 268] on td at bounding box center [455, 268] width 102 height 26
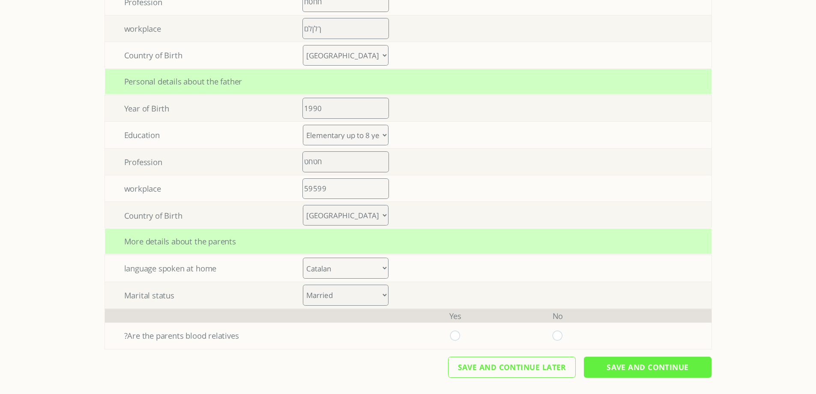
click at [334, 271] on select "Albanian Armenian Azerbaijani Basque Belarusian Bosnian Bulgarian Catalan Croat…" at bounding box center [346, 267] width 86 height 21
click at [306, 257] on select "Albanian Armenian Azerbaijani Basque Belarusian Bosnian Bulgarian Catalan Croat…" at bounding box center [346, 267] width 86 height 21
click at [399, 271] on td "Albanian Armenian Azerbaijani Basque Belarusian Bosnian Bulgarian Catalan Croat…" at bounding box center [345, 268] width 117 height 26
click at [349, 271] on select "Albanian Armenian Azerbaijani Basque Belarusian Bosnian Bulgarian Catalan Croat…" at bounding box center [346, 267] width 86 height 21
click at [306, 257] on select "Albanian Armenian Azerbaijani Basque Belarusian Bosnian Bulgarian Catalan Croat…" at bounding box center [346, 267] width 86 height 21
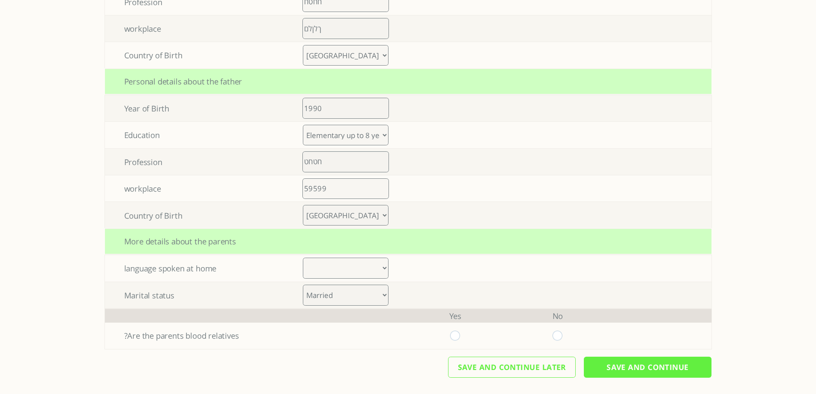
click at [388, 267] on select "Albanian Armenian Azerbaijani Basque Belarusian Bosnian Bulgarian Catalan Croat…" at bounding box center [346, 267] width 86 height 21
select select "0"
click at [306, 257] on select "Albanian Armenian Azerbaijani Basque Belarusian Bosnian Bulgarian Catalan Croat…" at bounding box center [346, 267] width 86 height 21
click at [335, 269] on select "Albanian Armenian Azerbaijani Basque Belarusian Bosnian Bulgarian Catalan Croat…" at bounding box center [346, 267] width 86 height 21
click at [397, 265] on td "Albanian Armenian Azerbaijani Basque Belarusian Bosnian Bulgarian Catalan Croat…" at bounding box center [345, 268] width 117 height 26
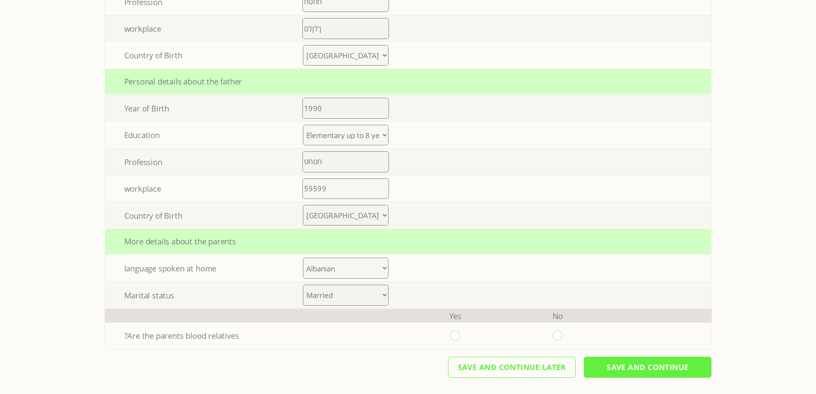
click at [335, 219] on select "[GEOGRAPHIC_DATA] [GEOGRAPHIC_DATA] [GEOGRAPHIC_DATA] [GEOGRAPHIC_DATA] [GEOGRA…" at bounding box center [346, 215] width 86 height 21
click at [306, 205] on select "[GEOGRAPHIC_DATA] [GEOGRAPHIC_DATA] [GEOGRAPHIC_DATA] [GEOGRAPHIC_DATA] [GEOGRA…" at bounding box center [346, 215] width 86 height 21
click at [379, 245] on div "More details about the parents" at bounding box center [408, 241] width 606 height 26
click at [361, 212] on select "[GEOGRAPHIC_DATA] [GEOGRAPHIC_DATA] [GEOGRAPHIC_DATA] [GEOGRAPHIC_DATA] [GEOGRA…" at bounding box center [346, 215] width 86 height 21
click at [353, 197] on input "59599" at bounding box center [345, 188] width 87 height 21
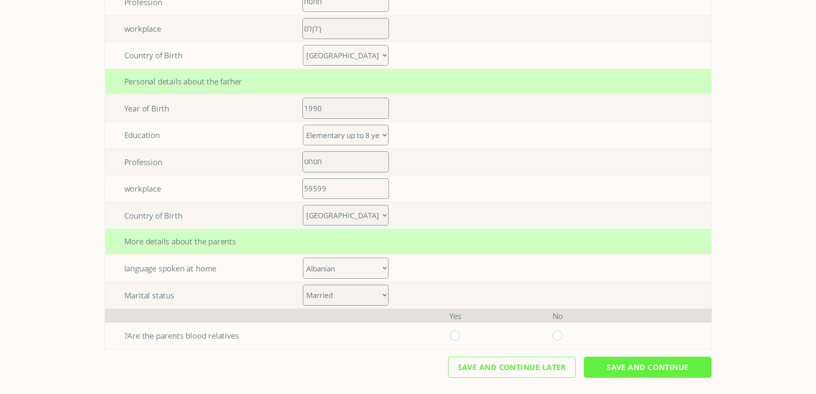
click at [349, 213] on select "[GEOGRAPHIC_DATA] [GEOGRAPHIC_DATA] [GEOGRAPHIC_DATA] [GEOGRAPHIC_DATA] [GEOGRA…" at bounding box center [346, 215] width 86 height 21
click at [306, 205] on select "[GEOGRAPHIC_DATA] [GEOGRAPHIC_DATA] [GEOGRAPHIC_DATA] [GEOGRAPHIC_DATA] [GEOGRA…" at bounding box center [346, 215] width 86 height 21
click at [375, 236] on div "More details about the parents" at bounding box center [408, 241] width 606 height 26
click at [375, 216] on select "[GEOGRAPHIC_DATA] [GEOGRAPHIC_DATA] [GEOGRAPHIC_DATA] [GEOGRAPHIC_DATA] [GEOGRA…" at bounding box center [346, 215] width 86 height 21
click at [306, 205] on select "[GEOGRAPHIC_DATA] [GEOGRAPHIC_DATA] [GEOGRAPHIC_DATA] [GEOGRAPHIC_DATA] [GEOGRA…" at bounding box center [346, 215] width 86 height 21
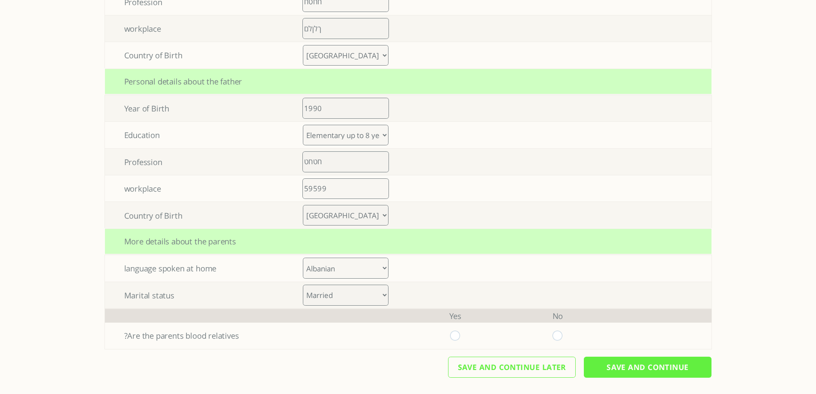
click at [355, 214] on select "[GEOGRAPHIC_DATA] [GEOGRAPHIC_DATA] [GEOGRAPHIC_DATA] [GEOGRAPHIC_DATA] [GEOGRA…" at bounding box center [346, 215] width 86 height 21
click at [306, 205] on select "[GEOGRAPHIC_DATA] [GEOGRAPHIC_DATA] [GEOGRAPHIC_DATA] [GEOGRAPHIC_DATA] [GEOGRA…" at bounding box center [346, 215] width 86 height 21
click at [355, 212] on select "[GEOGRAPHIC_DATA] [GEOGRAPHIC_DATA] [GEOGRAPHIC_DATA] [GEOGRAPHIC_DATA] [GEOGRA…" at bounding box center [346, 215] width 86 height 21
click at [306, 205] on select "[GEOGRAPHIC_DATA] [GEOGRAPHIC_DATA] [GEOGRAPHIC_DATA] [GEOGRAPHIC_DATA] [GEOGRA…" at bounding box center [346, 215] width 86 height 21
drag, startPoint x: 337, startPoint y: 216, endPoint x: 337, endPoint y: 205, distance: 11.6
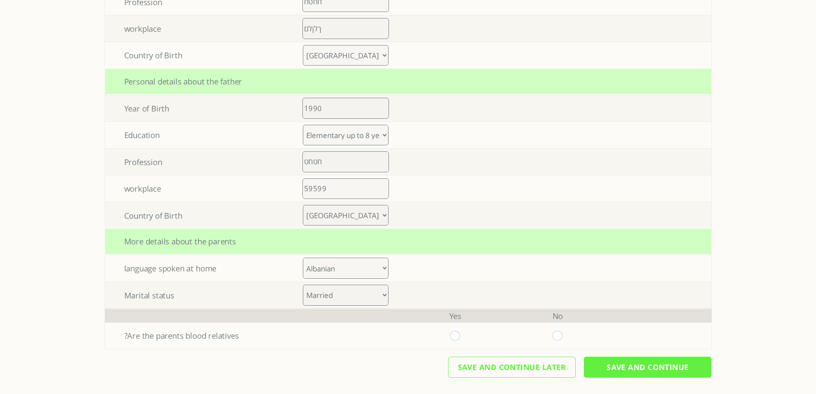
click at [337, 216] on select "[GEOGRAPHIC_DATA] [GEOGRAPHIC_DATA] [GEOGRAPHIC_DATA] [GEOGRAPHIC_DATA] [GEOGRA…" at bounding box center [346, 215] width 86 height 21
click at [306, 205] on select "[GEOGRAPHIC_DATA] [GEOGRAPHIC_DATA] [GEOGRAPHIC_DATA] [GEOGRAPHIC_DATA] [GEOGRA…" at bounding box center [346, 215] width 86 height 21
click at [344, 213] on select "[GEOGRAPHIC_DATA] [GEOGRAPHIC_DATA] [GEOGRAPHIC_DATA] [GEOGRAPHIC_DATA] [GEOGRA…" at bounding box center [346, 215] width 86 height 21
select select "4"
click at [306, 205] on select "[GEOGRAPHIC_DATA] [GEOGRAPHIC_DATA] [GEOGRAPHIC_DATA] [GEOGRAPHIC_DATA] [GEOGRA…" at bounding box center [346, 215] width 86 height 21
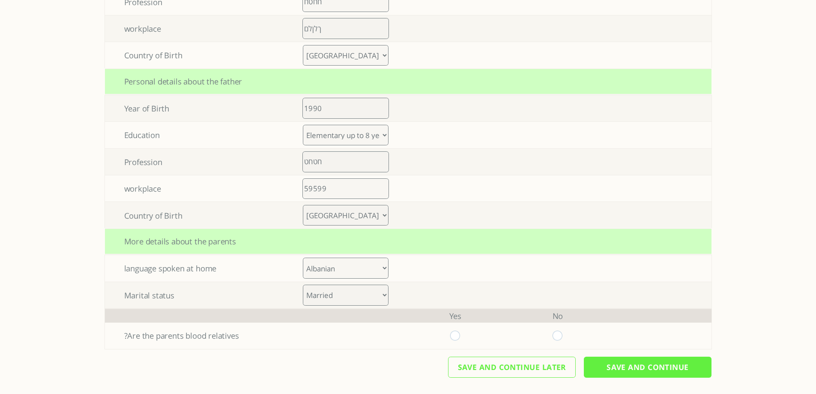
click at [403, 239] on div "More details about the parents" at bounding box center [408, 241] width 606 height 26
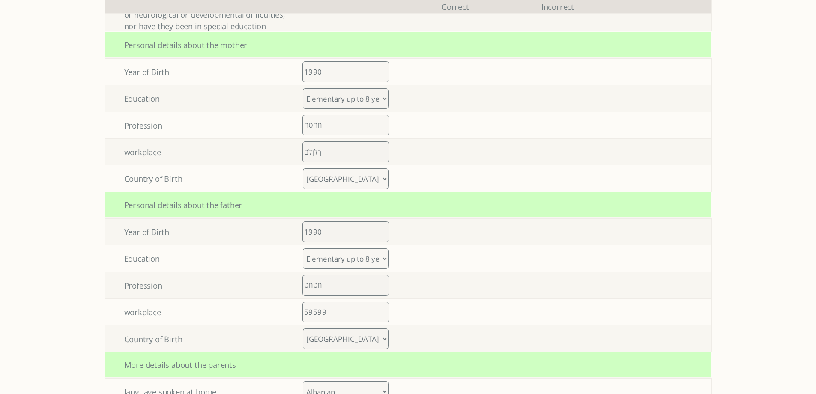
scroll to position [464, 0]
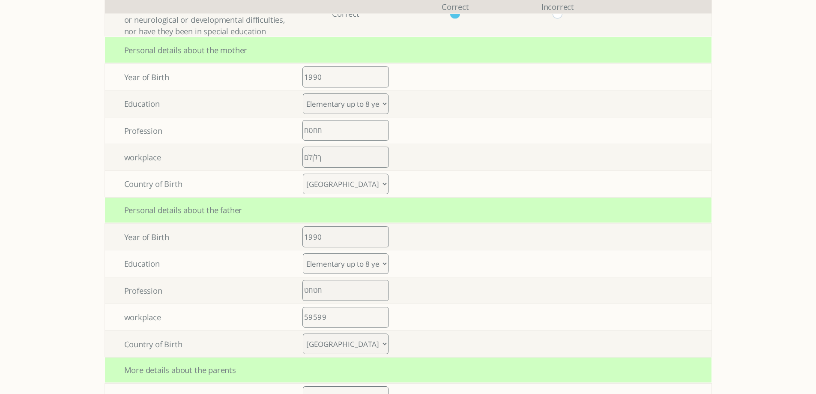
click at [362, 184] on select "[GEOGRAPHIC_DATA] [GEOGRAPHIC_DATA] [GEOGRAPHIC_DATA] [GEOGRAPHIC_DATA] [GEOGRA…" at bounding box center [346, 183] width 86 height 21
click at [306, 173] on select "[GEOGRAPHIC_DATA] [GEOGRAPHIC_DATA] [GEOGRAPHIC_DATA] [GEOGRAPHIC_DATA] [GEOGRA…" at bounding box center [346, 183] width 86 height 21
click at [400, 212] on div "Personal details about the father" at bounding box center [408, 210] width 606 height 26
click at [370, 176] on select "[GEOGRAPHIC_DATA] [GEOGRAPHIC_DATA] [GEOGRAPHIC_DATA] [GEOGRAPHIC_DATA] [GEOGRA…" at bounding box center [346, 183] width 86 height 21
click at [306, 173] on select "[GEOGRAPHIC_DATA] [GEOGRAPHIC_DATA] [GEOGRAPHIC_DATA] [GEOGRAPHIC_DATA] [GEOGRA…" at bounding box center [346, 183] width 86 height 21
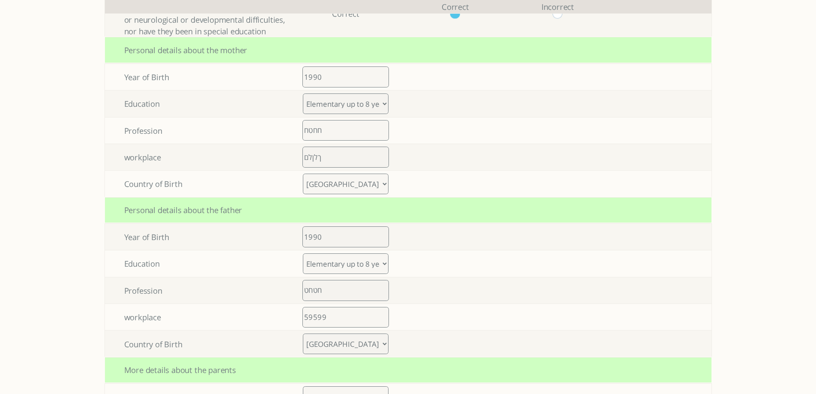
click at [424, 209] on div "Personal details about the father" at bounding box center [408, 210] width 606 height 26
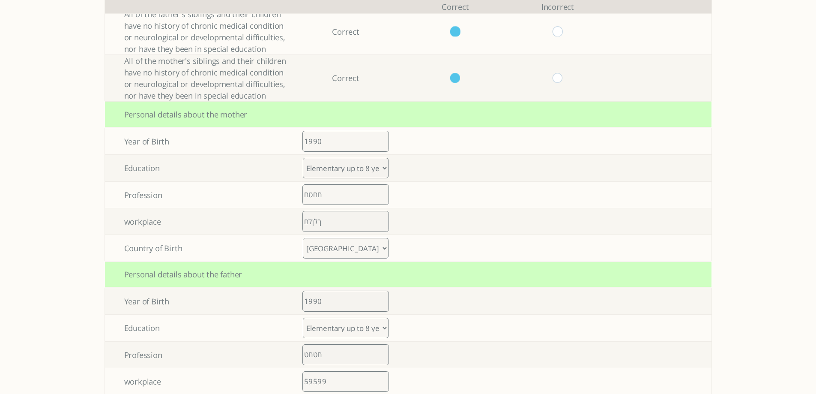
scroll to position [421, 0]
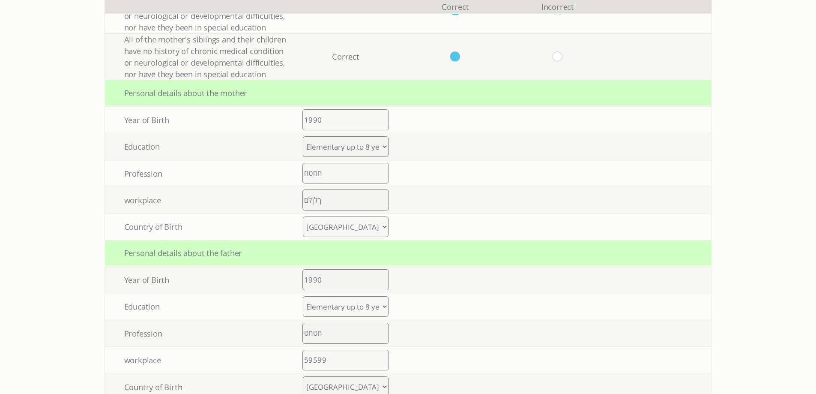
click at [381, 233] on select "[GEOGRAPHIC_DATA] [GEOGRAPHIC_DATA] [GEOGRAPHIC_DATA] [GEOGRAPHIC_DATA] [GEOGRA…" at bounding box center [346, 226] width 86 height 21
click at [306, 216] on select "[GEOGRAPHIC_DATA] [GEOGRAPHIC_DATA] [GEOGRAPHIC_DATA] [GEOGRAPHIC_DATA] [GEOGRA…" at bounding box center [346, 226] width 86 height 21
click at [409, 236] on td at bounding box center [455, 226] width 102 height 26
click at [380, 228] on select "[GEOGRAPHIC_DATA] [GEOGRAPHIC_DATA] [GEOGRAPHIC_DATA] [GEOGRAPHIC_DATA] [GEOGRA…" at bounding box center [346, 226] width 86 height 21
click at [306, 216] on select "[GEOGRAPHIC_DATA] [GEOGRAPHIC_DATA] [GEOGRAPHIC_DATA] [GEOGRAPHIC_DATA] [GEOGRA…" at bounding box center [346, 226] width 86 height 21
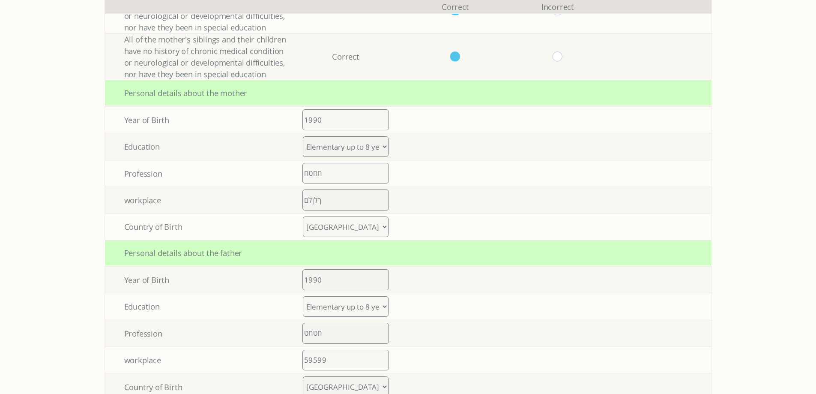
click at [388, 248] on div "Personal details about the father" at bounding box center [408, 253] width 606 height 26
click at [380, 228] on select "[GEOGRAPHIC_DATA] [GEOGRAPHIC_DATA] [GEOGRAPHIC_DATA] [GEOGRAPHIC_DATA] [GEOGRA…" at bounding box center [346, 226] width 86 height 21
select select "47"
click at [306, 216] on select "[GEOGRAPHIC_DATA] [GEOGRAPHIC_DATA] [GEOGRAPHIC_DATA] [GEOGRAPHIC_DATA] [GEOGRA…" at bounding box center [346, 226] width 86 height 21
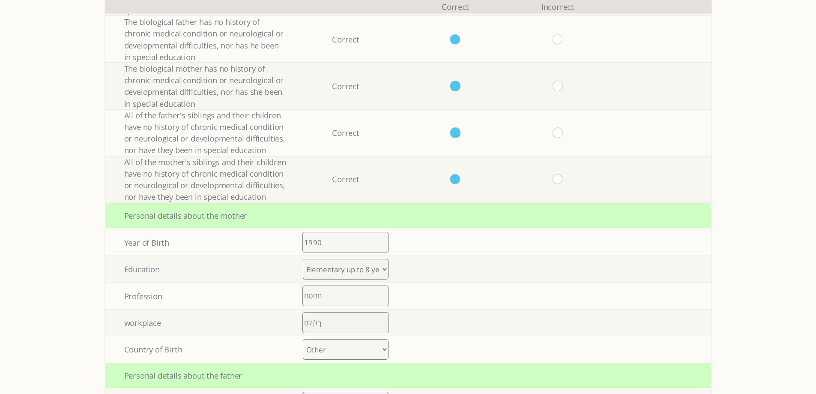
scroll to position [293, 0]
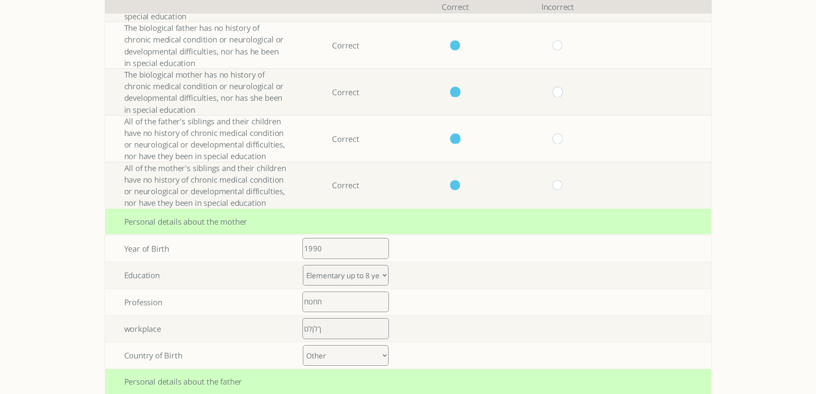
click at [366, 279] on select "Elementary up to 8 years of study High school up to 12 years of study Vocationa…" at bounding box center [346, 275] width 86 height 21
select select "2"
click at [306, 265] on select "Elementary up to 8 years of study High school up to 12 years of study Vocationa…" at bounding box center [346, 275] width 86 height 21
click at [354, 352] on select "[GEOGRAPHIC_DATA] [GEOGRAPHIC_DATA] [GEOGRAPHIC_DATA] [GEOGRAPHIC_DATA] [GEOGRA…" at bounding box center [346, 355] width 86 height 21
click at [306, 345] on select "[GEOGRAPHIC_DATA] [GEOGRAPHIC_DATA] [GEOGRAPHIC_DATA] [GEOGRAPHIC_DATA] [GEOGRA…" at bounding box center [346, 355] width 86 height 21
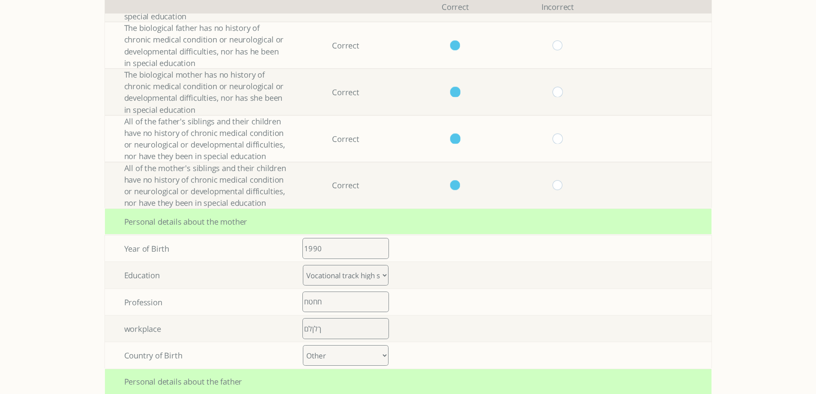
click at [371, 352] on select "[GEOGRAPHIC_DATA] [GEOGRAPHIC_DATA] [GEOGRAPHIC_DATA] [GEOGRAPHIC_DATA] [GEOGRA…" at bounding box center [346, 355] width 86 height 21
click at [306, 345] on select "[GEOGRAPHIC_DATA] [GEOGRAPHIC_DATA] [GEOGRAPHIC_DATA] [GEOGRAPHIC_DATA] [GEOGRA…" at bounding box center [346, 355] width 86 height 21
click at [346, 350] on select "[GEOGRAPHIC_DATA] [GEOGRAPHIC_DATA] [GEOGRAPHIC_DATA] [GEOGRAPHIC_DATA] [GEOGRA…" at bounding box center [346, 355] width 86 height 21
select select "47"
click at [306, 345] on select "[GEOGRAPHIC_DATA] [GEOGRAPHIC_DATA] [GEOGRAPHIC_DATA] [GEOGRAPHIC_DATA] [GEOGRA…" at bounding box center [346, 355] width 86 height 21
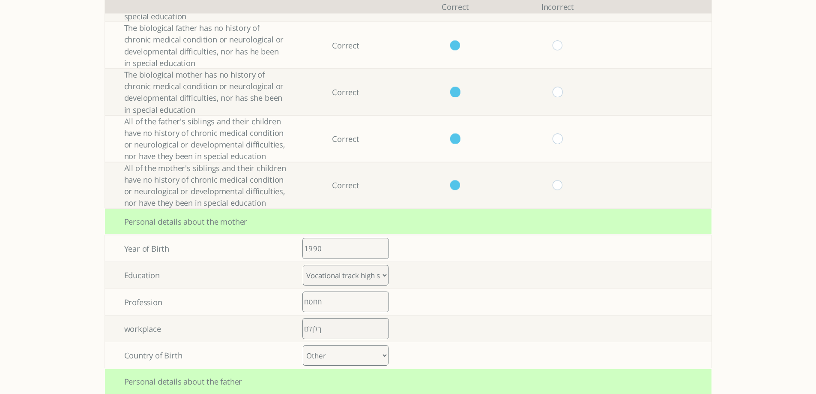
scroll to position [0, 0]
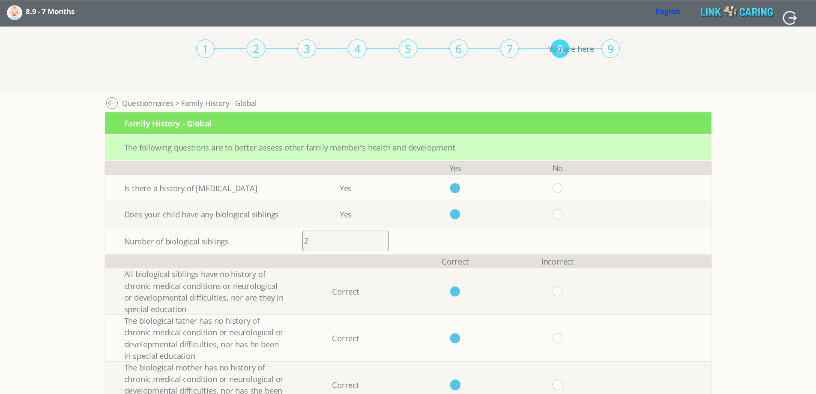
click at [794, 18] on input "button" at bounding box center [789, 17] width 15 height 15
type input "YES"
type input "NO"
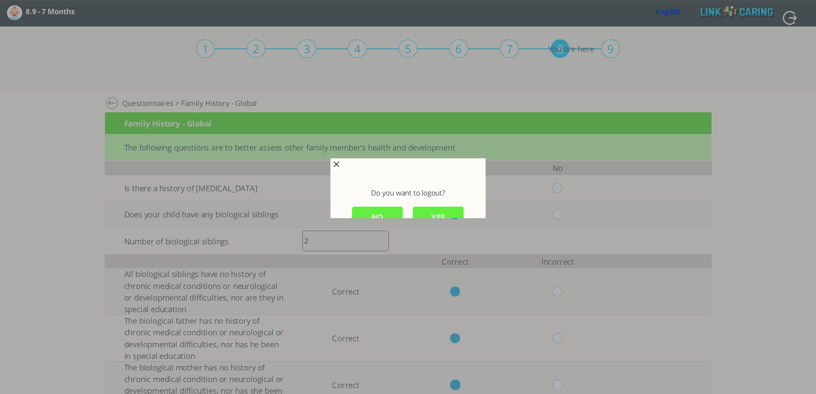
scroll to position [1, 0]
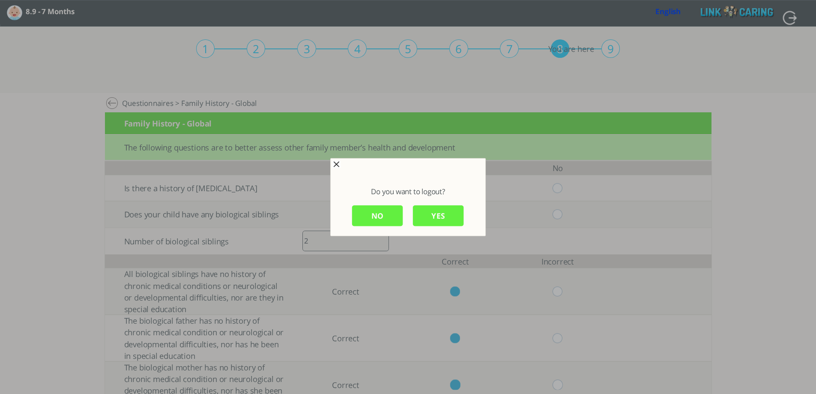
click at [438, 220] on input "YES" at bounding box center [438, 215] width 51 height 21
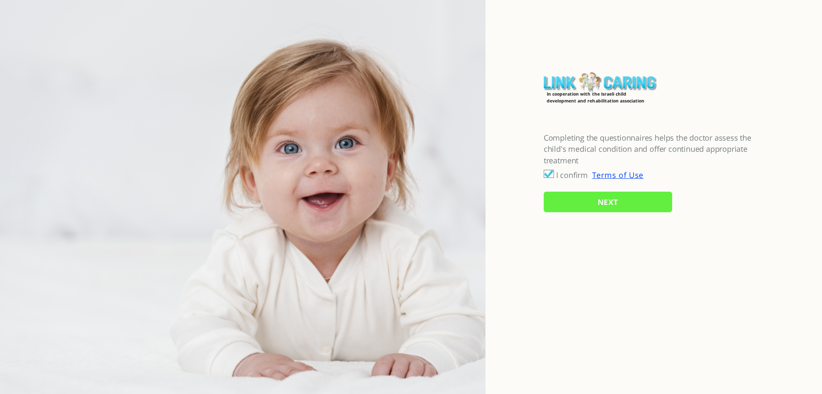
checkbox input "true"
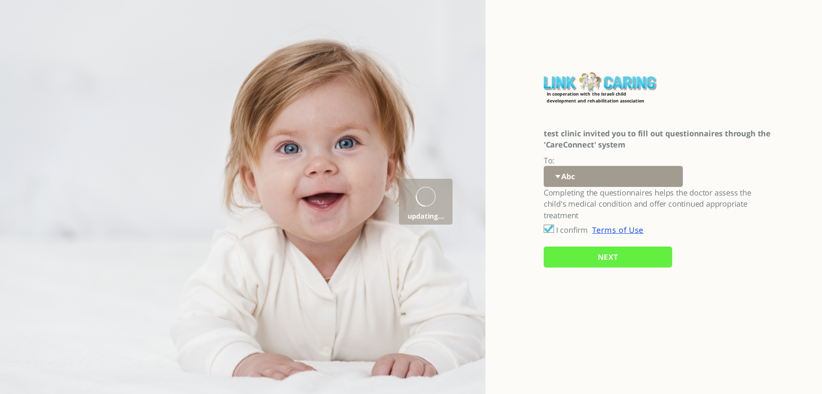
click at [595, 180] on select "Abc 77 yoyo large koko abc 107 ggy oo;o; ytyt7t t7t7 lala 4.8 1234 99 100 9898 …" at bounding box center [613, 176] width 139 height 21
click at [613, 166] on select "Abc 77 yoyo large koko abc 107 ggy oo;o; ytyt7t t7t7 lala 4.8 1234 99 100 9898 …" at bounding box center [613, 176] width 139 height 21
select select "fs1H79zKcjDtIre%2BX8ZxBg%3D%3D"
click at [544, 166] on select "Abc 77 yoyo large koko abc 107 ggy oo;o; ytyt7t t7t7 lala 4.8 1234 99 100 9898 …" at bounding box center [613, 176] width 139 height 21
click at [628, 260] on input "NEXT" at bounding box center [608, 256] width 128 height 21
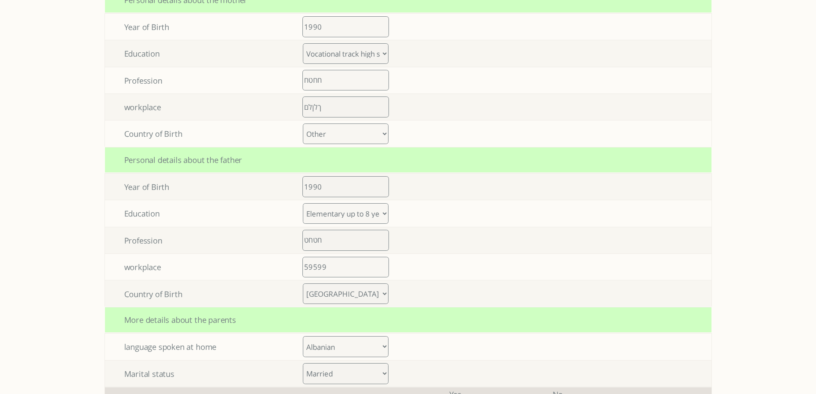
scroll to position [592, 0]
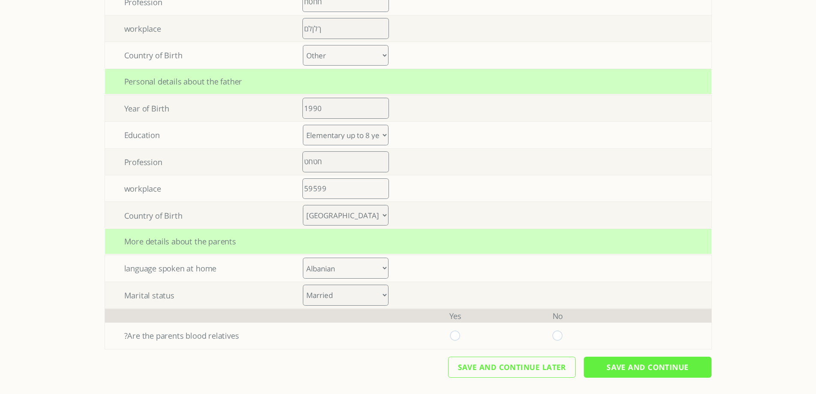
click at [350, 269] on select "Albanian Armenian Azerbaijani Basque Belarusian Bosnian Bulgarian Catalan Croat…" at bounding box center [346, 267] width 86 height 21
click at [306, 257] on select "Albanian Armenian Azerbaijani Basque Belarusian Bosnian Bulgarian Catalan Croat…" at bounding box center [346, 267] width 86 height 21
click at [349, 271] on select "Albanian Armenian Azerbaijani Basque Belarusian Bosnian Bulgarian Catalan Croat…" at bounding box center [346, 267] width 86 height 21
click at [306, 257] on select "Albanian Armenian Azerbaijani Basque Belarusian Bosnian Bulgarian Catalan Croat…" at bounding box center [346, 267] width 86 height 21
click at [349, 269] on select "Albanian Armenian Azerbaijani Basque Belarusian Bosnian Bulgarian Catalan Croat…" at bounding box center [346, 267] width 86 height 21
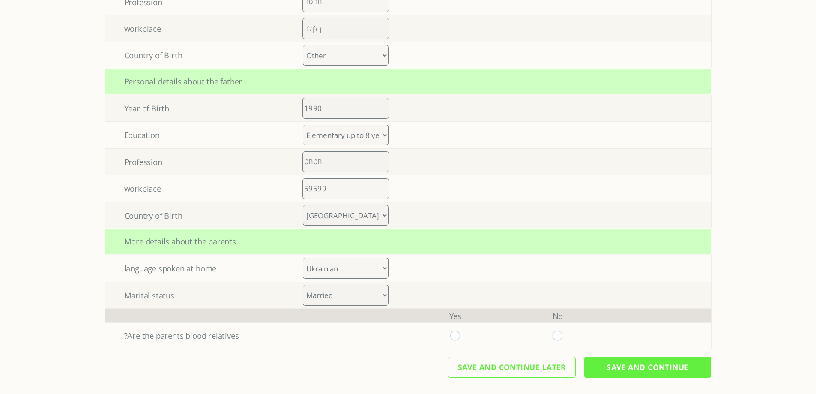
click at [306, 257] on select "Albanian Armenian Azerbaijani Basque Belarusian Bosnian Bulgarian Catalan Croat…" at bounding box center [346, 267] width 86 height 21
click at [343, 265] on select "Albanian Armenian Azerbaijani Basque Belarusian Bosnian Bulgarian Catalan Croat…" at bounding box center [346, 267] width 86 height 21
click at [306, 257] on select "Albanian Armenian Azerbaijani Basque Belarusian Bosnian Bulgarian Catalan Croat…" at bounding box center [346, 267] width 86 height 21
click at [340, 269] on select "Albanian Armenian Azerbaijani Basque Belarusian Bosnian Bulgarian Catalan Croat…" at bounding box center [346, 267] width 86 height 21
click at [306, 257] on select "Albanian Armenian Azerbaijani Basque Belarusian Bosnian Bulgarian Catalan Croat…" at bounding box center [346, 267] width 86 height 21
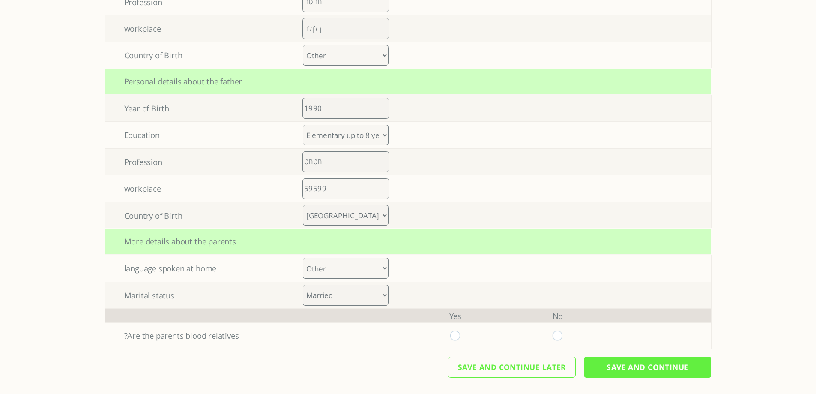
click at [367, 267] on select "Albanian Armenian Azerbaijani Basque Belarusian Bosnian Bulgarian Catalan Croat…" at bounding box center [346, 267] width 86 height 21
click at [306, 257] on select "Albanian Armenian Azerbaijani Basque Belarusian Bosnian Bulgarian Catalan Croat…" at bounding box center [346, 267] width 86 height 21
click at [336, 267] on select "Albanian Armenian Azerbaijani Basque Belarusian Bosnian Bulgarian Catalan Croat…" at bounding box center [346, 267] width 86 height 21
click at [306, 257] on select "Albanian Armenian Azerbaijani Basque Belarusian Bosnian Bulgarian Catalan Croat…" at bounding box center [346, 267] width 86 height 21
click at [338, 267] on select "Albanian Armenian Azerbaijani Basque Belarusian Bosnian Bulgarian Catalan Croat…" at bounding box center [346, 267] width 86 height 21
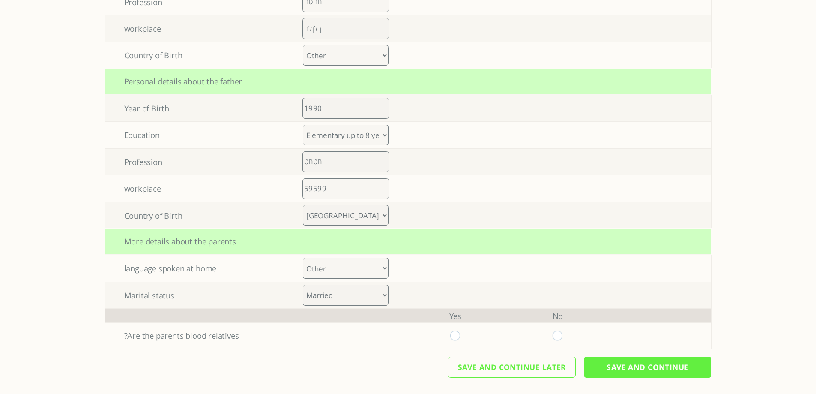
click at [306, 257] on select "Albanian Armenian Azerbaijani Basque Belarusian Bosnian Bulgarian Catalan Croat…" at bounding box center [346, 267] width 86 height 21
click at [341, 272] on select "Albanian Armenian Azerbaijani Basque Belarusian Bosnian Bulgarian Catalan Croat…" at bounding box center [346, 267] width 86 height 21
click at [306, 257] on select "Albanian Armenian Azerbaijani Basque Belarusian Bosnian Bulgarian Catalan Croat…" at bounding box center [346, 267] width 86 height 21
click at [387, 271] on select "Albanian Armenian Azerbaijani Basque Belarusian Bosnian Bulgarian Catalan Croat…" at bounding box center [346, 267] width 86 height 21
click at [306, 257] on select "Albanian Armenian Azerbaijani Basque Belarusian Bosnian Bulgarian Catalan Croat…" at bounding box center [346, 267] width 86 height 21
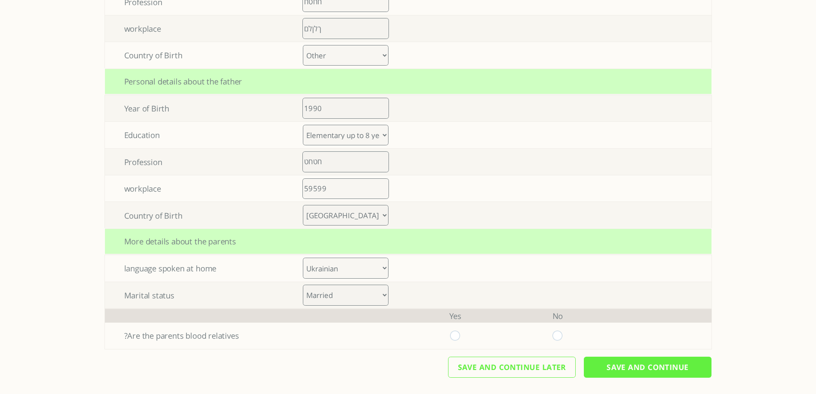
click at [424, 287] on td at bounding box center [455, 295] width 102 height 26
click at [387, 269] on select "Albanian Armenian Azerbaijani Basque Belarusian Bosnian Bulgarian Catalan Croat…" at bounding box center [346, 267] width 86 height 21
click at [306, 257] on select "Albanian Armenian Azerbaijani Basque Belarusian Bosnian Bulgarian Catalan Croat…" at bounding box center [346, 267] width 86 height 21
click at [352, 267] on select "Albanian Armenian Azerbaijani Basque Belarusian Bosnian Bulgarian Catalan Croat…" at bounding box center [346, 267] width 86 height 21
select select "45"
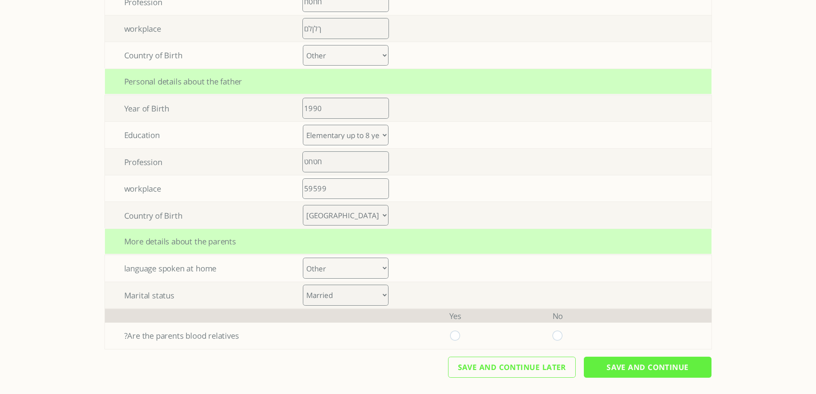
click at [306, 257] on select "Albanian Armenian Azerbaijani Basque Belarusian Bosnian Bulgarian Catalan Croat…" at bounding box center [346, 267] width 86 height 21
click at [484, 288] on td at bounding box center [455, 295] width 102 height 26
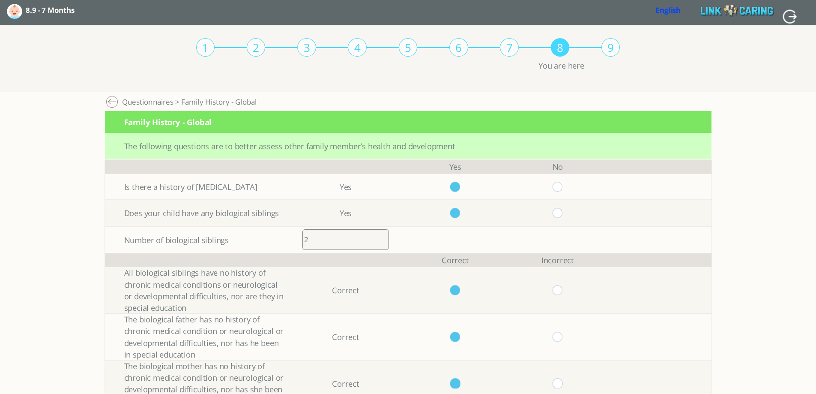
scroll to position [0, 0]
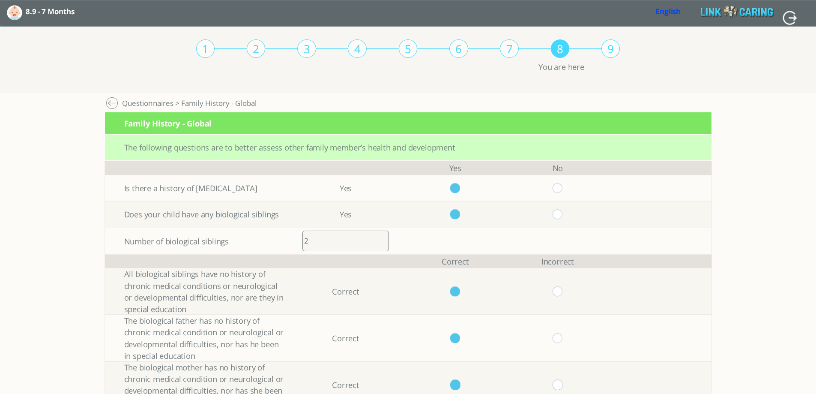
click at [795, 16] on input "button" at bounding box center [789, 17] width 15 height 15
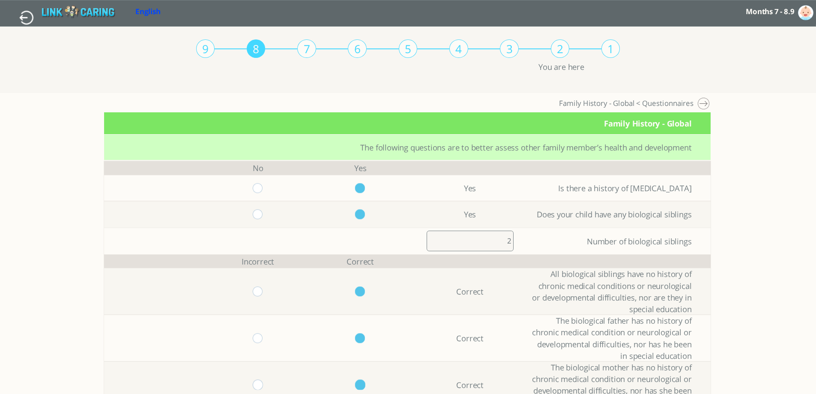
click at [25, 22] on input "button" at bounding box center [26, 17] width 15 height 15
click at [26, 18] on input "button" at bounding box center [26, 17] width 15 height 15
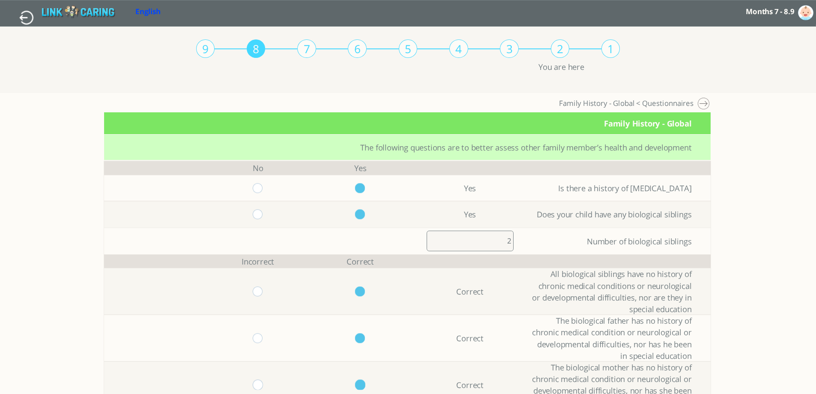
click at [23, 14] on input "button" at bounding box center [26, 17] width 15 height 15
click at [24, 14] on input "button" at bounding box center [26, 17] width 15 height 15
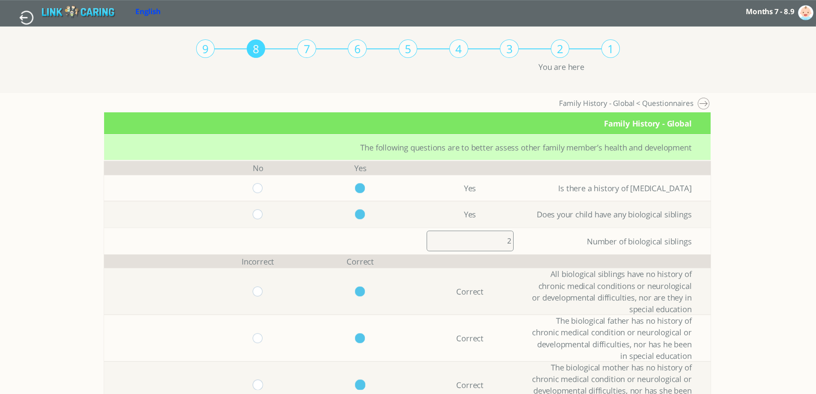
click at [24, 14] on input "button" at bounding box center [26, 17] width 15 height 15
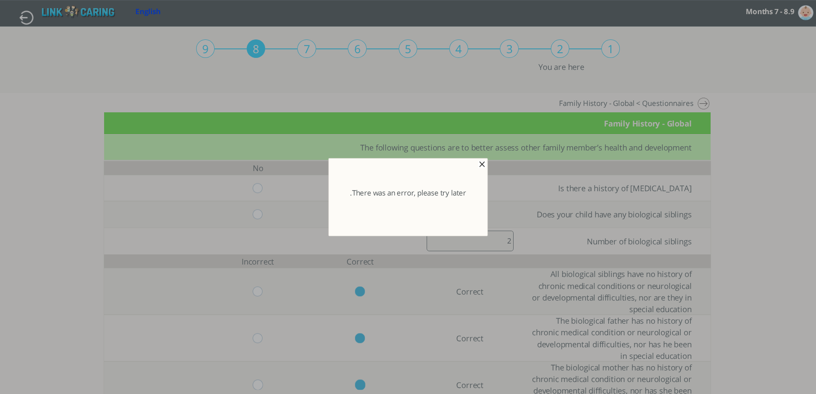
click at [483, 164] on span "button" at bounding box center [481, 164] width 7 height 7
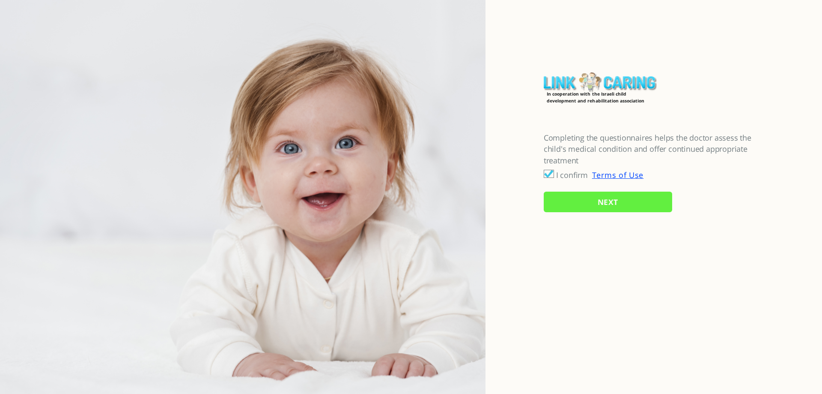
checkbox input "true"
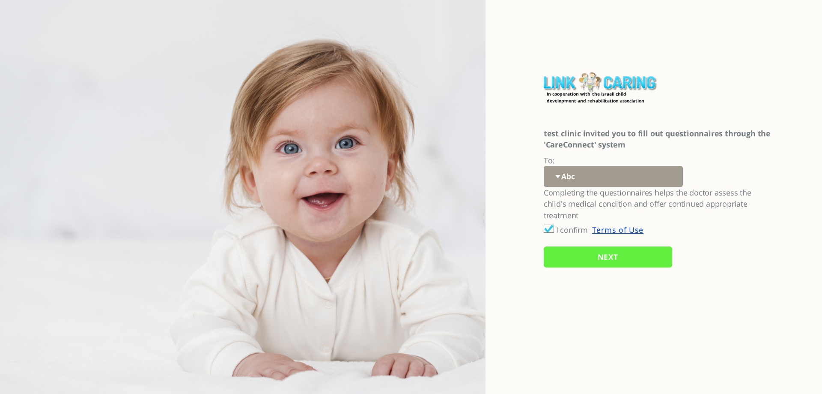
click at [601, 181] on select "Abc 77 yoyo large koko abc 107 ggy oo;o; ytyt7t t7t7 lala 4.8 1234 99 100 9898 …" at bounding box center [613, 176] width 139 height 21
select select "fs1H79zKcjDtIre%2BX8ZxBg%3D%3D"
click at [544, 166] on select "Abc 77 yoyo large koko abc 107 ggy oo;o; ytyt7t t7t7 lala 4.8 1234 99 100 9898 …" at bounding box center [613, 176] width 139 height 21
click at [569, 257] on input "NEXT" at bounding box center [608, 256] width 128 height 21
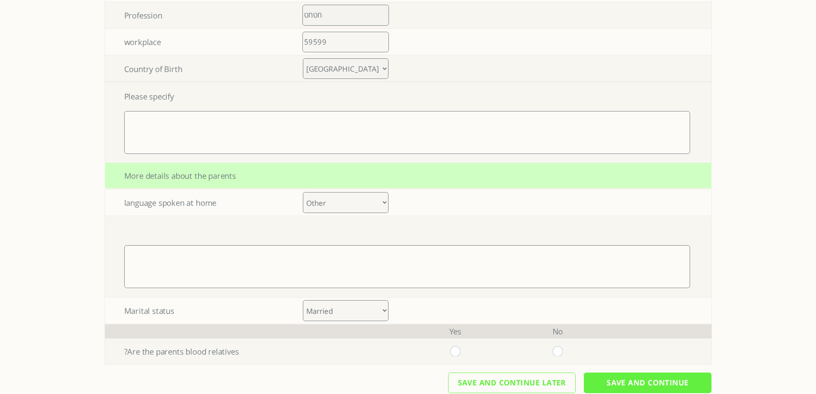
scroll to position [754, 0]
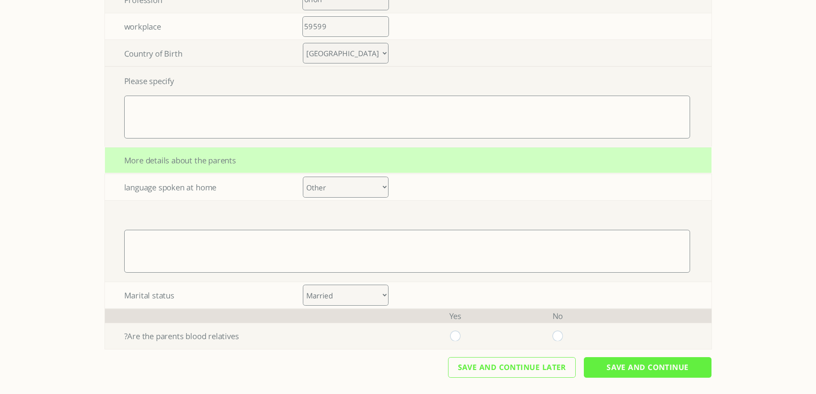
click at [347, 187] on select "Albanian Armenian Azerbaijani Basque Belarusian Bosnian Bulgarian Catalan Croat…" at bounding box center [346, 186] width 86 height 21
click at [306, 197] on select "Albanian Armenian Azerbaijani Basque Belarusian Bosnian Bulgarian Catalan Croat…" at bounding box center [346, 186] width 86 height 21
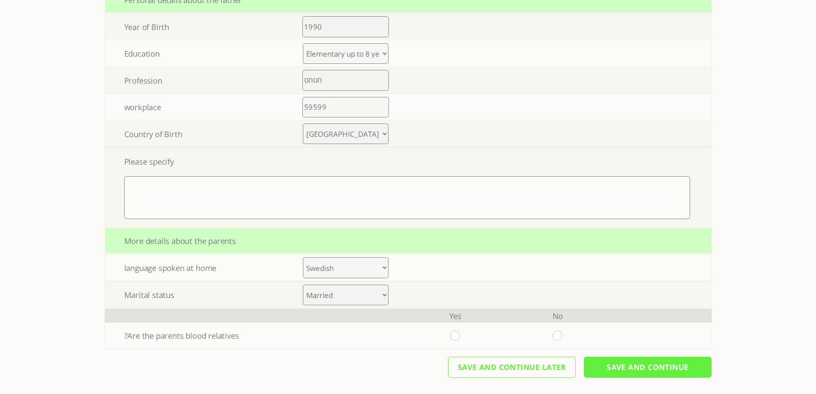
scroll to position [674, 0]
click at [340, 269] on select "Albanian Armenian Azerbaijani Basque Belarusian Bosnian Bulgarian Catalan Croat…" at bounding box center [346, 267] width 86 height 21
click at [306, 257] on select "Albanian Armenian Azerbaijani Basque Belarusian Bosnian Bulgarian Catalan Croat…" at bounding box center [346, 267] width 86 height 21
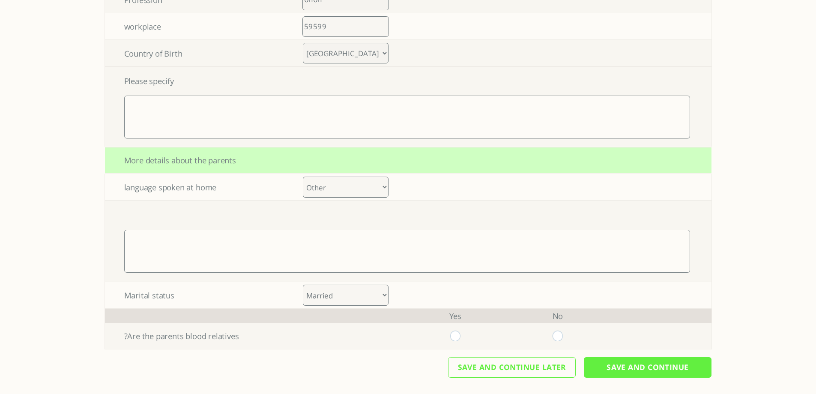
click at [352, 191] on select "Albanian Armenian Azerbaijani Basque Belarusian Bosnian Bulgarian Catalan Croat…" at bounding box center [346, 186] width 86 height 21
click at [306, 197] on select "Albanian Armenian Azerbaijani Basque Belarusian Bosnian Bulgarian Catalan Croat…" at bounding box center [346, 186] width 86 height 21
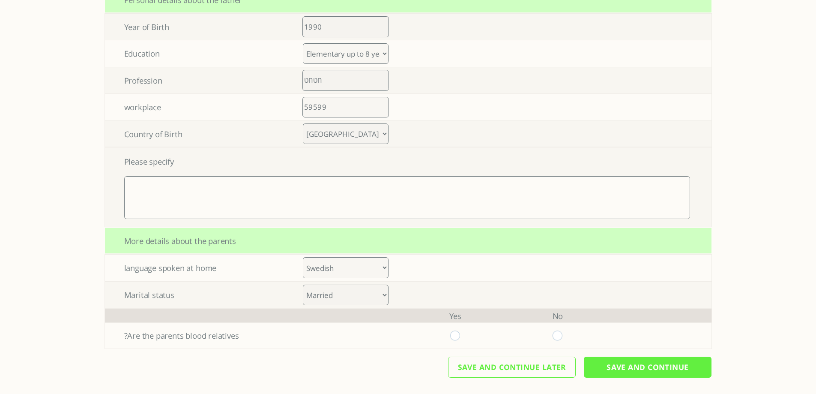
scroll to position [674, 0]
click at [345, 269] on select "Albanian Armenian Azerbaijani Basque Belarusian Bosnian Bulgarian Catalan Croat…" at bounding box center [346, 267] width 86 height 21
click at [306, 257] on select "Albanian Armenian Azerbaijani Basque Belarusian Bosnian Bulgarian Catalan Croat…" at bounding box center [346, 267] width 86 height 21
click at [348, 267] on select "Albanian Armenian Azerbaijani Basque Belarusian Bosnian Bulgarian Catalan Croat…" at bounding box center [346, 267] width 86 height 21
click at [306, 257] on select "Albanian Armenian Azerbaijani Basque Belarusian Bosnian Bulgarian Catalan Croat…" at bounding box center [346, 267] width 86 height 21
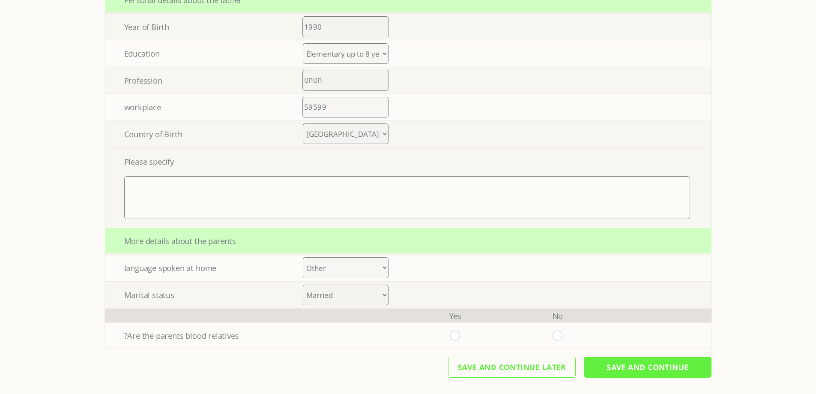
scroll to position [754, 0]
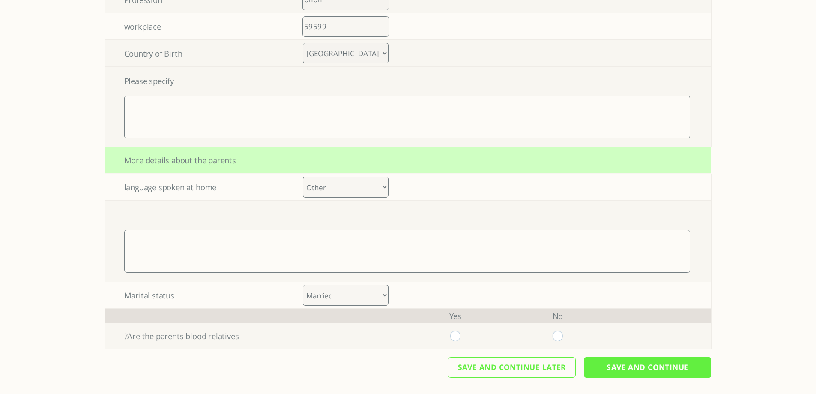
click at [353, 188] on select "Albanian Armenian Azerbaijani Basque Belarusian Bosnian Bulgarian Catalan Croat…" at bounding box center [346, 186] width 86 height 21
click at [306, 197] on select "Albanian Armenian Azerbaijani Basque Belarusian Bosnian Bulgarian Catalan Croat…" at bounding box center [346, 186] width 86 height 21
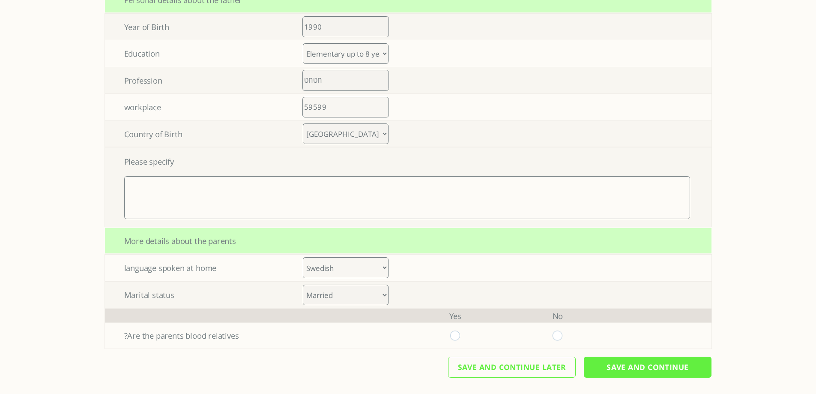
click at [346, 267] on select "Albanian Armenian Azerbaijani Basque Belarusian Bosnian Bulgarian Catalan Croat…" at bounding box center [346, 267] width 86 height 21
select select "45"
click at [306, 257] on select "Albanian Armenian Azerbaijani Basque Belarusian Bosnian Bulgarian Catalan Croat…" at bounding box center [346, 267] width 86 height 21
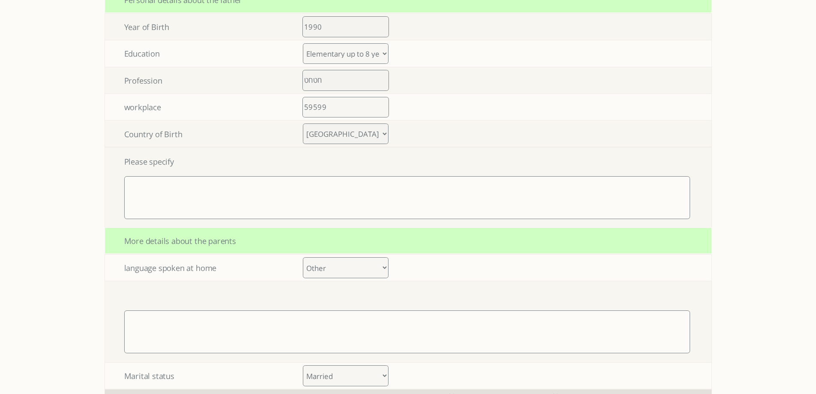
scroll to position [754, 0]
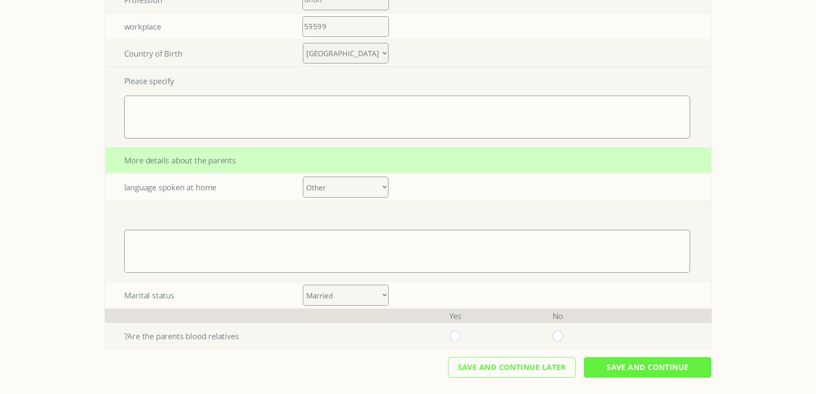
drag, startPoint x: 343, startPoint y: 287, endPoint x: 349, endPoint y: 290, distance: 7.5
click at [343, 287] on select "Married Divorce Other" at bounding box center [346, 294] width 86 height 21
click at [306, 284] on select "Married Divorce Other" at bounding box center [346, 294] width 86 height 21
click at [345, 336] on td at bounding box center [345, 336] width 117 height 26
click at [356, 296] on select "Married Divorce Other" at bounding box center [346, 294] width 86 height 21
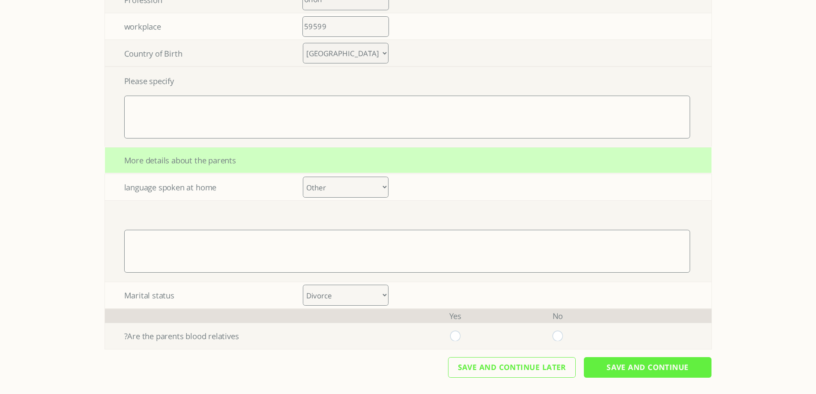
click at [306, 284] on select "Married Divorce Other" at bounding box center [346, 294] width 86 height 21
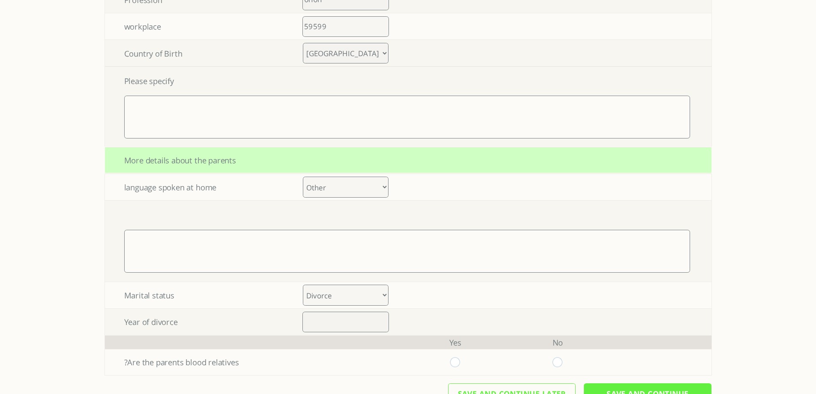
click at [353, 295] on select "Married Divorce Other" at bounding box center [346, 294] width 86 height 21
select select "0"
click at [306, 284] on select "Married Divorce Other" at bounding box center [346, 294] width 86 height 21
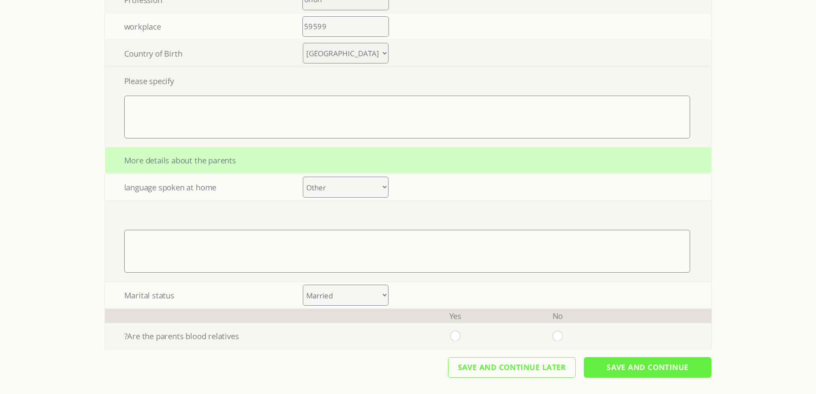
click at [335, 188] on select "Albanian Armenian Azerbaijani Basque Belarusian Bosnian Bulgarian Catalan Croat…" at bounding box center [346, 186] width 86 height 21
click at [306, 197] on select "Albanian Armenian Azerbaijani Basque Belarusian Bosnian Bulgarian Catalan Croat…" at bounding box center [346, 186] width 86 height 21
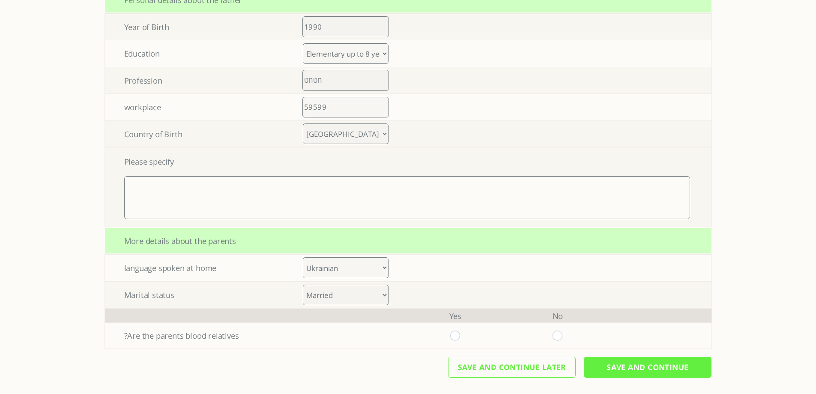
click at [342, 266] on select "Albanian Armenian Azerbaijani Basque Belarusian Bosnian Bulgarian Catalan Croat…" at bounding box center [346, 267] width 86 height 21
click at [306, 257] on select "Albanian Armenian Azerbaijani Basque Belarusian Bosnian Bulgarian Catalan Croat…" at bounding box center [346, 267] width 86 height 21
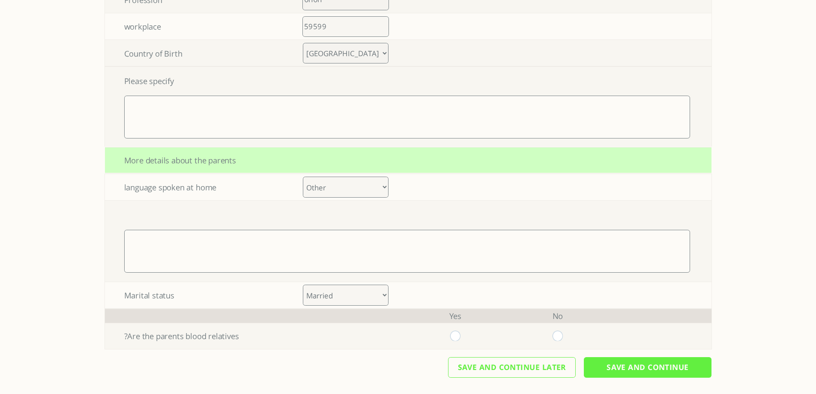
click at [346, 191] on select "Albanian Armenian Azerbaijani Basque Belarusian Bosnian Bulgarian Catalan Croat…" at bounding box center [346, 186] width 86 height 21
select select "44"
click at [306, 197] on select "Albanian Armenian Azerbaijani Basque Belarusian Bosnian Bulgarian Catalan Croat…" at bounding box center [346, 186] width 86 height 21
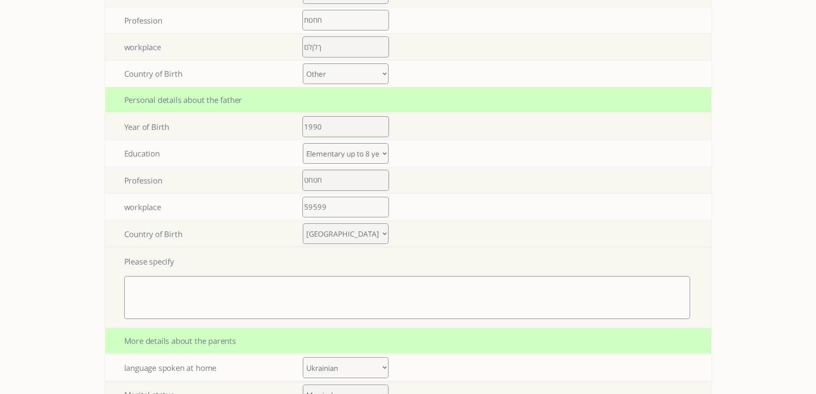
scroll to position [545, 0]
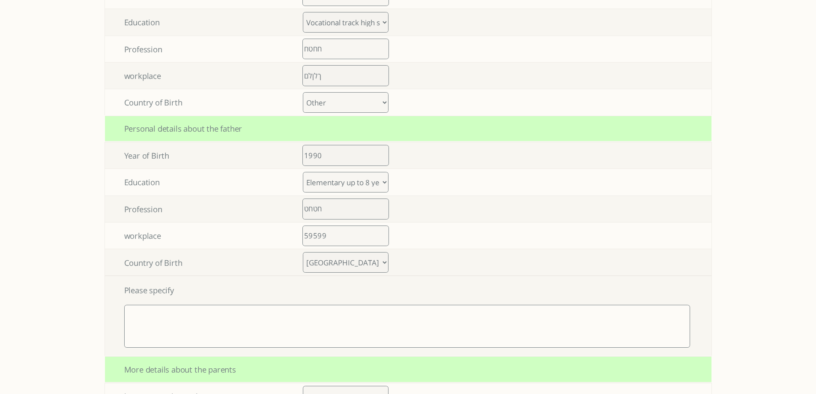
click at [329, 263] on select "[GEOGRAPHIC_DATA] [GEOGRAPHIC_DATA] [GEOGRAPHIC_DATA] [GEOGRAPHIC_DATA] [GEOGRA…" at bounding box center [346, 262] width 86 height 21
click at [306, 252] on select "[GEOGRAPHIC_DATA] [GEOGRAPHIC_DATA] [GEOGRAPHIC_DATA] [GEOGRAPHIC_DATA] [GEOGRA…" at bounding box center [346, 262] width 86 height 21
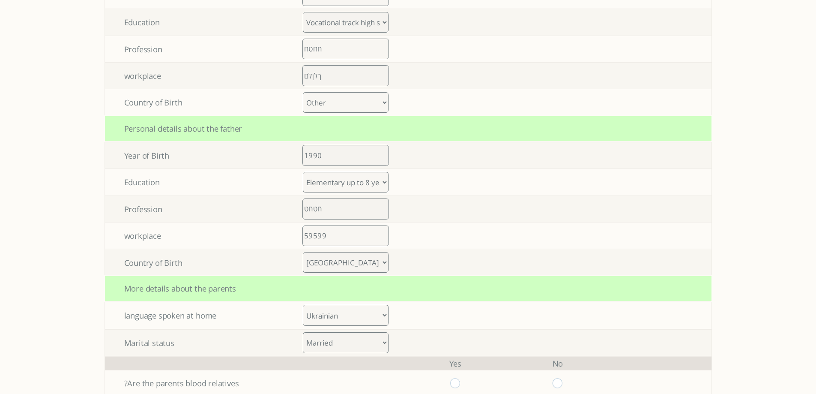
click at [338, 262] on select "[GEOGRAPHIC_DATA] [GEOGRAPHIC_DATA] [GEOGRAPHIC_DATA] [GEOGRAPHIC_DATA] [GEOGRA…" at bounding box center [346, 262] width 86 height 21
select select "4"
click at [306, 252] on select "[GEOGRAPHIC_DATA] [GEOGRAPHIC_DATA] [GEOGRAPHIC_DATA] [GEOGRAPHIC_DATA] [GEOGRA…" at bounding box center [346, 262] width 86 height 21
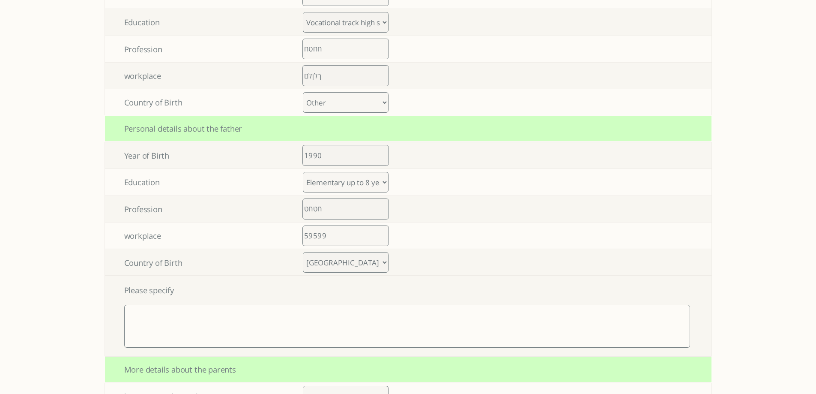
click at [341, 261] on select "[GEOGRAPHIC_DATA] [GEOGRAPHIC_DATA] [GEOGRAPHIC_DATA] [GEOGRAPHIC_DATA] [GEOGRA…" at bounding box center [346, 262] width 86 height 21
click at [432, 269] on td at bounding box center [455, 262] width 102 height 26
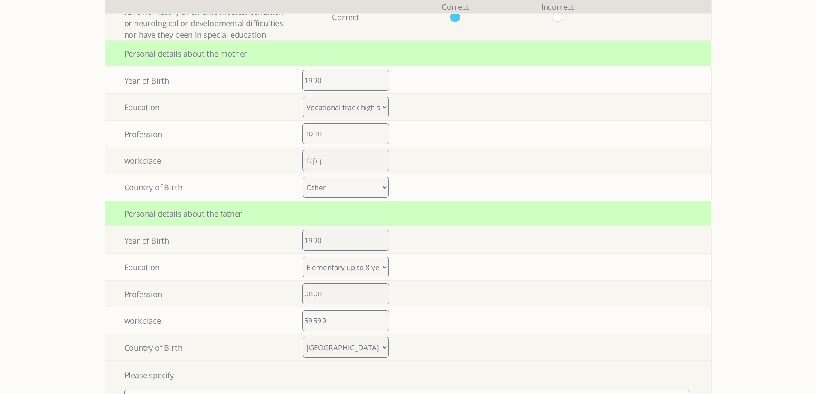
scroll to position [460, 0]
click at [331, 186] on select "[GEOGRAPHIC_DATA] [GEOGRAPHIC_DATA] [GEOGRAPHIC_DATA] [GEOGRAPHIC_DATA] [GEOGRA…" at bounding box center [346, 188] width 86 height 21
click at [306, 178] on select "[GEOGRAPHIC_DATA] [GEOGRAPHIC_DATA] [GEOGRAPHIC_DATA] [GEOGRAPHIC_DATA] [GEOGRA…" at bounding box center [346, 188] width 86 height 21
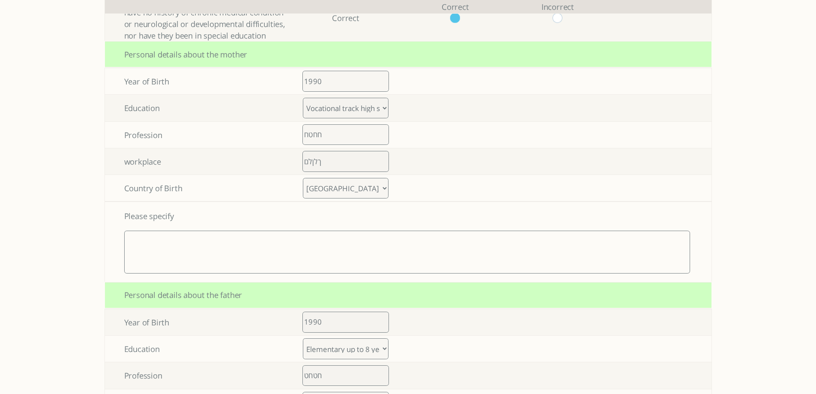
drag, startPoint x: 348, startPoint y: 185, endPoint x: 348, endPoint y: 181, distance: 4.7
click at [348, 185] on select "[GEOGRAPHIC_DATA] [GEOGRAPHIC_DATA] [GEOGRAPHIC_DATA] [GEOGRAPHIC_DATA] [GEOGRA…" at bounding box center [346, 188] width 86 height 21
click at [306, 178] on select "[GEOGRAPHIC_DATA] [GEOGRAPHIC_DATA] [GEOGRAPHIC_DATA] [GEOGRAPHIC_DATA] [GEOGRA…" at bounding box center [346, 188] width 86 height 21
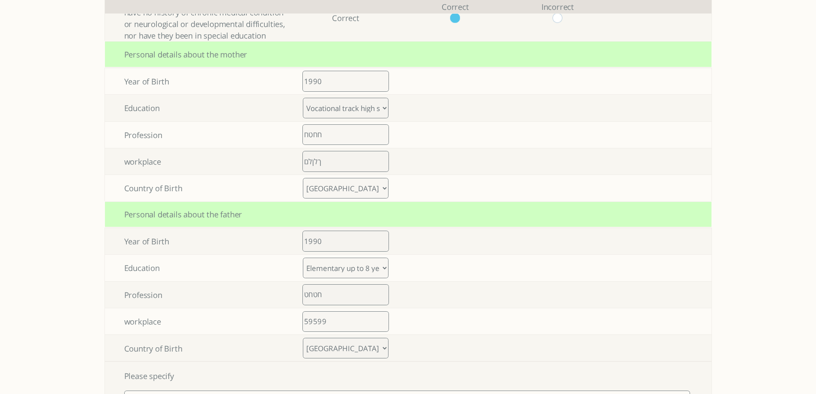
drag, startPoint x: 337, startPoint y: 190, endPoint x: 339, endPoint y: 181, distance: 9.1
click at [337, 190] on select "[GEOGRAPHIC_DATA] [GEOGRAPHIC_DATA] [GEOGRAPHIC_DATA] [GEOGRAPHIC_DATA] [GEOGRA…" at bounding box center [346, 188] width 86 height 21
click at [306, 178] on select "[GEOGRAPHIC_DATA] [GEOGRAPHIC_DATA] [GEOGRAPHIC_DATA] [GEOGRAPHIC_DATA] [GEOGRA…" at bounding box center [346, 188] width 86 height 21
click at [353, 186] on select "[GEOGRAPHIC_DATA] [GEOGRAPHIC_DATA] [GEOGRAPHIC_DATA] [GEOGRAPHIC_DATA] [GEOGRA…" at bounding box center [346, 188] width 86 height 21
click at [306, 178] on select "[GEOGRAPHIC_DATA] [GEOGRAPHIC_DATA] [GEOGRAPHIC_DATA] [GEOGRAPHIC_DATA] [GEOGRA…" at bounding box center [346, 188] width 86 height 21
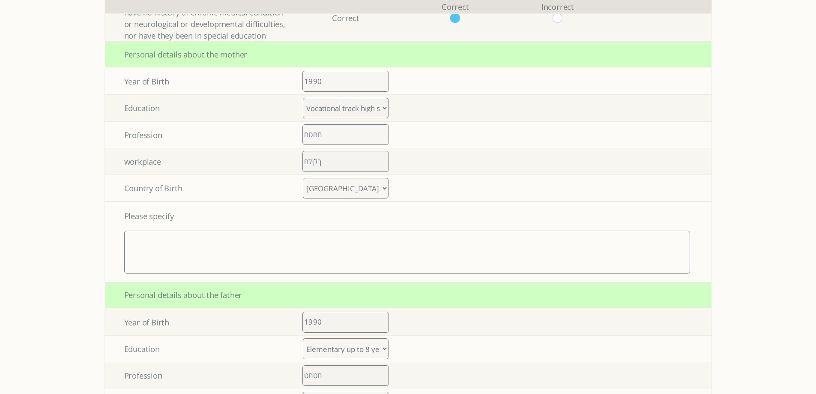
click at [349, 192] on select "[GEOGRAPHIC_DATA] [GEOGRAPHIC_DATA] [GEOGRAPHIC_DATA] [GEOGRAPHIC_DATA] [GEOGRA…" at bounding box center [346, 188] width 86 height 21
click at [306, 178] on select "[GEOGRAPHIC_DATA] [GEOGRAPHIC_DATA] [GEOGRAPHIC_DATA] [GEOGRAPHIC_DATA] [GEOGRA…" at bounding box center [346, 188] width 86 height 21
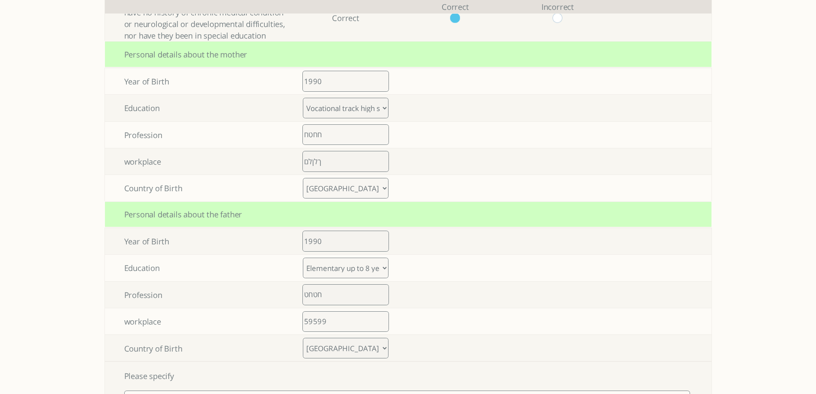
click at [346, 188] on select "[GEOGRAPHIC_DATA] [GEOGRAPHIC_DATA] [GEOGRAPHIC_DATA] [GEOGRAPHIC_DATA] [GEOGRA…" at bounding box center [346, 188] width 86 height 21
click at [306, 178] on select "[GEOGRAPHIC_DATA] [GEOGRAPHIC_DATA] [GEOGRAPHIC_DATA] [GEOGRAPHIC_DATA] [GEOGRA…" at bounding box center [346, 188] width 86 height 21
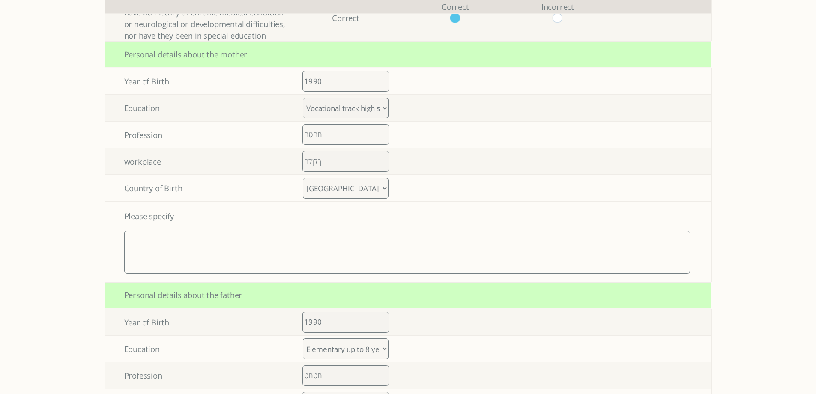
drag, startPoint x: 333, startPoint y: 190, endPoint x: 333, endPoint y: 182, distance: 7.7
click at [333, 190] on select "[GEOGRAPHIC_DATA] [GEOGRAPHIC_DATA] [GEOGRAPHIC_DATA] [GEOGRAPHIC_DATA] [GEOGRA…" at bounding box center [346, 188] width 86 height 21
click at [306, 178] on select "[GEOGRAPHIC_DATA] [GEOGRAPHIC_DATA] [GEOGRAPHIC_DATA] [GEOGRAPHIC_DATA] [GEOGRA…" at bounding box center [346, 188] width 86 height 21
drag, startPoint x: 328, startPoint y: 191, endPoint x: 329, endPoint y: 179, distance: 12.4
click at [328, 191] on select "[GEOGRAPHIC_DATA] [GEOGRAPHIC_DATA] [GEOGRAPHIC_DATA] [GEOGRAPHIC_DATA] [GEOGRA…" at bounding box center [346, 188] width 86 height 21
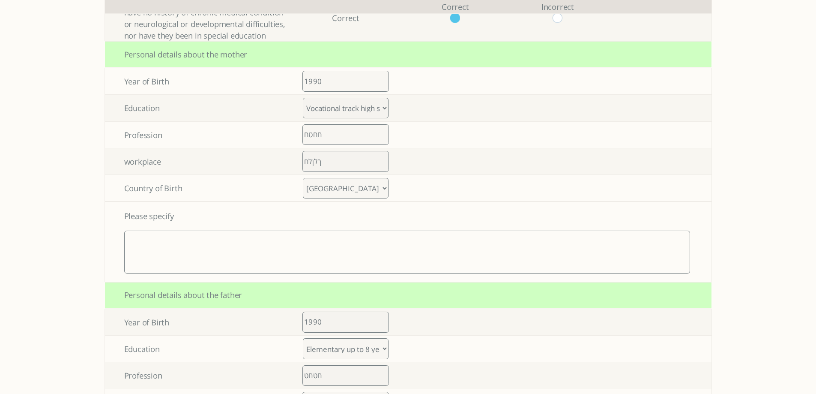
click at [306, 178] on select "[GEOGRAPHIC_DATA] [GEOGRAPHIC_DATA] [GEOGRAPHIC_DATA] [GEOGRAPHIC_DATA] [GEOGRA…" at bounding box center [346, 188] width 86 height 21
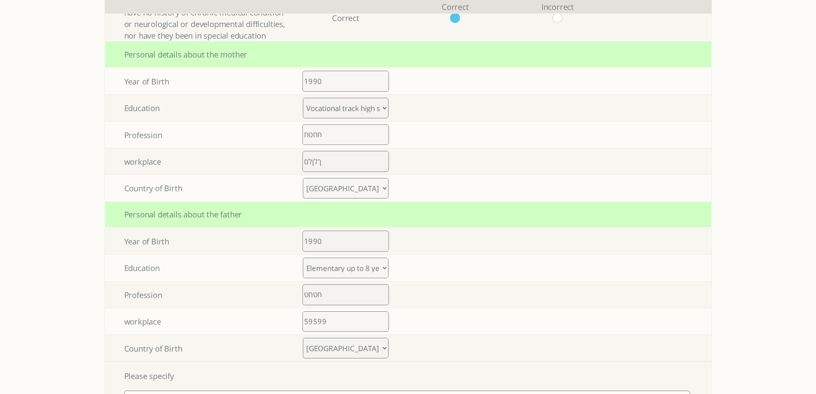
click at [343, 188] on select "[GEOGRAPHIC_DATA] [GEOGRAPHIC_DATA] [GEOGRAPHIC_DATA] [GEOGRAPHIC_DATA] [GEOGRA…" at bounding box center [346, 188] width 86 height 21
select select "4"
click at [306, 178] on select "[GEOGRAPHIC_DATA] [GEOGRAPHIC_DATA] [GEOGRAPHIC_DATA] [GEOGRAPHIC_DATA] [GEOGRA…" at bounding box center [346, 188] width 86 height 21
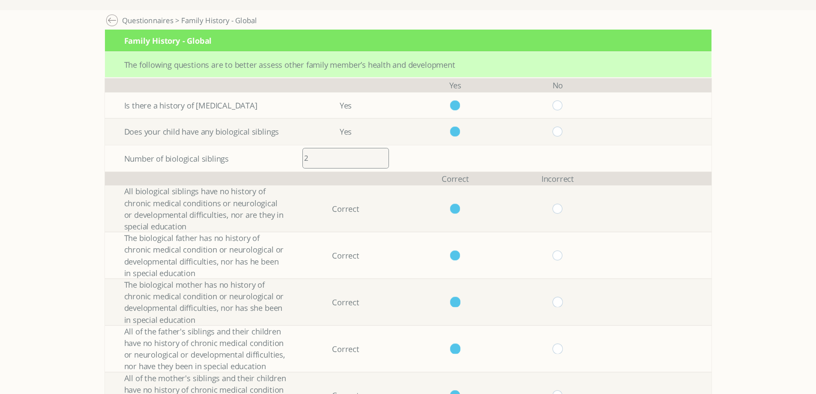
scroll to position [0, 0]
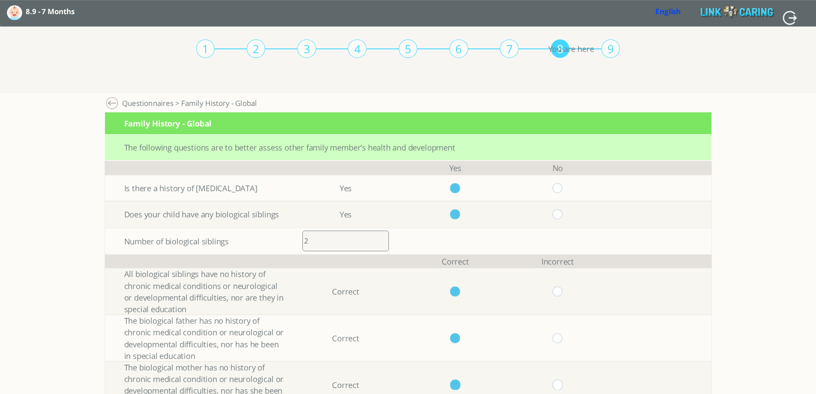
click at [791, 22] on input "button" at bounding box center [789, 17] width 15 height 15
type input "YES"
type input "NO"
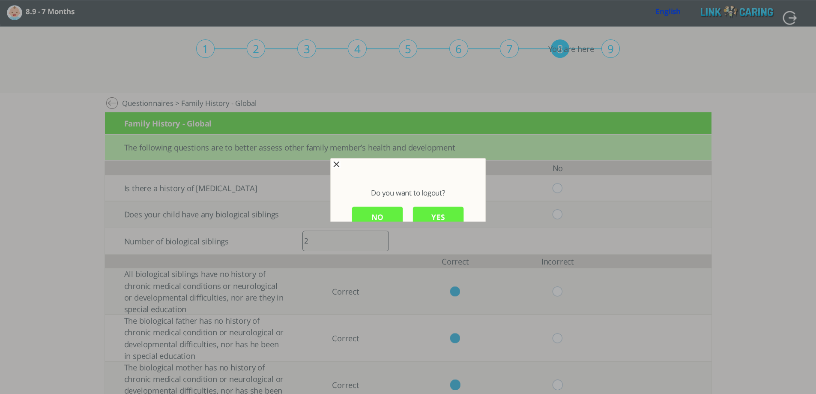
scroll to position [1, 0]
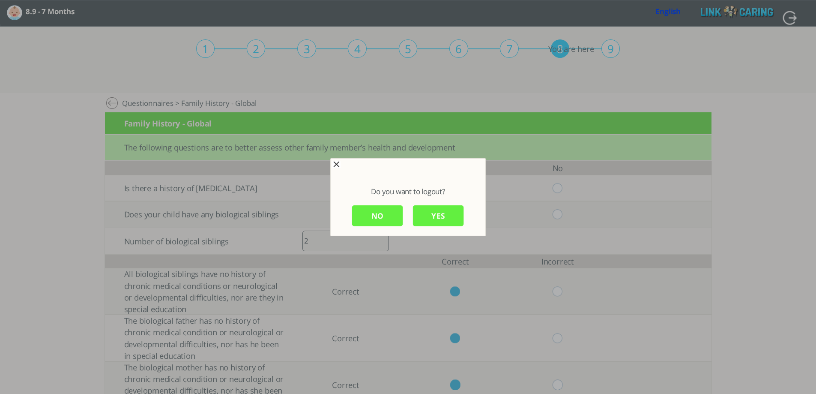
click at [420, 193] on div "Do you want to logout?" at bounding box center [408, 191] width 112 height 9
click at [435, 219] on input "YES" at bounding box center [438, 215] width 51 height 21
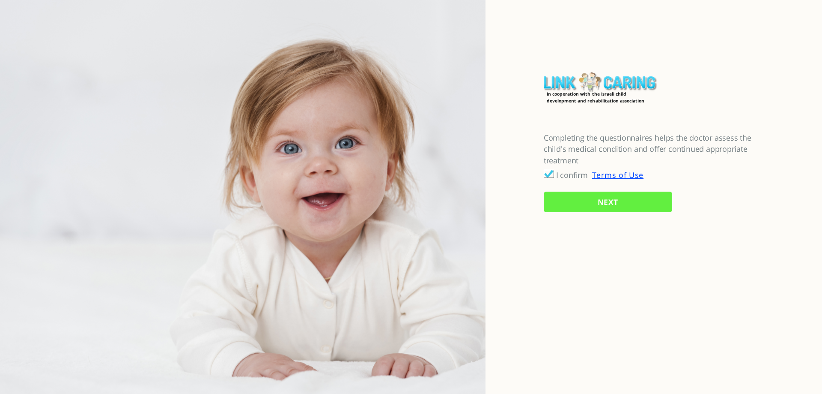
checkbox input "true"
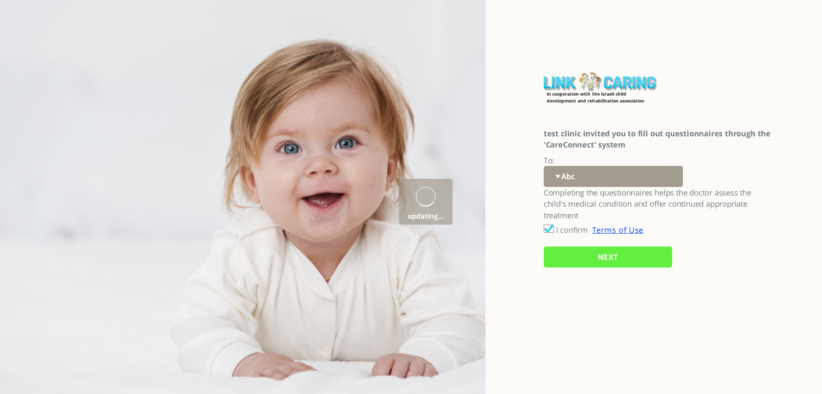
click at [573, 182] on select "Abc 77 yoyo large koko abc 107 ggy oo;o; ytyt7t t7t7 lala 4.8 1234 99 100 9898 …" at bounding box center [613, 176] width 139 height 21
select select "fs1H79zKcjDtIre%2BX8ZxBg%3D%3D"
click at [544, 166] on select "Abc 77 yoyo large koko abc 107 ggy oo;o; ytyt7t t7t7 lala 4.8 1234 99 100 9898 …" at bounding box center [613, 176] width 139 height 21
click at [583, 257] on input "NEXT" at bounding box center [608, 256] width 128 height 21
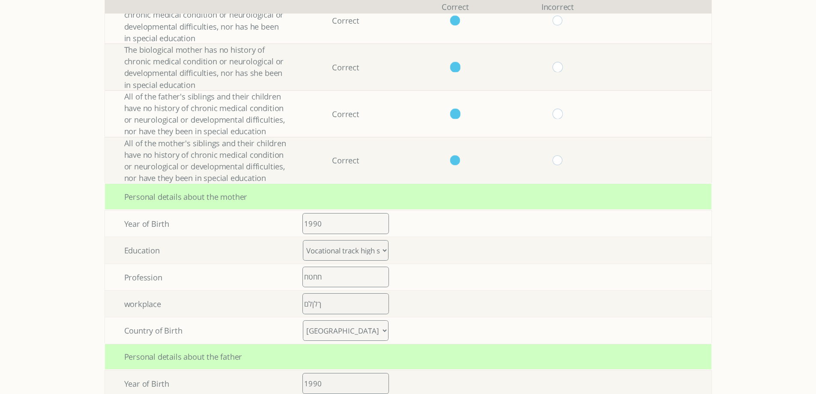
scroll to position [340, 0]
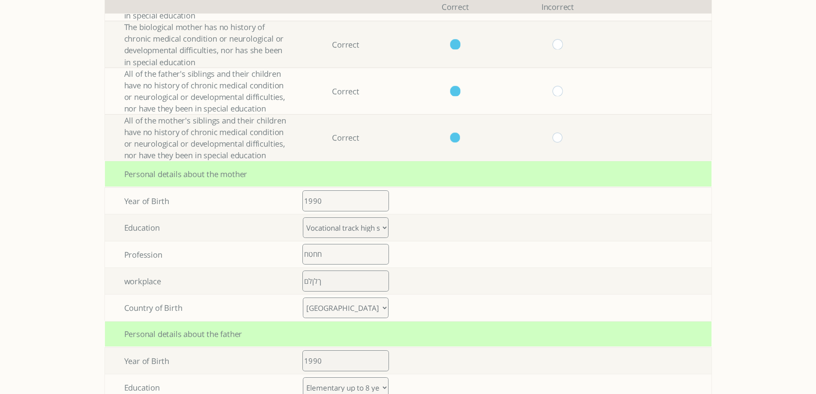
click at [351, 305] on select "[GEOGRAPHIC_DATA] [GEOGRAPHIC_DATA] [GEOGRAPHIC_DATA] [GEOGRAPHIC_DATA] [GEOGRA…" at bounding box center [346, 307] width 86 height 21
click at [306, 297] on select "[GEOGRAPHIC_DATA] [GEOGRAPHIC_DATA] [GEOGRAPHIC_DATA] [GEOGRAPHIC_DATA] [GEOGRA…" at bounding box center [346, 307] width 86 height 21
click at [345, 304] on select "[GEOGRAPHIC_DATA] [GEOGRAPHIC_DATA] [GEOGRAPHIC_DATA] [GEOGRAPHIC_DATA] [GEOGRA…" at bounding box center [346, 307] width 86 height 21
click at [306, 297] on select "[GEOGRAPHIC_DATA] [GEOGRAPHIC_DATA] [GEOGRAPHIC_DATA] [GEOGRAPHIC_DATA] [GEOGRA…" at bounding box center [346, 307] width 86 height 21
click at [337, 308] on select "[GEOGRAPHIC_DATA] [GEOGRAPHIC_DATA] [GEOGRAPHIC_DATA] [GEOGRAPHIC_DATA] [GEOGRA…" at bounding box center [346, 307] width 86 height 21
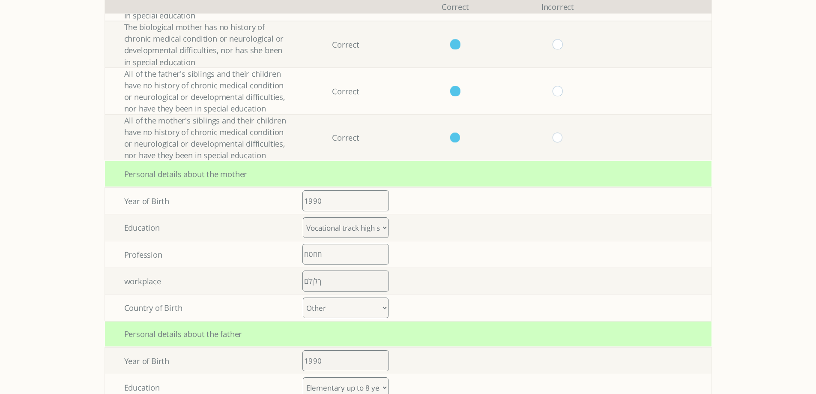
click at [306, 297] on select "[GEOGRAPHIC_DATA] [GEOGRAPHIC_DATA] [GEOGRAPHIC_DATA] [GEOGRAPHIC_DATA] [GEOGRA…" at bounding box center [346, 307] width 86 height 21
click at [354, 304] on select "[GEOGRAPHIC_DATA] [GEOGRAPHIC_DATA] [GEOGRAPHIC_DATA] [GEOGRAPHIC_DATA] [GEOGRA…" at bounding box center [346, 307] width 86 height 21
click at [306, 297] on select "[GEOGRAPHIC_DATA] [GEOGRAPHIC_DATA] [GEOGRAPHIC_DATA] [GEOGRAPHIC_DATA] [GEOGRA…" at bounding box center [346, 307] width 86 height 21
click at [349, 306] on select "[GEOGRAPHIC_DATA] [GEOGRAPHIC_DATA] [GEOGRAPHIC_DATA] [GEOGRAPHIC_DATA] [GEOGRA…" at bounding box center [346, 307] width 86 height 21
click at [306, 297] on select "[GEOGRAPHIC_DATA] [GEOGRAPHIC_DATA] [GEOGRAPHIC_DATA] [GEOGRAPHIC_DATA] [GEOGRA…" at bounding box center [346, 307] width 86 height 21
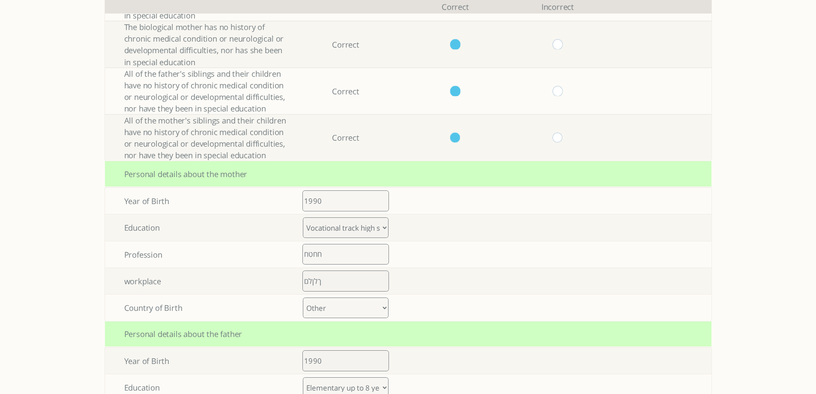
click at [353, 305] on select "[GEOGRAPHIC_DATA] [GEOGRAPHIC_DATA] [GEOGRAPHIC_DATA] [GEOGRAPHIC_DATA] [GEOGRA…" at bounding box center [346, 307] width 86 height 21
click at [306, 297] on select "[GEOGRAPHIC_DATA] [GEOGRAPHIC_DATA] [GEOGRAPHIC_DATA] [GEOGRAPHIC_DATA] [GEOGRA…" at bounding box center [346, 307] width 86 height 21
click at [365, 305] on select "[GEOGRAPHIC_DATA] [GEOGRAPHIC_DATA] [GEOGRAPHIC_DATA] [GEOGRAPHIC_DATA] [GEOGRA…" at bounding box center [346, 307] width 86 height 21
click at [306, 297] on select "[GEOGRAPHIC_DATA] [GEOGRAPHIC_DATA] [GEOGRAPHIC_DATA] [GEOGRAPHIC_DATA] [GEOGRA…" at bounding box center [346, 307] width 86 height 21
click at [336, 307] on select "[GEOGRAPHIC_DATA] [GEOGRAPHIC_DATA] [GEOGRAPHIC_DATA] [GEOGRAPHIC_DATA] [GEOGRA…" at bounding box center [346, 307] width 86 height 21
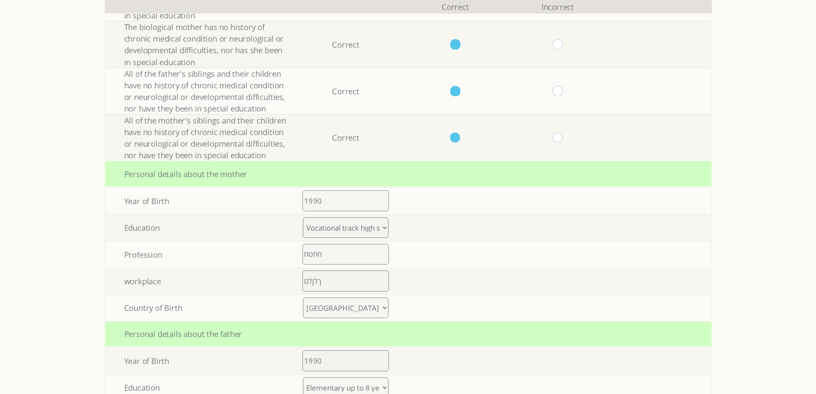
select select "0"
click at [306, 297] on select "[GEOGRAPHIC_DATA] [GEOGRAPHIC_DATA] [GEOGRAPHIC_DATA] [GEOGRAPHIC_DATA] [GEOGRA…" at bounding box center [346, 307] width 86 height 21
drag, startPoint x: 359, startPoint y: 311, endPoint x: 361, endPoint y: 301, distance: 10.6
click at [359, 311] on select "[GEOGRAPHIC_DATA] [GEOGRAPHIC_DATA] [GEOGRAPHIC_DATA] [GEOGRAPHIC_DATA] [GEOGRA…" at bounding box center [346, 307] width 86 height 21
click at [306, 297] on select "[GEOGRAPHIC_DATA] [GEOGRAPHIC_DATA] [GEOGRAPHIC_DATA] [GEOGRAPHIC_DATA] [GEOGRA…" at bounding box center [346, 307] width 86 height 21
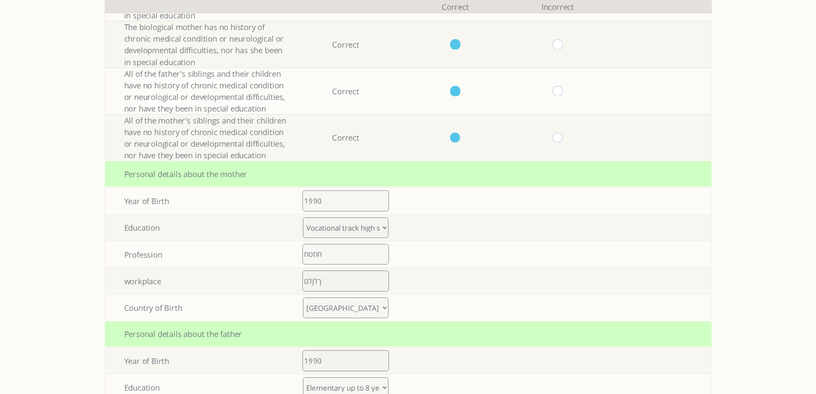
click at [343, 313] on select "[GEOGRAPHIC_DATA] [GEOGRAPHIC_DATA] [GEOGRAPHIC_DATA] [GEOGRAPHIC_DATA] [GEOGRA…" at bounding box center [346, 307] width 86 height 21
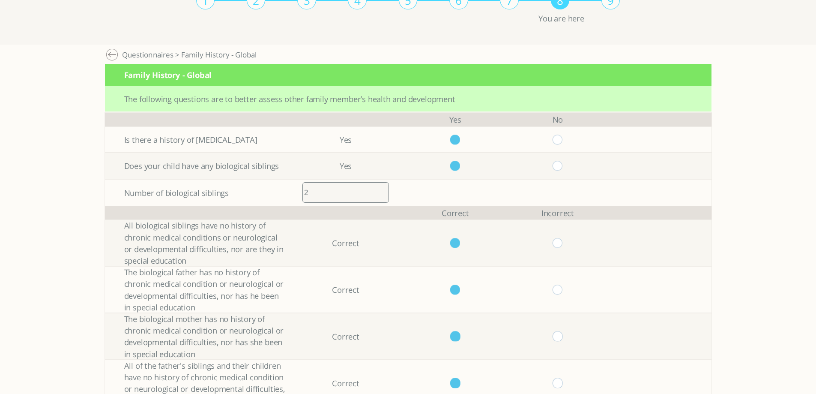
scroll to position [0, 0]
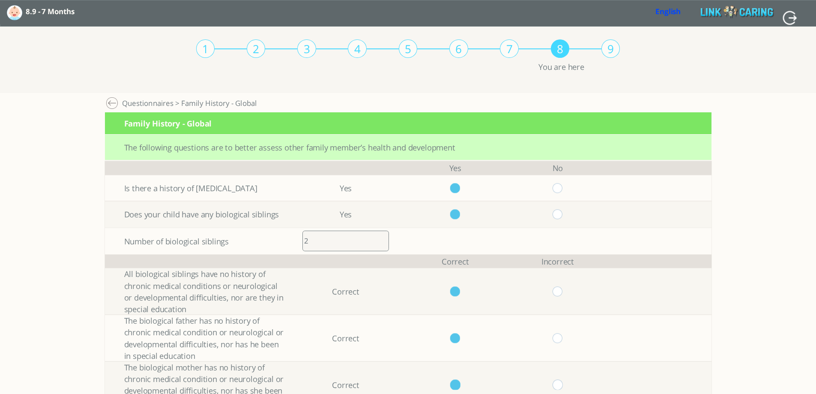
click at [788, 16] on input "button" at bounding box center [789, 17] width 15 height 15
type input "YES"
type input "NO"
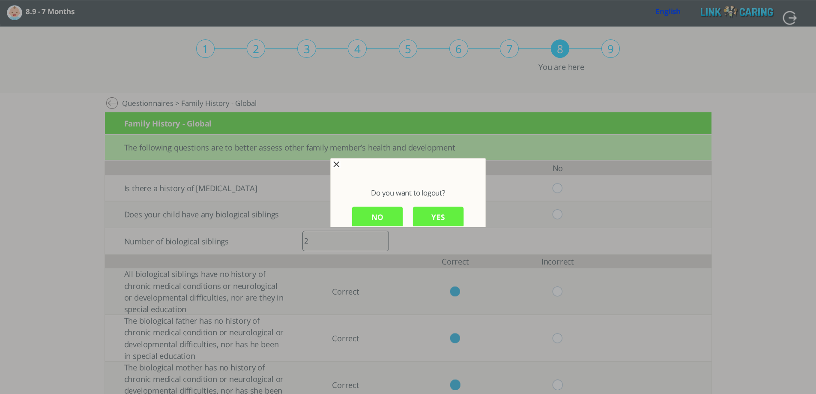
scroll to position [1, 0]
click at [436, 218] on input "YES" at bounding box center [438, 215] width 51 height 21
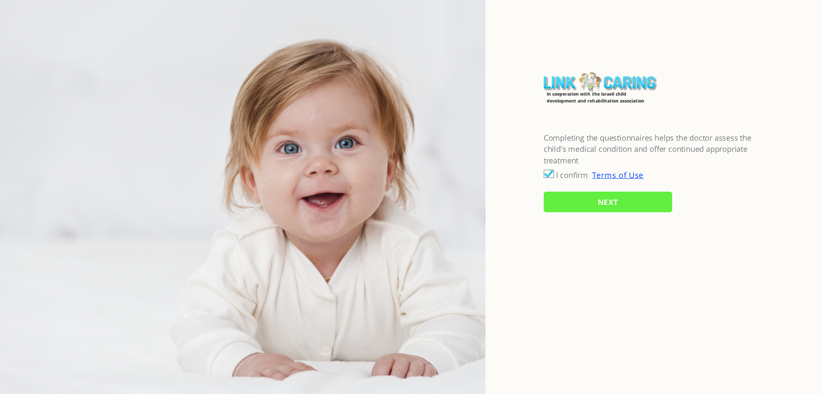
checkbox input "true"
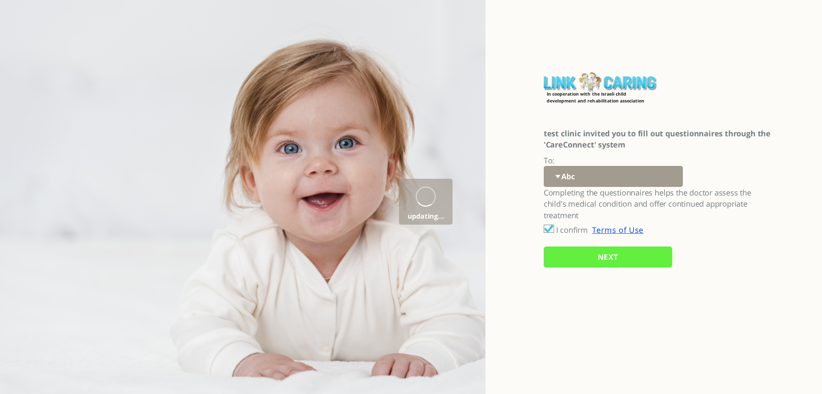
click at [578, 174] on select "Abc 77 yoyo large koko abc 107 ggy oo;o; ytyt7t t7t7 lala 4.8 1234 99 100 9898 …" at bounding box center [613, 176] width 139 height 21
select select "fs1H79zKcjDtIre%2BX8ZxBg%3D%3D"
click at [544, 166] on select "Abc 77 yoyo large koko abc 107 ggy oo;o; ytyt7t t7t7 lala 4.8 1234 99 100 9898 …" at bounding box center [613, 176] width 139 height 21
click at [582, 262] on input "NEXT" at bounding box center [608, 256] width 128 height 21
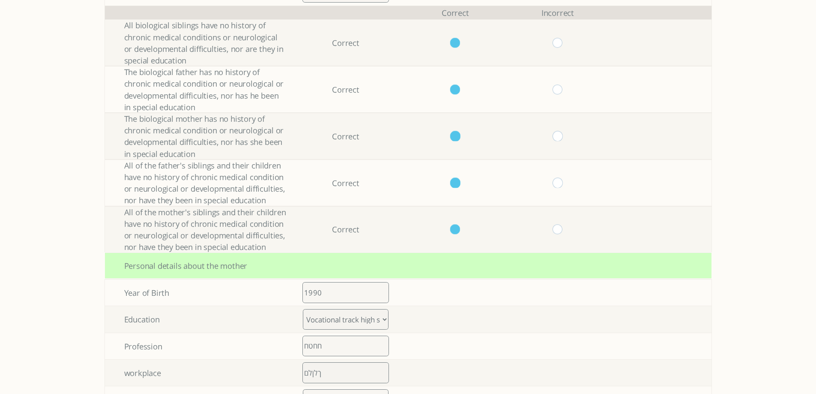
scroll to position [300, 0]
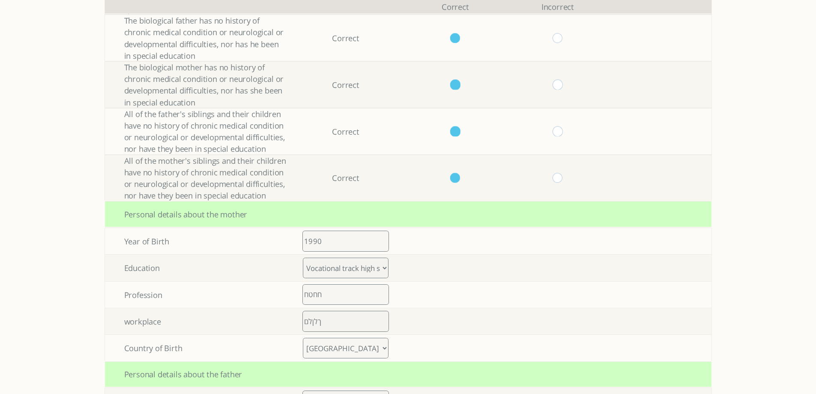
click at [355, 345] on select "[GEOGRAPHIC_DATA] [GEOGRAPHIC_DATA] [GEOGRAPHIC_DATA] [GEOGRAPHIC_DATA] [GEOGRA…" at bounding box center [346, 347] width 86 height 21
select select "47"
click at [306, 337] on select "[GEOGRAPHIC_DATA] [GEOGRAPHIC_DATA] [GEOGRAPHIC_DATA] [GEOGRAPHIC_DATA] [GEOGRA…" at bounding box center [346, 347] width 86 height 21
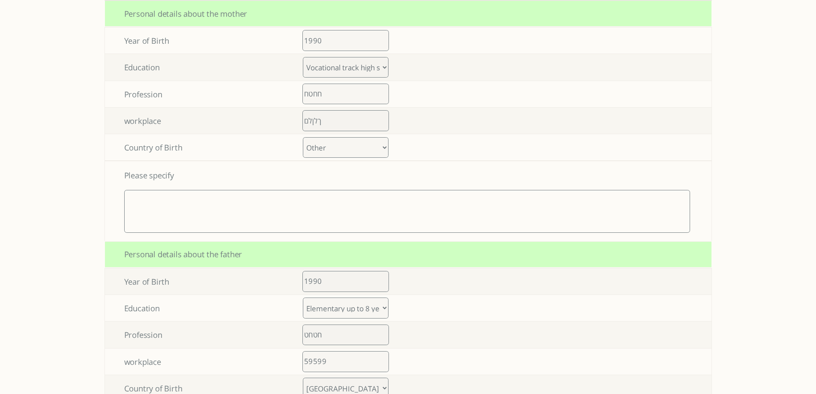
scroll to position [514, 0]
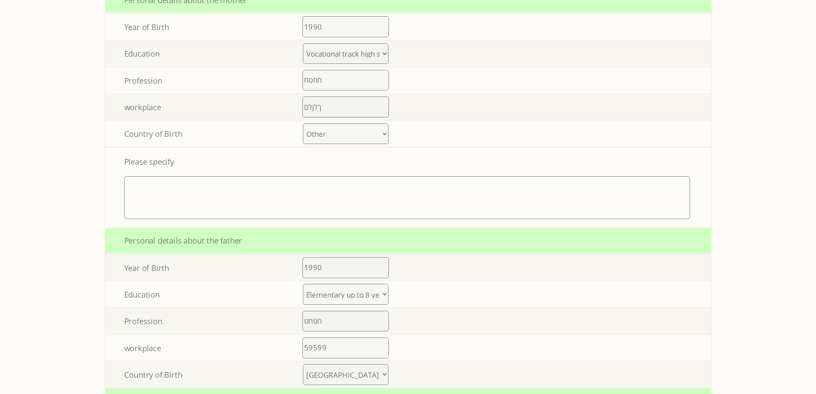
click at [224, 202] on textarea at bounding box center [407, 197] width 566 height 43
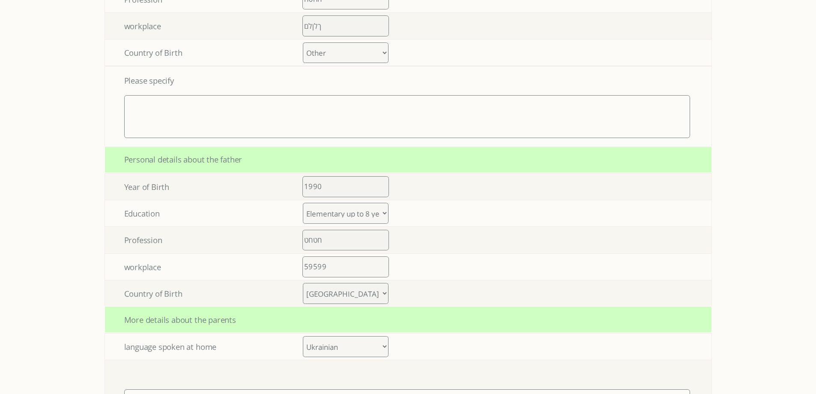
scroll to position [728, 0]
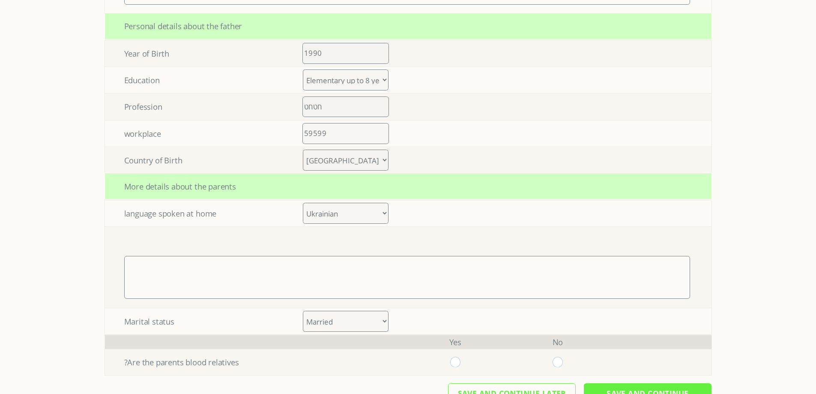
click at [349, 215] on select "Albanian Armenian Azerbaijani Basque Belarusian Bosnian Bulgarian Catalan Croat…" at bounding box center [346, 213] width 86 height 21
click at [306, 203] on select "Albanian Armenian Azerbaijani Basque Belarusian Bosnian Bulgarian Catalan Croat…" at bounding box center [346, 213] width 86 height 21
click at [352, 213] on select "Albanian Armenian Azerbaijani Basque Belarusian Bosnian Bulgarian Catalan Croat…" at bounding box center [346, 213] width 86 height 21
click at [306, 224] on select "Albanian Armenian Azerbaijani Basque Belarusian Bosnian Bulgarian Catalan Croat…" at bounding box center [346, 213] width 86 height 21
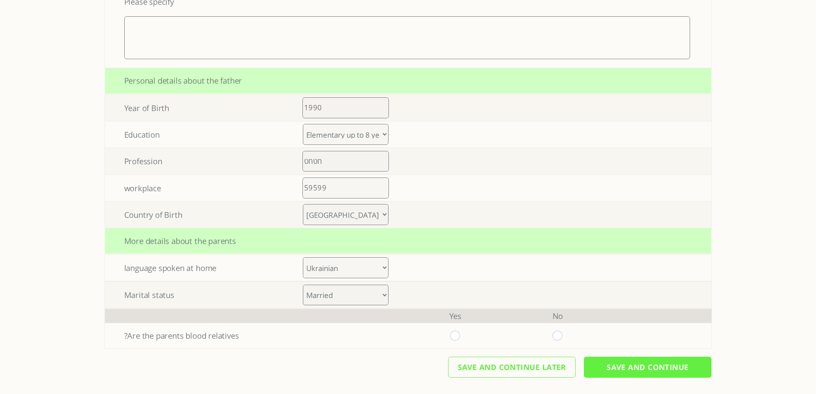
scroll to position [674, 0]
click at [349, 273] on select "Albanian Armenian Azerbaijani Basque Belarusian Bosnian Bulgarian Catalan Croat…" at bounding box center [346, 267] width 86 height 21
click at [342, 258] on select "Albanian Armenian Azerbaijani Basque Belarusian Bosnian Bulgarian Catalan Croat…" at bounding box center [346, 267] width 86 height 21
click at [355, 268] on select "Albanian Armenian Azerbaijani Basque Belarusian Bosnian Bulgarian Catalan Croat…" at bounding box center [346, 267] width 86 height 21
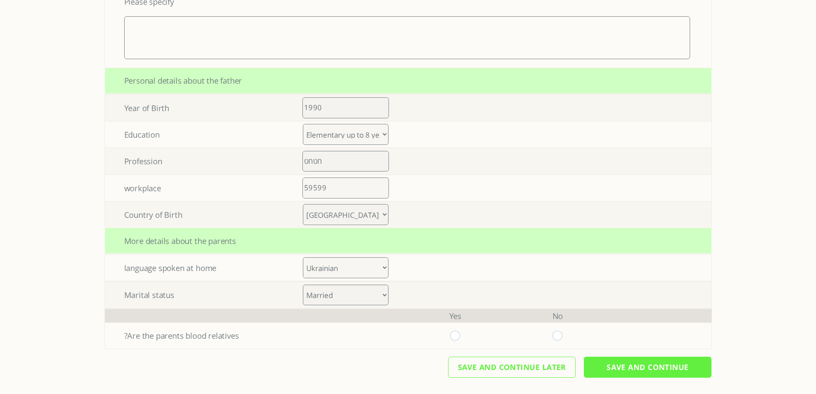
select select "45"
click at [306, 257] on select "Albanian Armenian Azerbaijani Basque Belarusian Bosnian Bulgarian Catalan Croat…" at bounding box center [346, 267] width 86 height 21
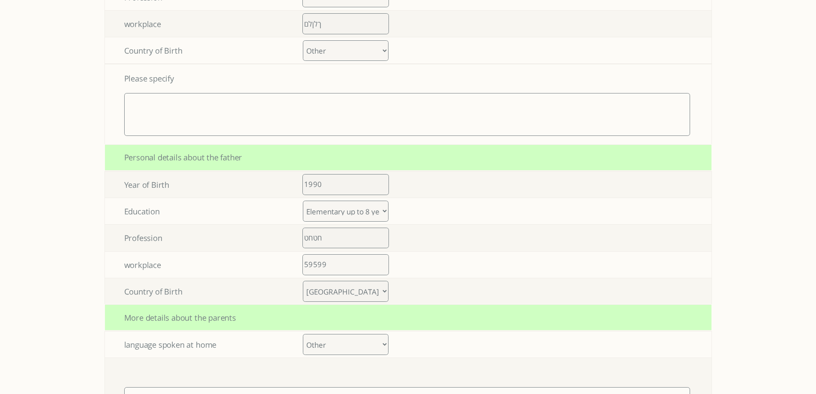
scroll to position [600, 0]
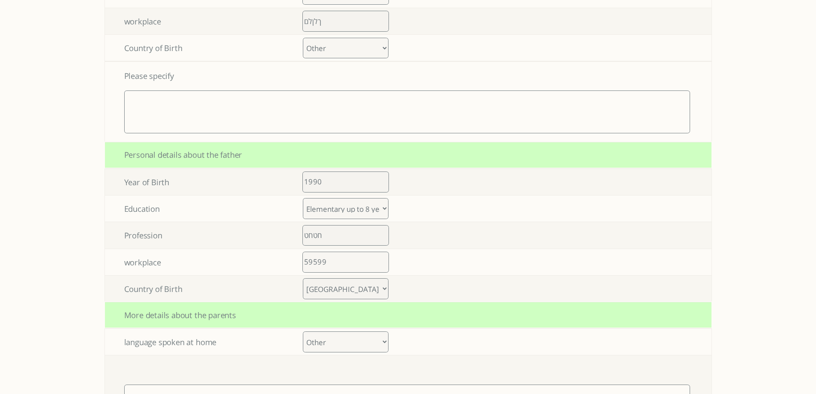
click at [349, 285] on select "[GEOGRAPHIC_DATA] [GEOGRAPHIC_DATA] [GEOGRAPHIC_DATA] [GEOGRAPHIC_DATA] [GEOGRA…" at bounding box center [346, 288] width 86 height 21
select select "47"
click at [306, 278] on select "[GEOGRAPHIC_DATA] [GEOGRAPHIC_DATA] [GEOGRAPHIC_DATA] [GEOGRAPHIC_DATA] [GEOGRA…" at bounding box center [346, 288] width 86 height 21
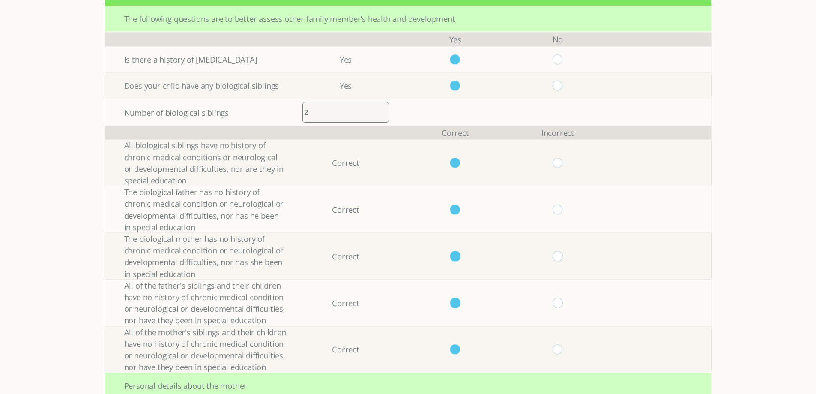
scroll to position [0, 0]
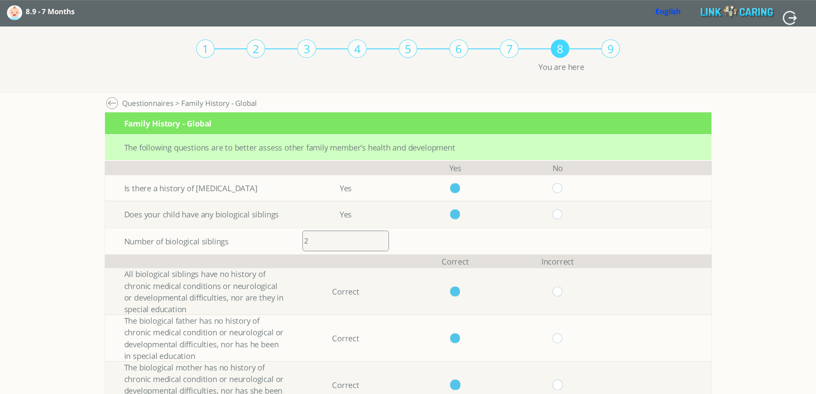
click at [788, 20] on input "button" at bounding box center [789, 17] width 15 height 15
type input "YES"
type input "NO"
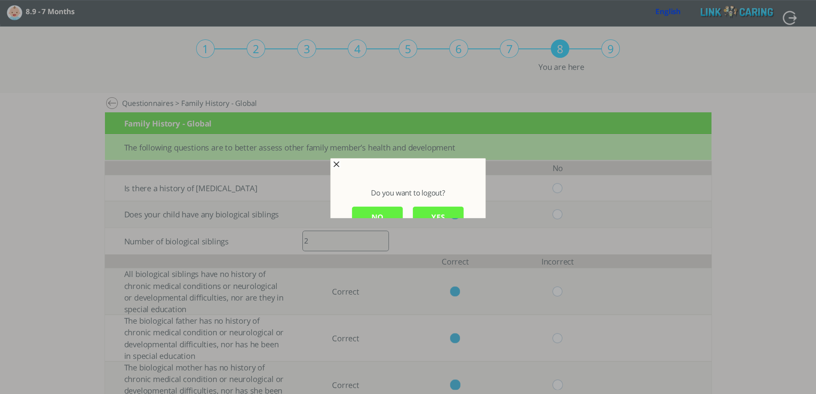
scroll to position [1, 0]
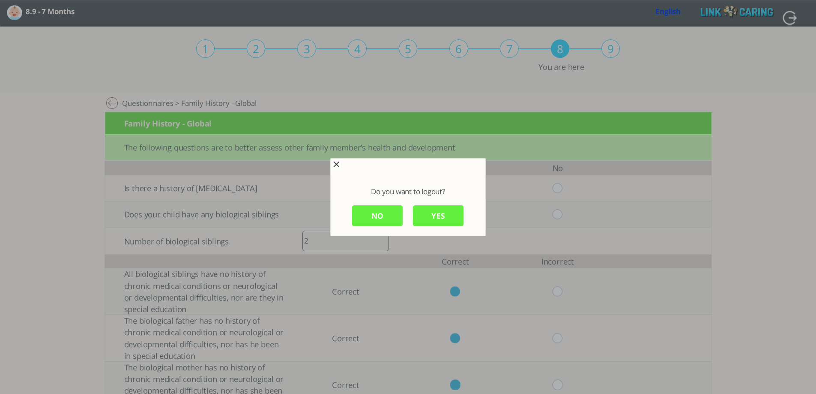
click at [440, 218] on input "YES" at bounding box center [438, 215] width 51 height 21
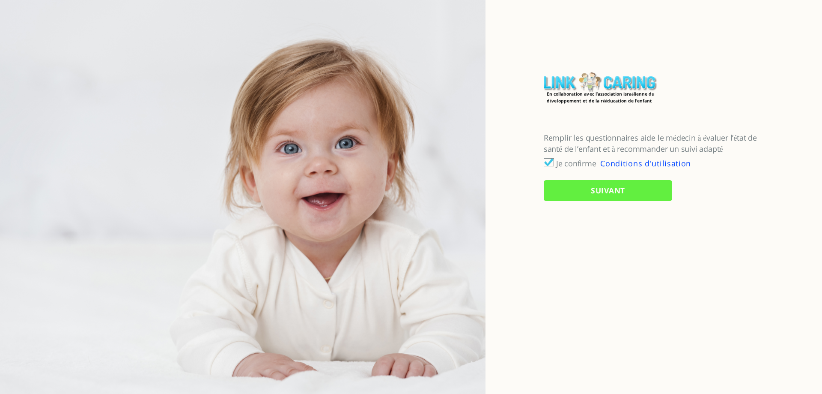
checkbox input "true"
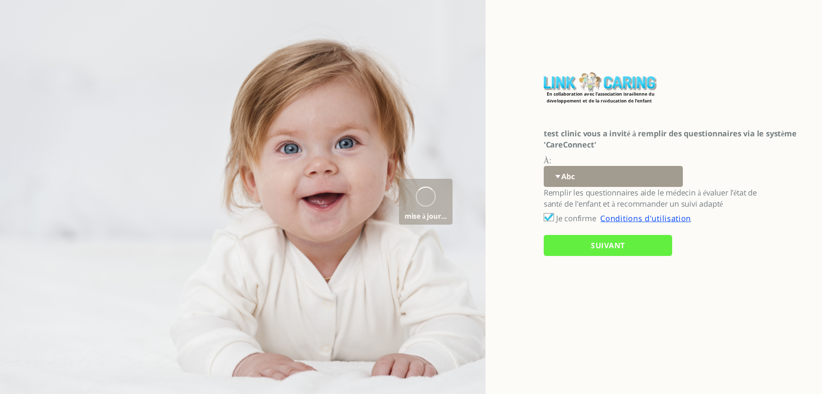
click at [622, 173] on select "Abc 77 yoyo large koko abc 107 ggy oo;o; ytyt7t t7t7 lala 4.8 1234 99 100 9898 …" at bounding box center [613, 176] width 139 height 21
click at [614, 172] on select "Abc 77 yoyo large koko abc 107 ggy oo;o; ytyt7t t7t7 lala 4.8 1234 99 100 9898 …" at bounding box center [613, 176] width 139 height 21
select select "fs1H79zKcjDtIre%2BX8ZxBg%3D%3D"
click at [544, 166] on select "Abc 77 yoyo large koko abc 107 ggy oo;o; ytyt7t t7t7 lala 4.8 1234 99 100 9898 …" at bounding box center [613, 176] width 139 height 21
click at [578, 246] on input "SUIVANT" at bounding box center [608, 245] width 128 height 21
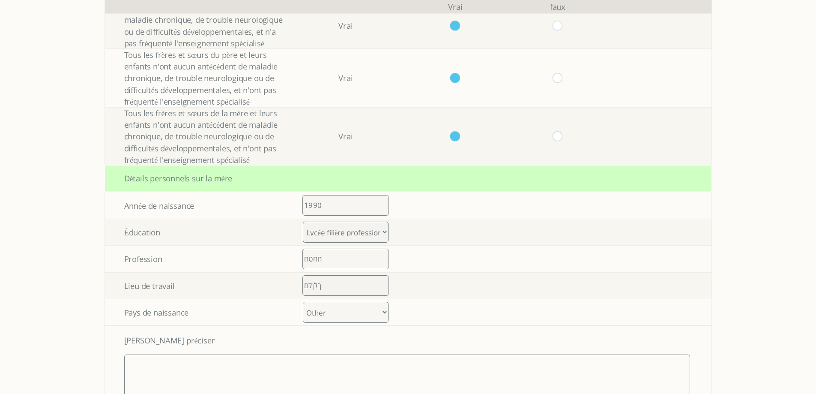
scroll to position [371, 0]
click at [338, 308] on select "[GEOGRAPHIC_DATA] [GEOGRAPHIC_DATA] [GEOGRAPHIC_DATA] [GEOGRAPHIC_DATA] [GEOGRA…" at bounding box center [346, 311] width 86 height 21
select select "45"
click at [306, 301] on select "[GEOGRAPHIC_DATA] [GEOGRAPHIC_DATA] [GEOGRAPHIC_DATA] [GEOGRAPHIC_DATA] [GEOGRA…" at bounding box center [346, 311] width 86 height 21
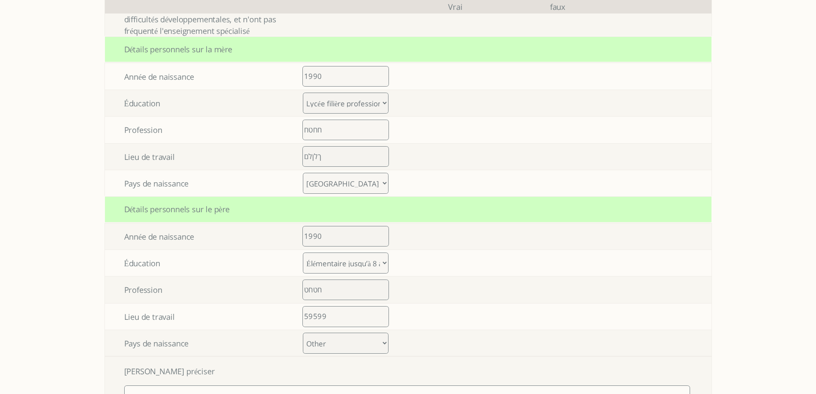
scroll to position [500, 0]
click at [346, 183] on select "[GEOGRAPHIC_DATA] [GEOGRAPHIC_DATA] [GEOGRAPHIC_DATA] [GEOGRAPHIC_DATA] [GEOGRA…" at bounding box center [346, 182] width 86 height 21
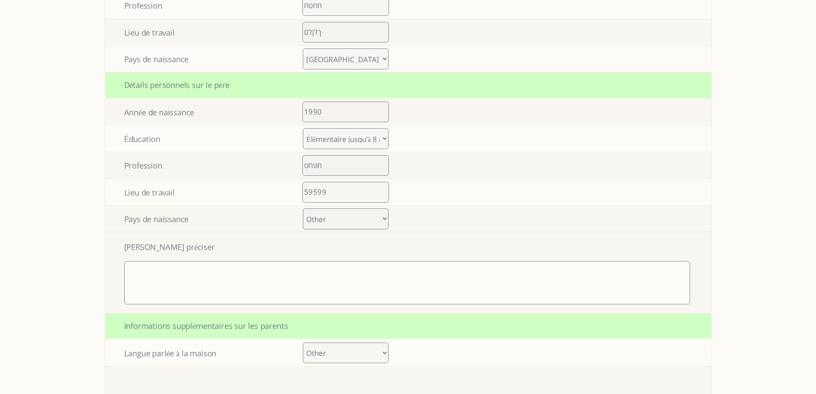
scroll to position [714, 0]
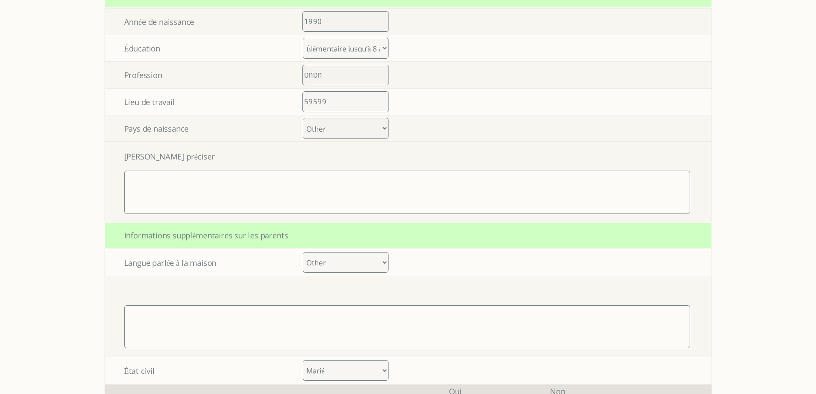
click at [316, 113] on td "59599" at bounding box center [345, 102] width 117 height 26
click at [328, 125] on select "[GEOGRAPHIC_DATA] [GEOGRAPHIC_DATA] [GEOGRAPHIC_DATA] [GEOGRAPHIC_DATA] [GEOGRA…" at bounding box center [346, 128] width 86 height 21
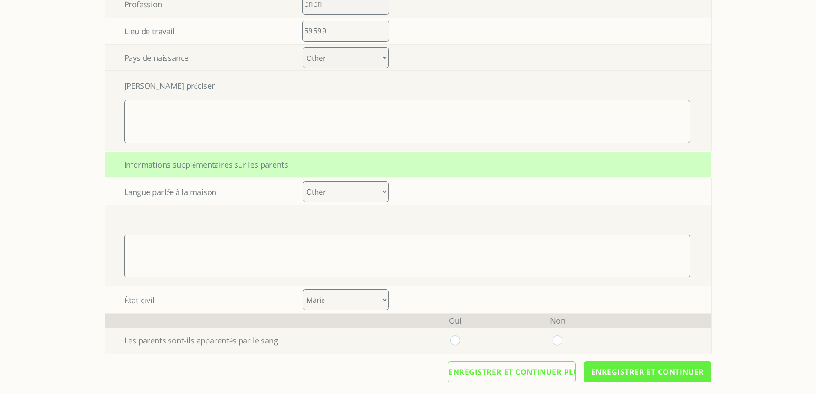
scroll to position [789, 0]
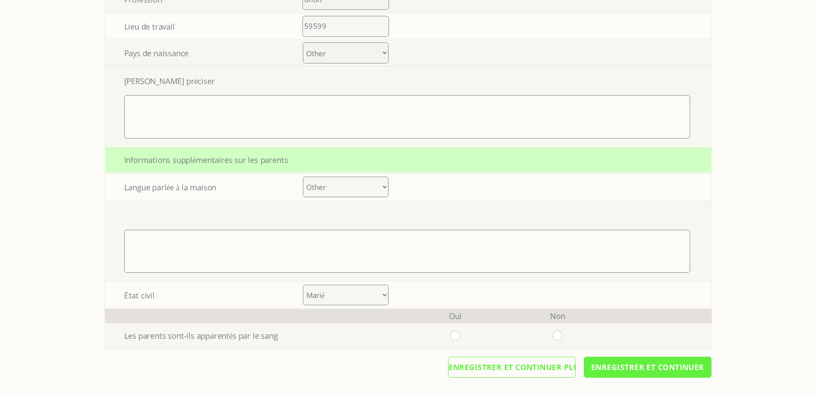
click at [333, 49] on select "[GEOGRAPHIC_DATA] [GEOGRAPHIC_DATA] [GEOGRAPHIC_DATA] [GEOGRAPHIC_DATA] [GEOGRA…" at bounding box center [346, 52] width 86 height 21
click at [306, 42] on select "[GEOGRAPHIC_DATA] [GEOGRAPHIC_DATA] [GEOGRAPHIC_DATA] [GEOGRAPHIC_DATA] [GEOGRA…" at bounding box center [346, 52] width 86 height 21
click at [256, 115] on textarea at bounding box center [407, 116] width 566 height 43
type textarea "]פ]0"
click at [343, 188] on select "Albanian Armenian Azerbaijani Basque Belarusian Bosnian Bulgarian Catalan Croat…" at bounding box center [346, 186] width 86 height 21
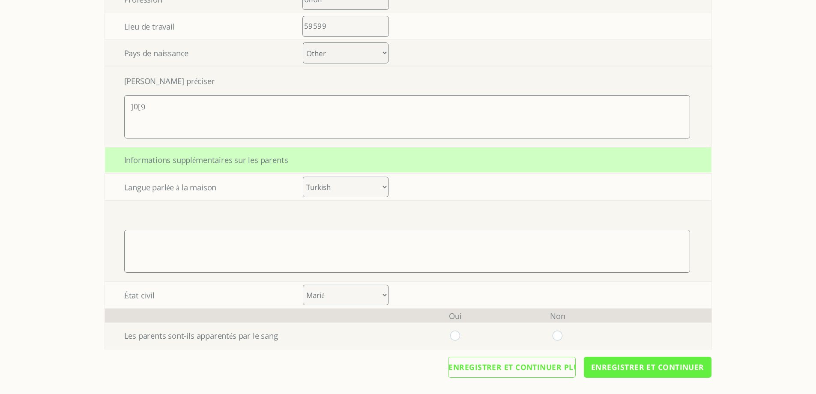
click at [306, 197] on select "Albanian Armenian Azerbaijani Basque Belarusian Bosnian Bulgarian Catalan Croat…" at bounding box center [346, 186] width 86 height 21
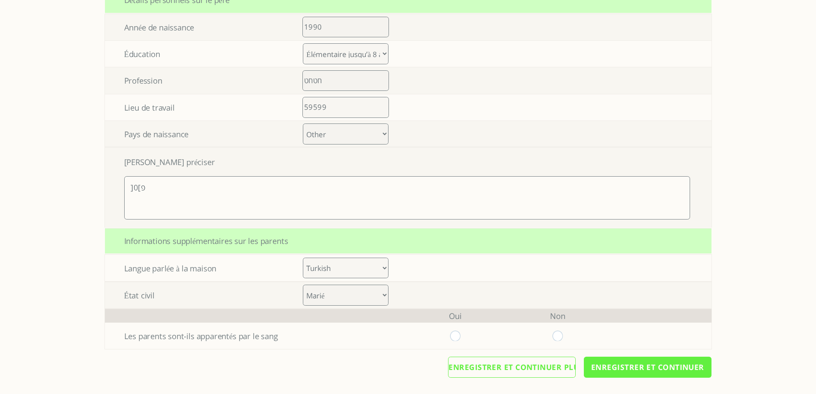
scroll to position [708, 0]
click at [342, 269] on select "Albanian Armenian Azerbaijani Basque Belarusian Bosnian Bulgarian Catalan Croat…" at bounding box center [346, 267] width 86 height 21
select select "45"
click at [306, 257] on select "Albanian Armenian Azerbaijani Basque Belarusian Bosnian Bulgarian Catalan Croat…" at bounding box center [346, 267] width 86 height 21
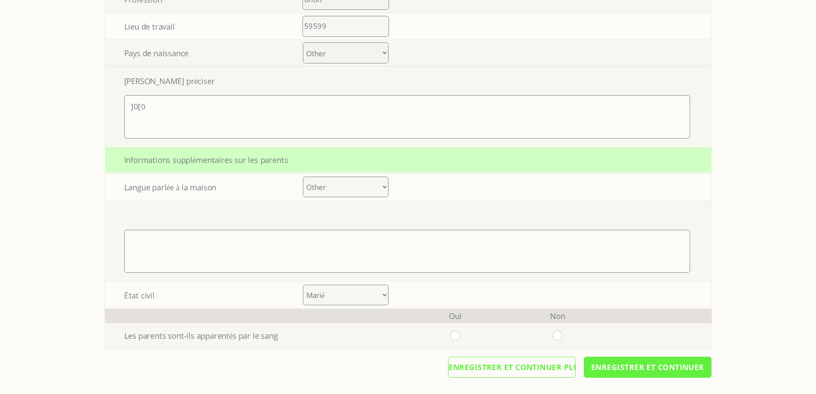
click at [319, 247] on textarea at bounding box center [407, 251] width 566 height 43
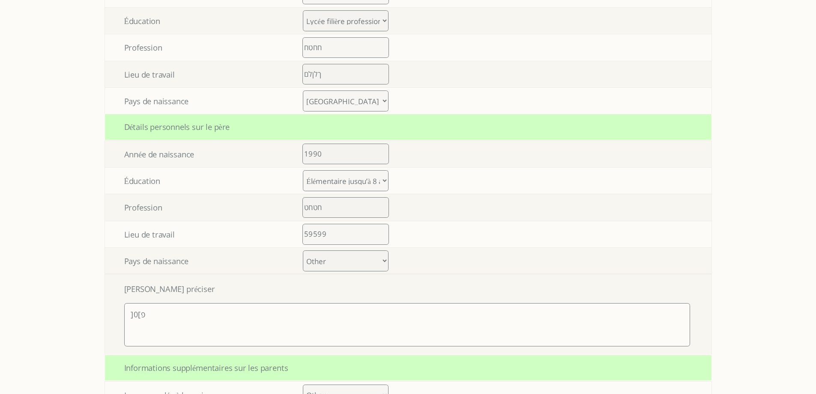
scroll to position [575, 0]
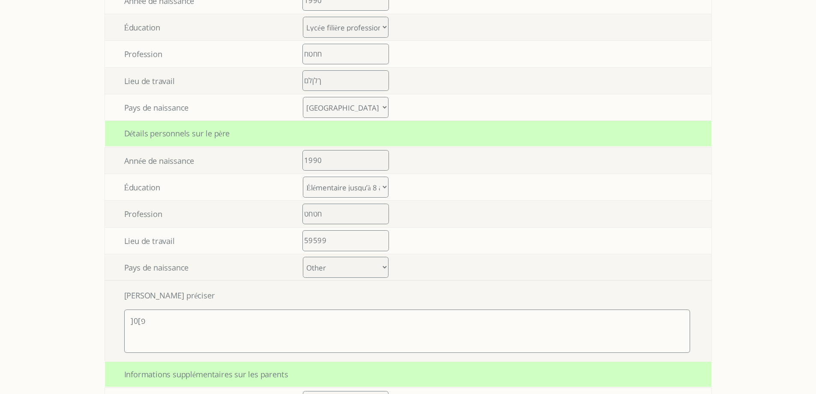
type textarea "ףםם"
click at [360, 107] on select "[GEOGRAPHIC_DATA] [GEOGRAPHIC_DATA] [GEOGRAPHIC_DATA] [GEOGRAPHIC_DATA] [GEOGRA…" at bounding box center [346, 107] width 86 height 21
select select "47"
click at [306, 97] on select "[GEOGRAPHIC_DATA] [GEOGRAPHIC_DATA] [GEOGRAPHIC_DATA] [GEOGRAPHIC_DATA] [GEOGRA…" at bounding box center [346, 107] width 86 height 21
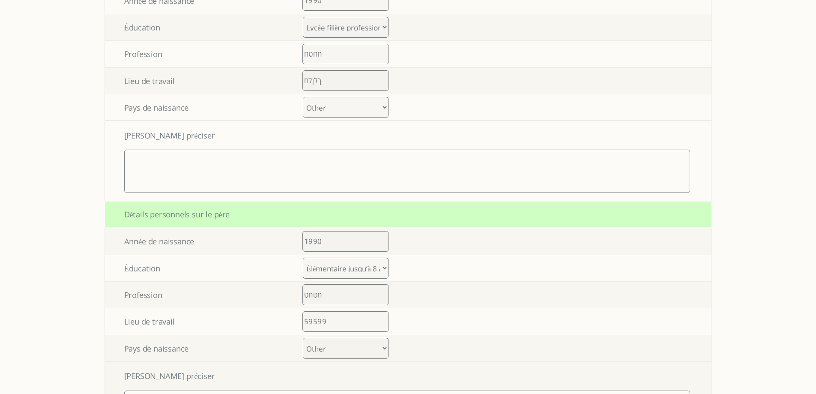
click at [293, 171] on textarea at bounding box center [407, 170] width 566 height 43
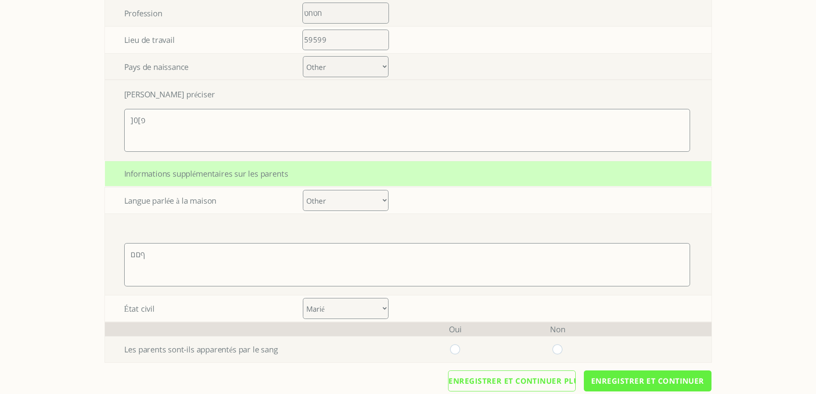
scroll to position [870, 0]
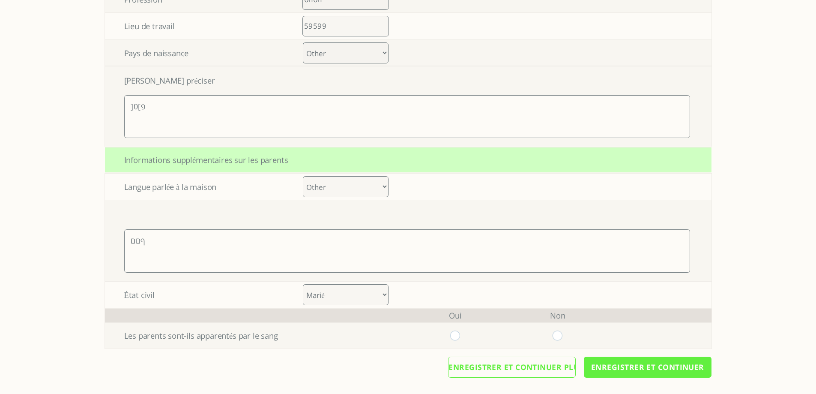
type textarea "ךןךןךן"
click at [459, 332] on input "radio" at bounding box center [455, 335] width 10 height 10
radio input "true"
click at [620, 368] on input "Enregistrer et continuer" at bounding box center [648, 366] width 128 height 21
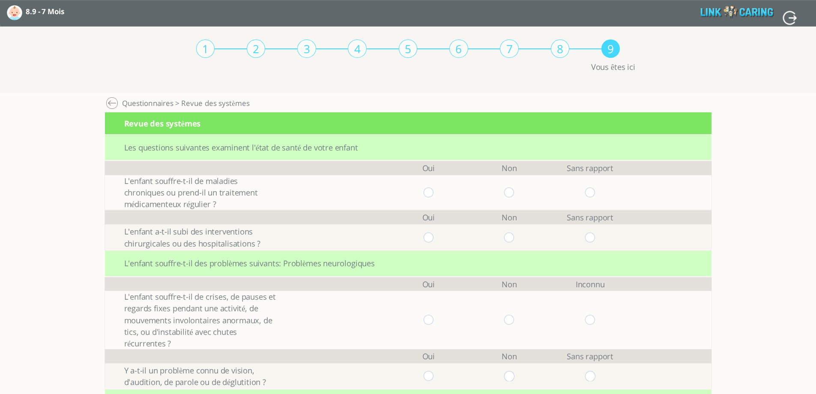
click at [513, 188] on input "radio" at bounding box center [509, 192] width 10 height 10
radio input "true"
click at [514, 239] on input "radio" at bounding box center [509, 237] width 10 height 10
radio input "true"
click at [514, 321] on input "radio" at bounding box center [509, 319] width 10 height 10
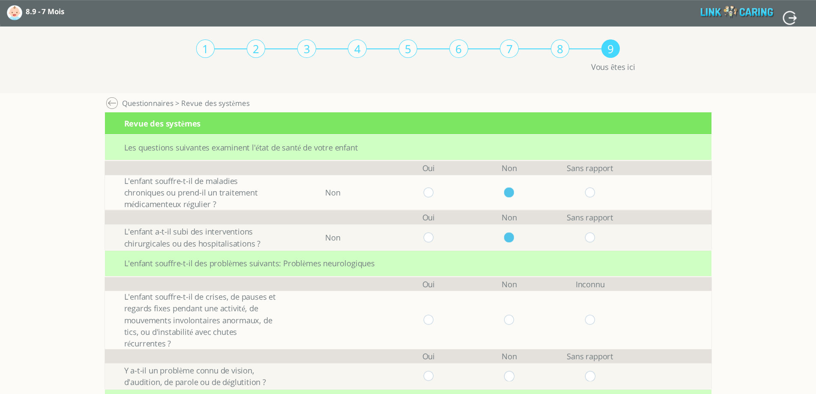
radio input "true"
click at [511, 375] on input "radio" at bounding box center [509, 376] width 10 height 10
radio input "true"
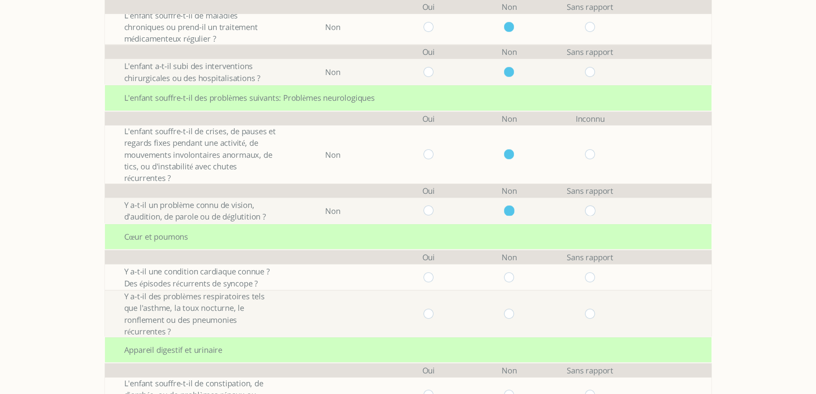
scroll to position [171, 0]
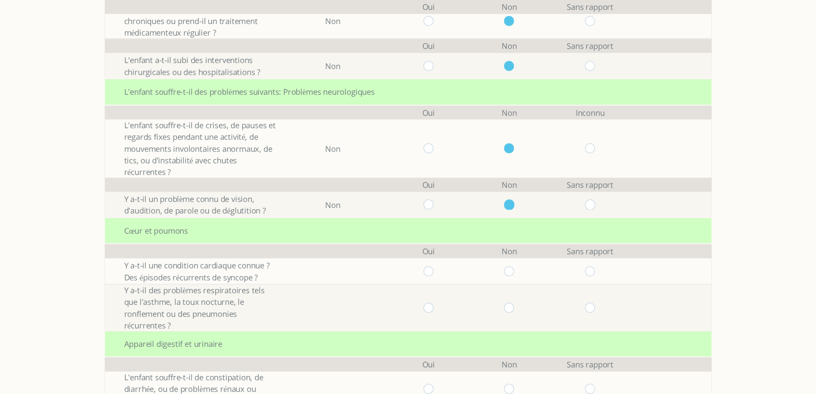
click at [514, 272] on input "radio" at bounding box center [509, 271] width 10 height 10
radio input "true"
click at [514, 302] on input "radio" at bounding box center [509, 307] width 10 height 10
radio input "true"
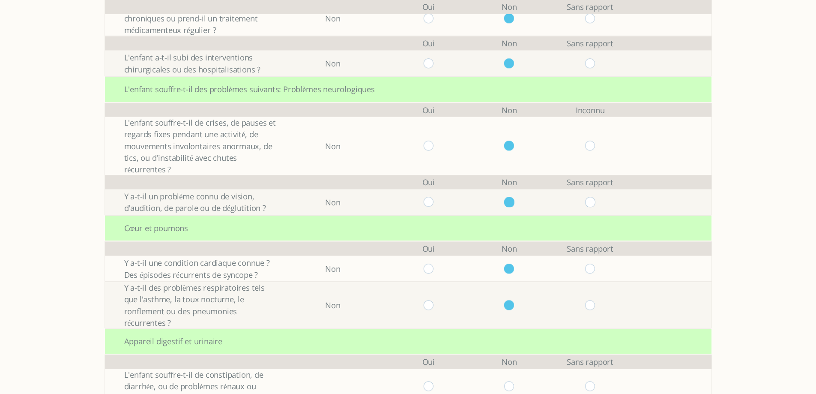
scroll to position [300, 0]
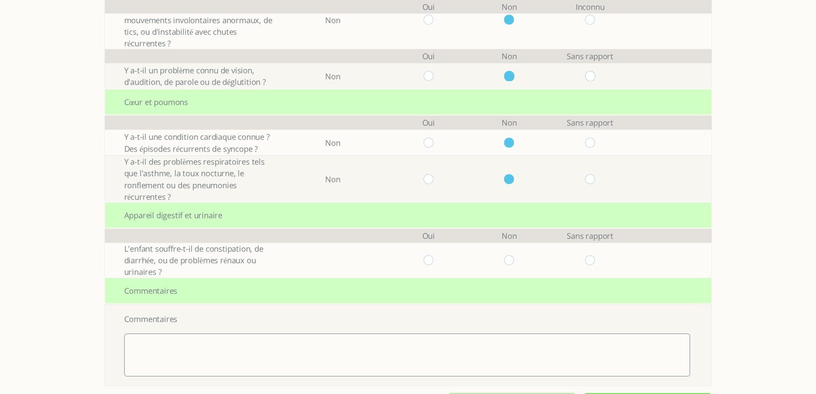
click at [512, 255] on input "radio" at bounding box center [509, 260] width 10 height 10
radio input "true"
click at [453, 334] on textarea at bounding box center [407, 354] width 566 height 43
type textarea "] ]"
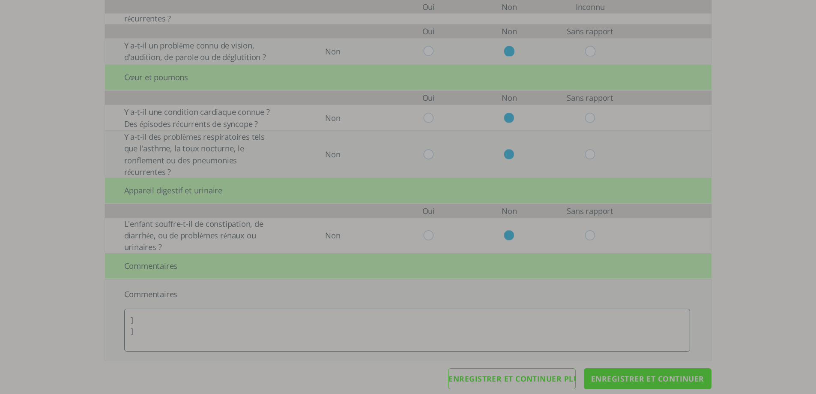
scroll to position [0, 0]
